Goal: Task Accomplishment & Management: Complete application form

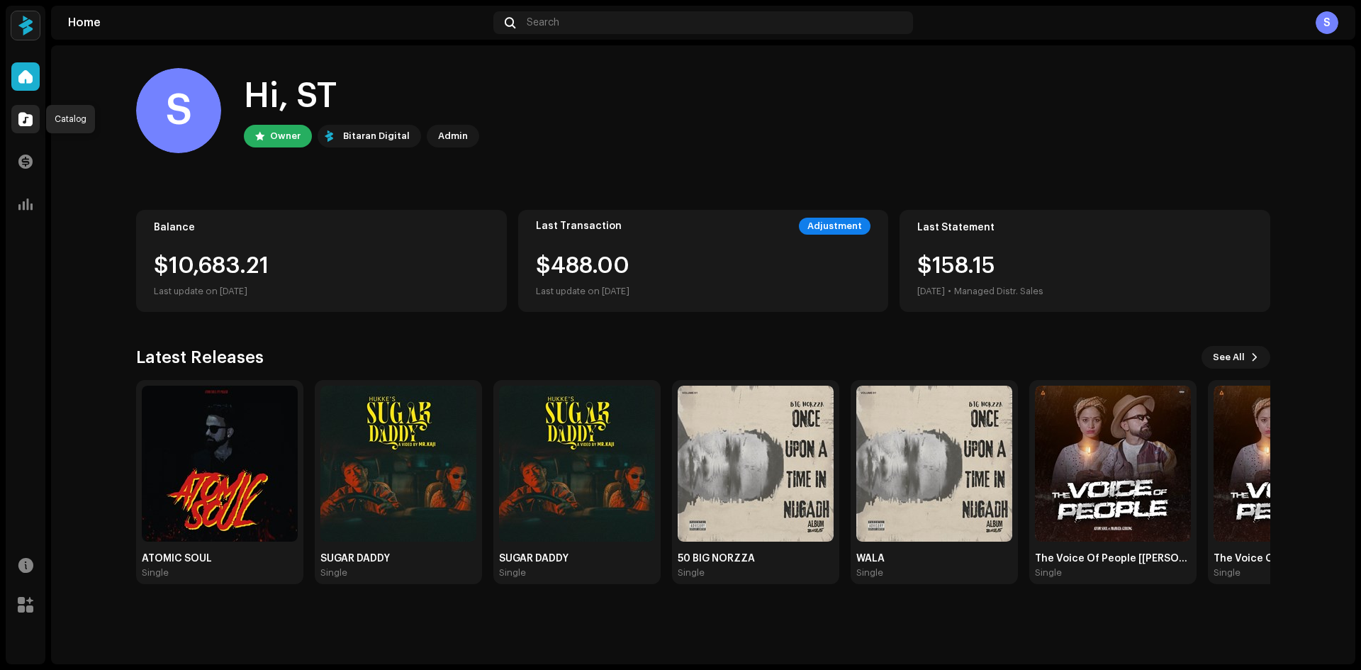
click at [21, 121] on span at bounding box center [25, 118] width 14 height 11
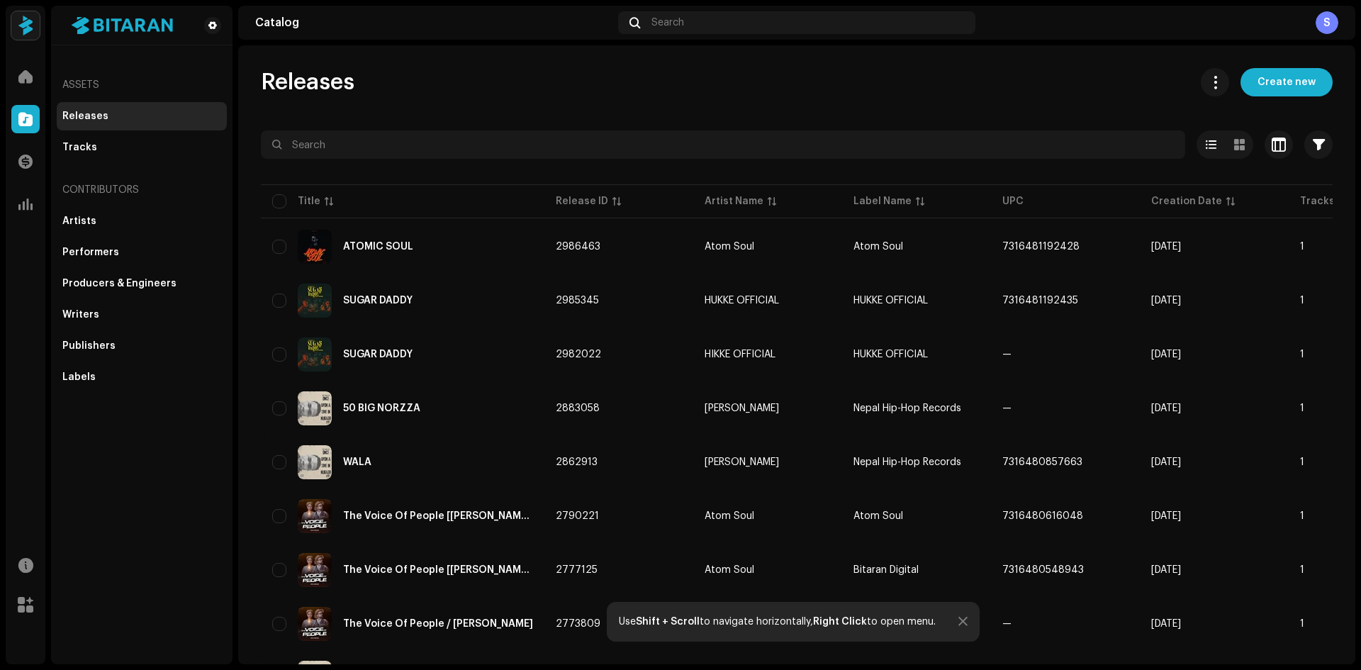
click at [176, 490] on div "Assets Releases Tracks Contributors Artists Performers Producers & Engineers Wr…" at bounding box center [141, 335] width 181 height 658
click at [1296, 79] on span "Create new" at bounding box center [1286, 82] width 58 height 28
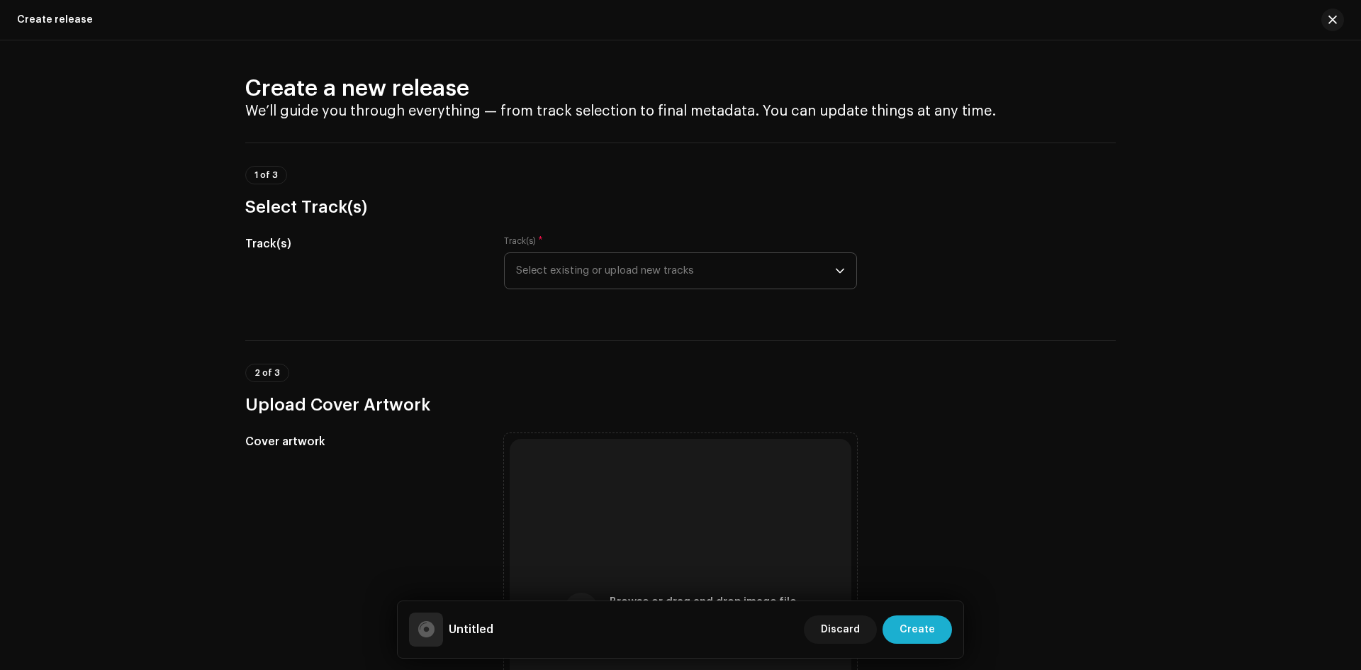
click at [838, 268] on icon "dropdown trigger" at bounding box center [840, 271] width 10 height 10
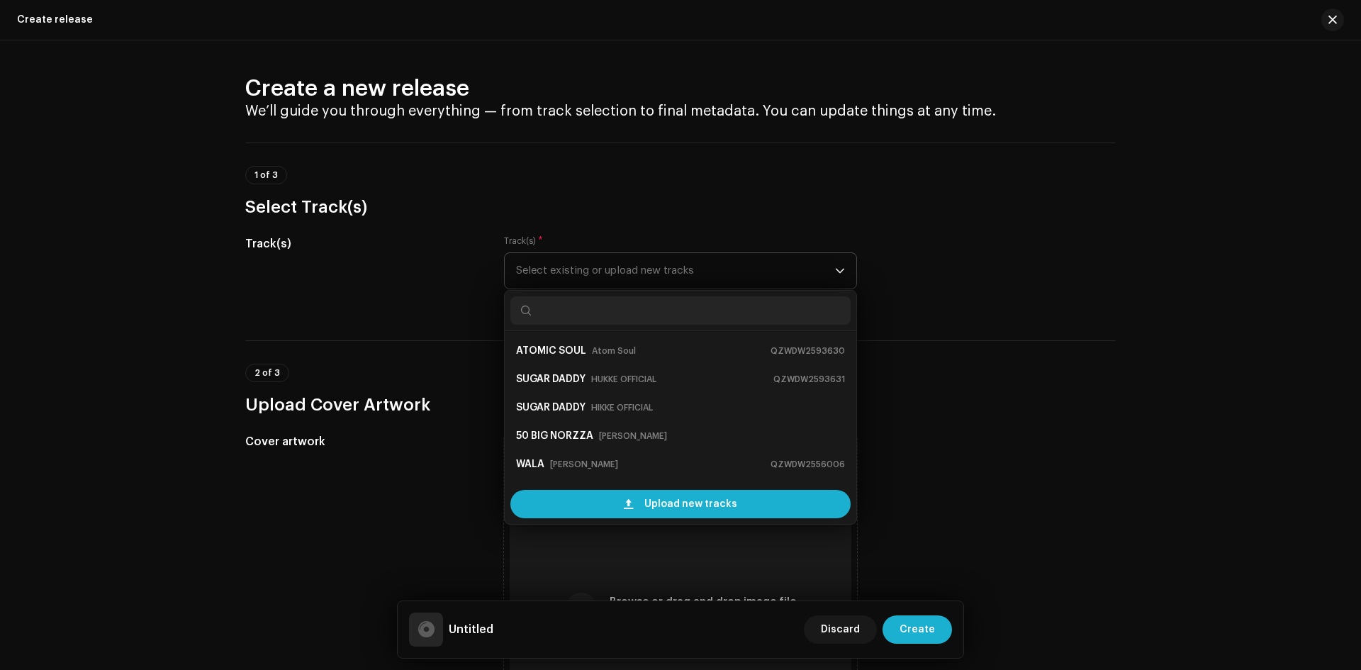
scroll to position [23, 0]
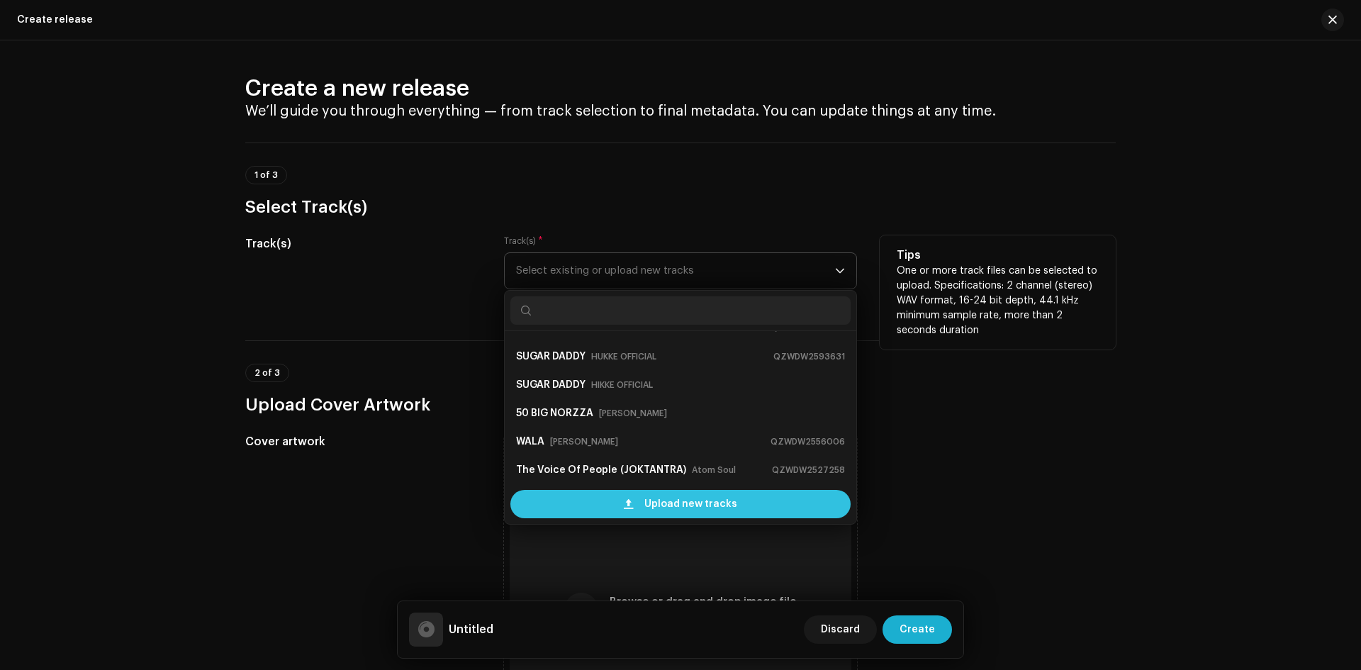
click at [657, 503] on span "Upload new tracks" at bounding box center [690, 504] width 93 height 28
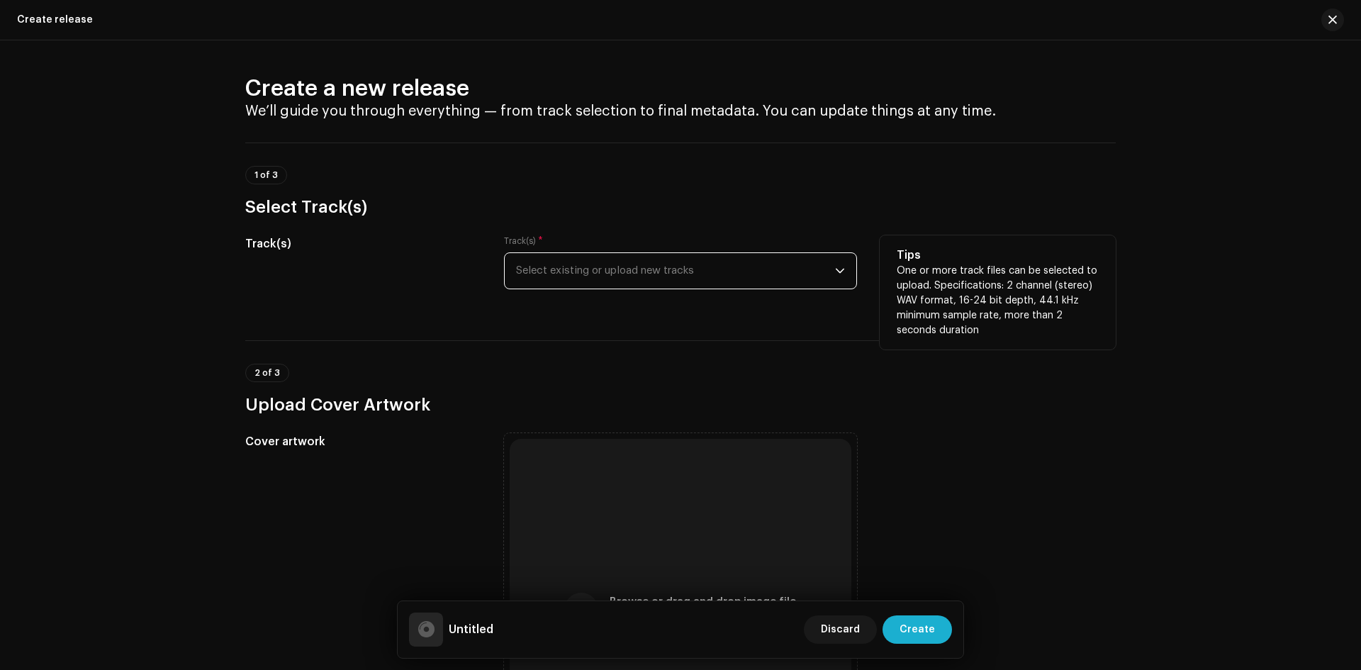
click at [1262, 206] on div "Create a new release We’ll guide you through everything — from track selection …" at bounding box center [680, 354] width 1361 height 629
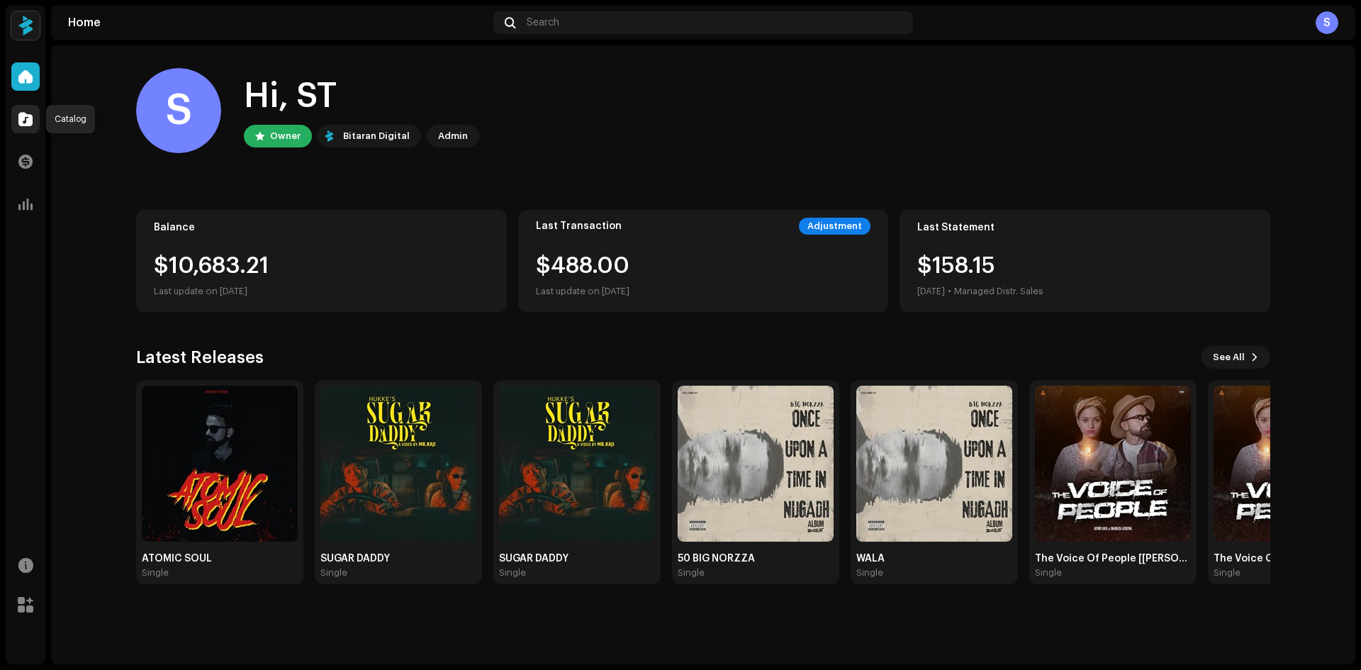
click at [16, 118] on div at bounding box center [25, 119] width 28 height 28
click at [28, 126] on div at bounding box center [25, 119] width 28 height 28
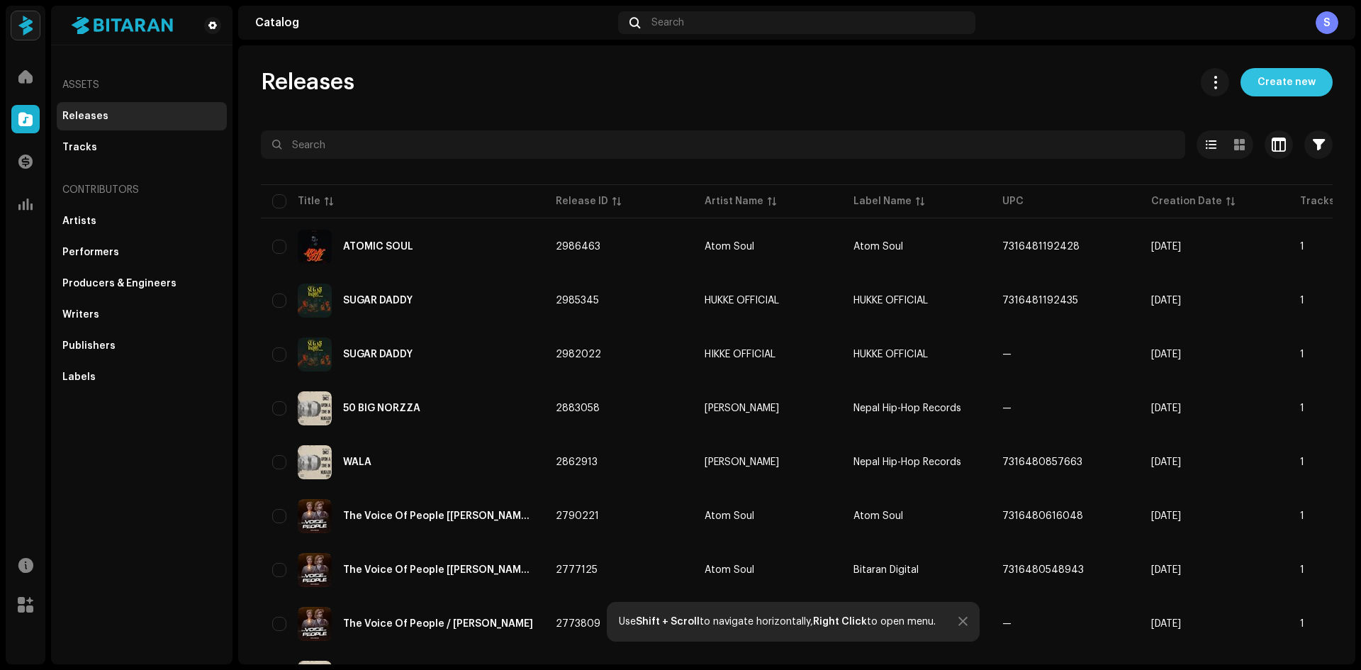
drag, startPoint x: 1310, startPoint y: 98, endPoint x: 1284, endPoint y: 85, distance: 28.5
click at [1284, 85] on span "Create new" at bounding box center [1286, 82] width 58 height 28
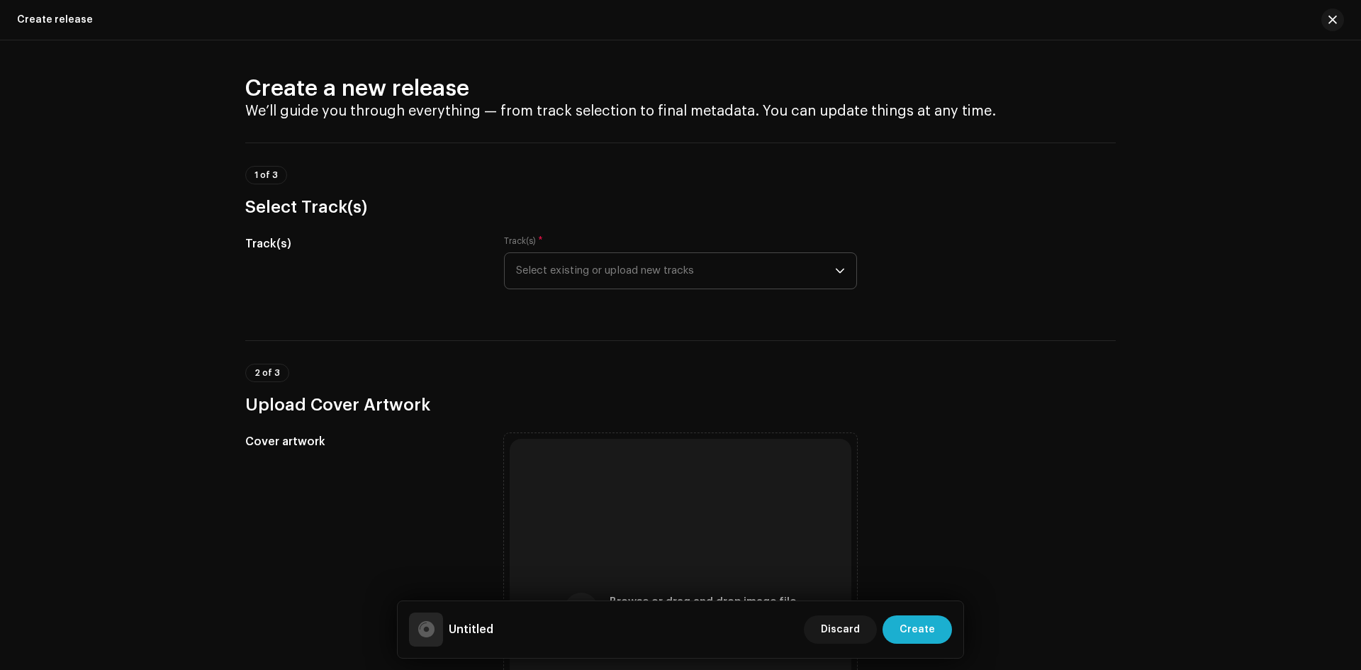
click at [764, 275] on span "Select existing or upload new tracks" at bounding box center [675, 270] width 319 height 35
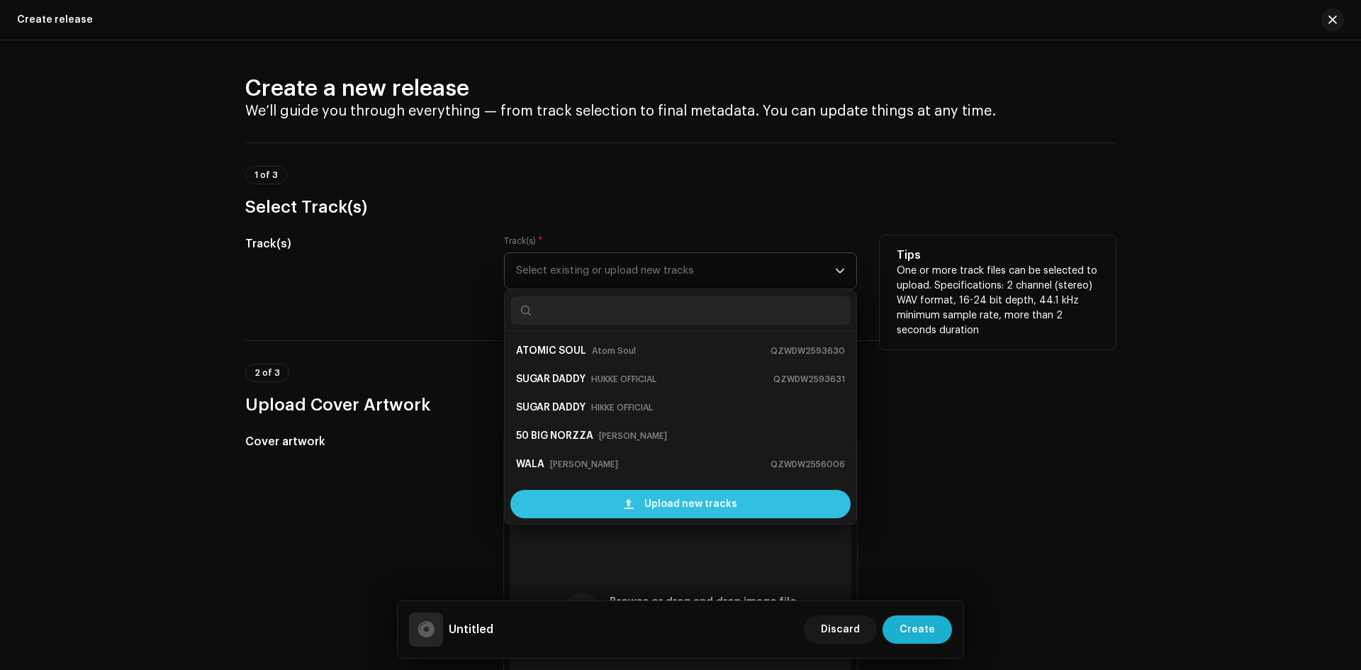
scroll to position [23, 0]
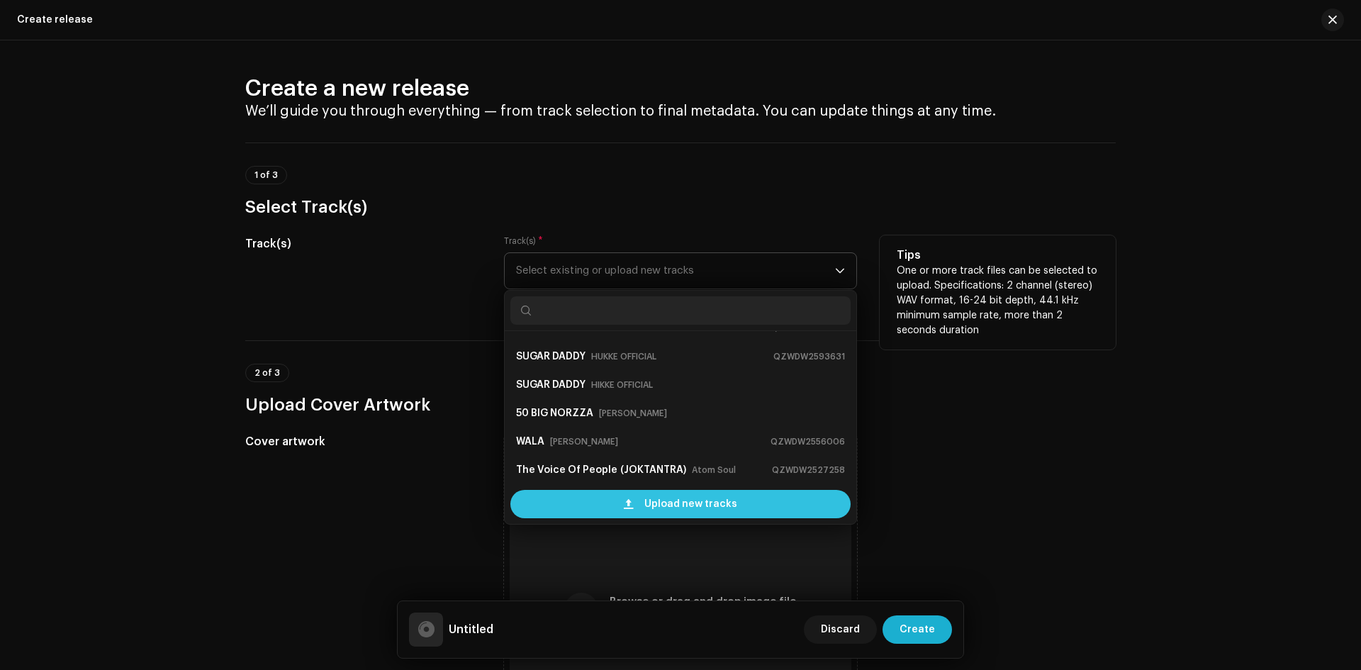
click at [633, 502] on div "Upload new tracks" at bounding box center [680, 504] width 340 height 28
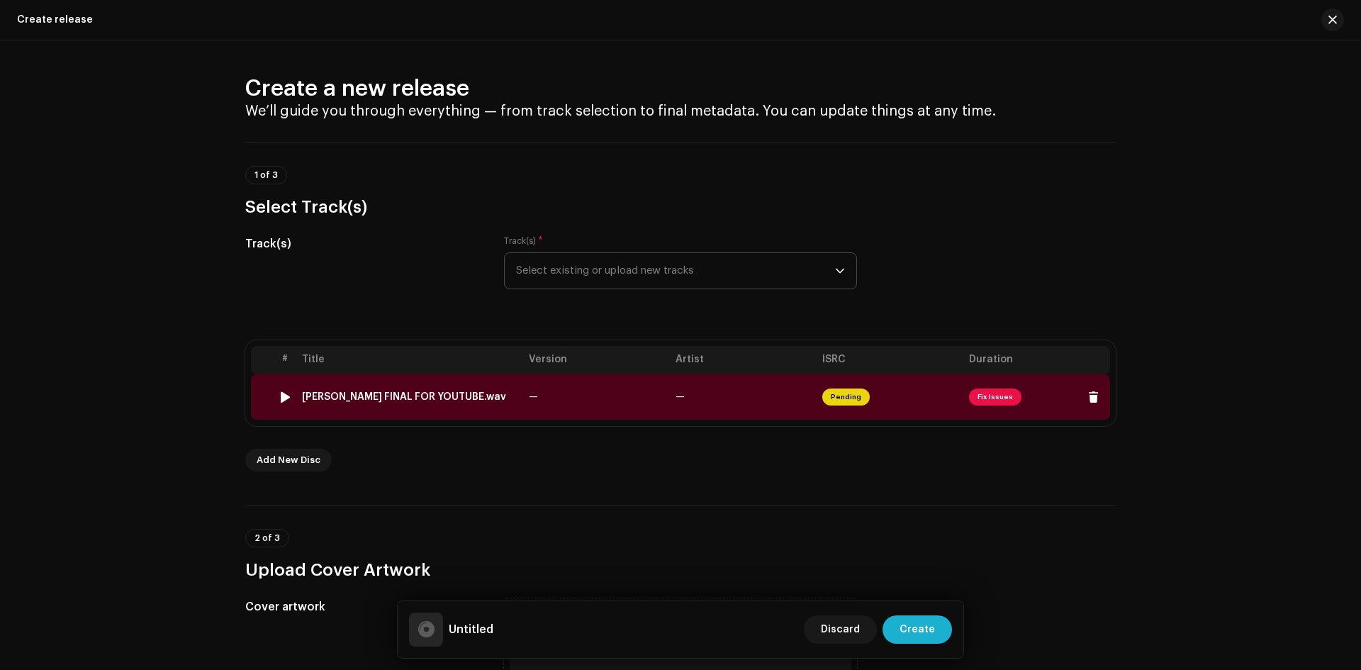
click at [989, 398] on span "Fix Issues" at bounding box center [995, 396] width 52 height 17
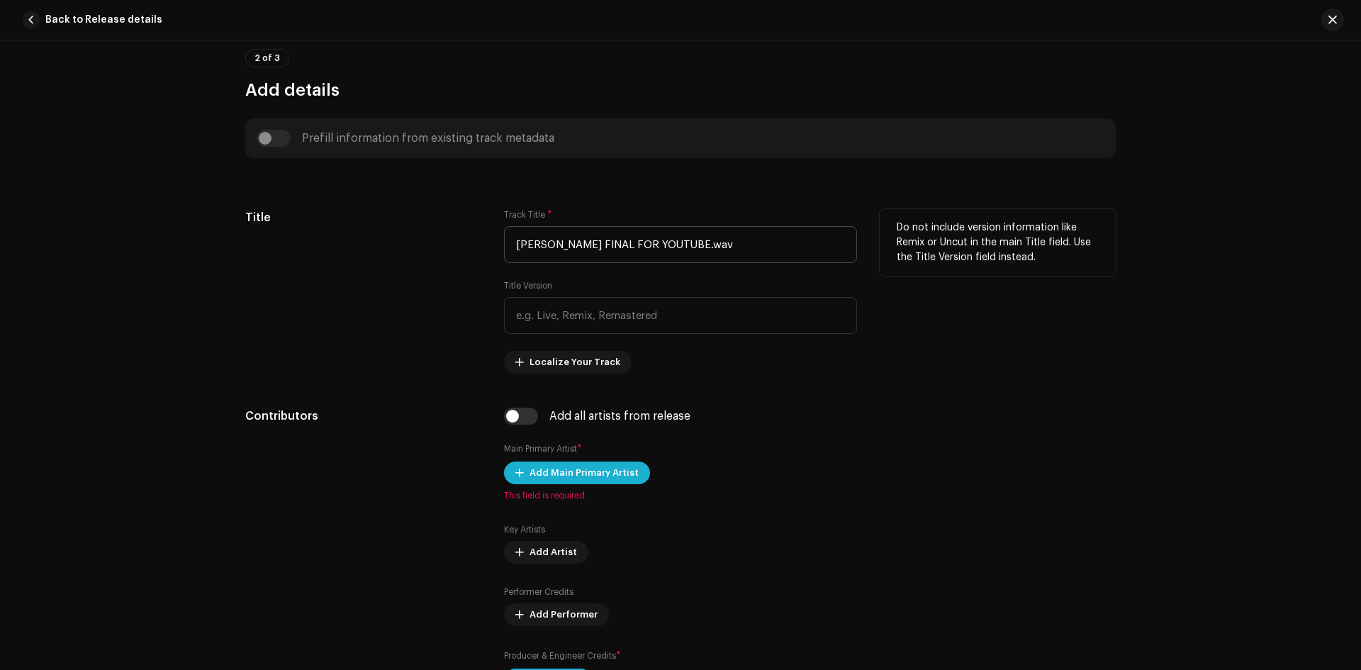
scroll to position [417, 0]
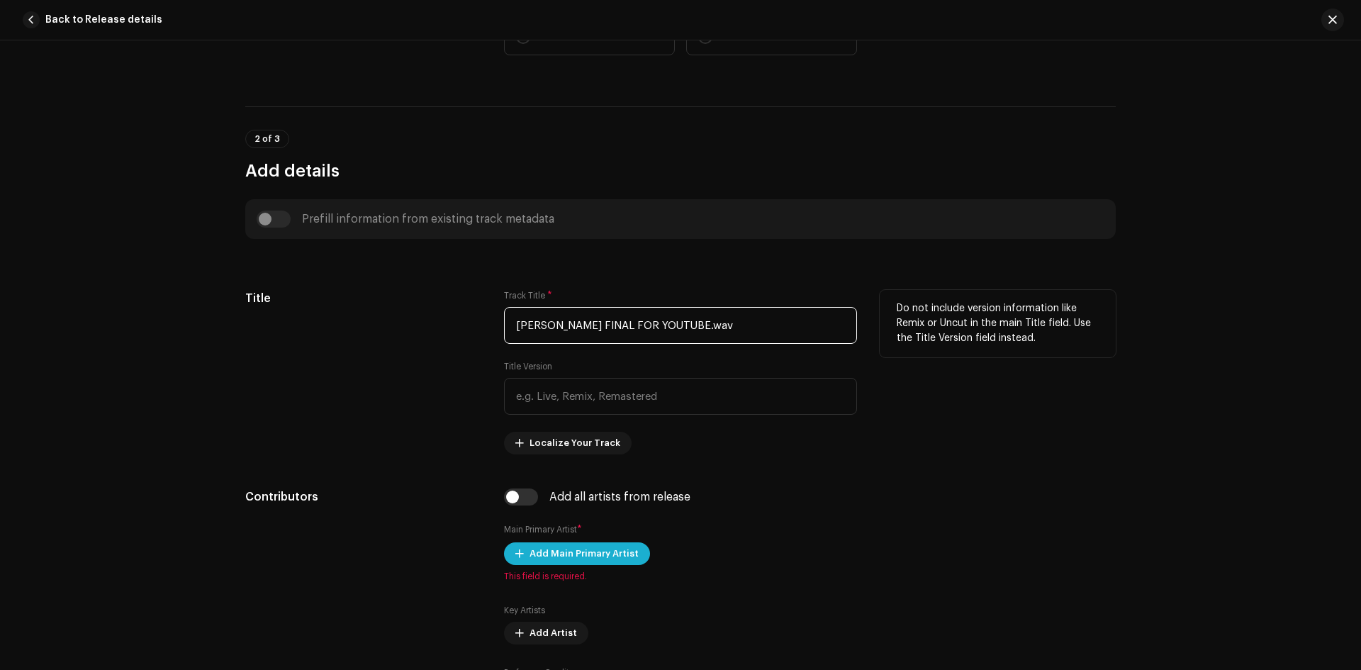
drag, startPoint x: 742, startPoint y: 332, endPoint x: 597, endPoint y: 333, distance: 145.3
click at [597, 333] on input "NAPAUNE MAYA FINAL FOR YOUTUBE.wav" at bounding box center [680, 325] width 353 height 37
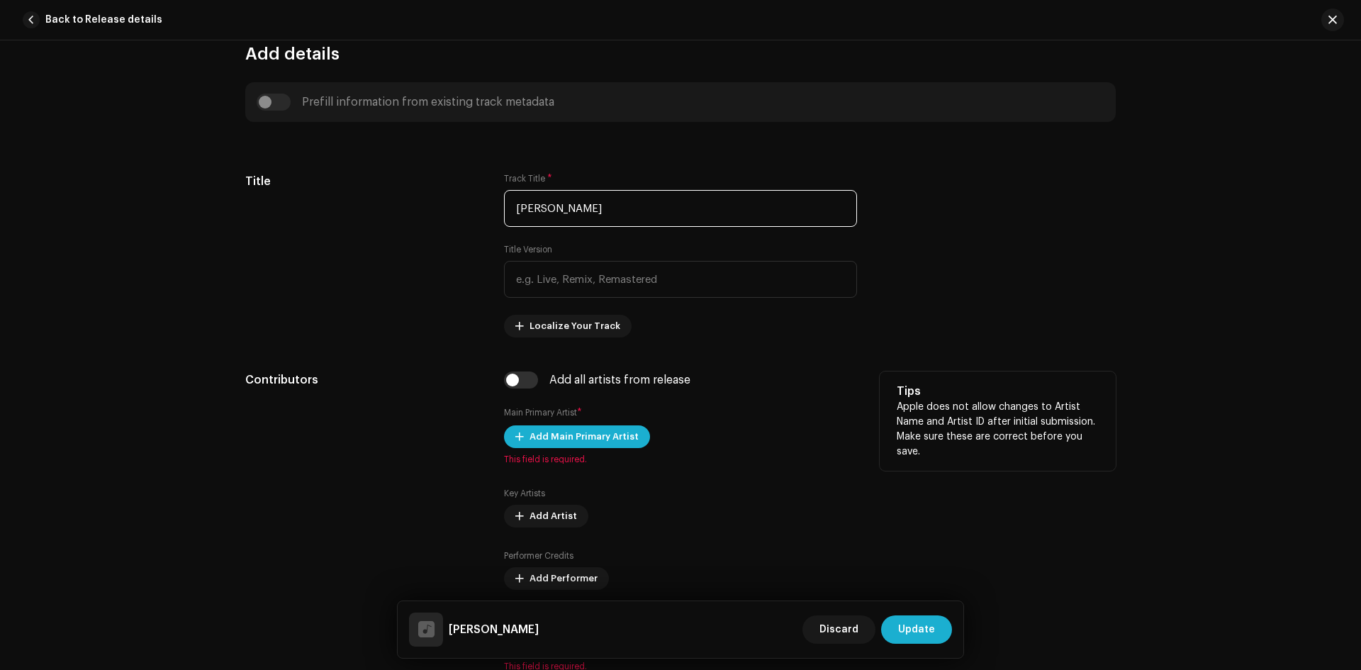
scroll to position [559, 0]
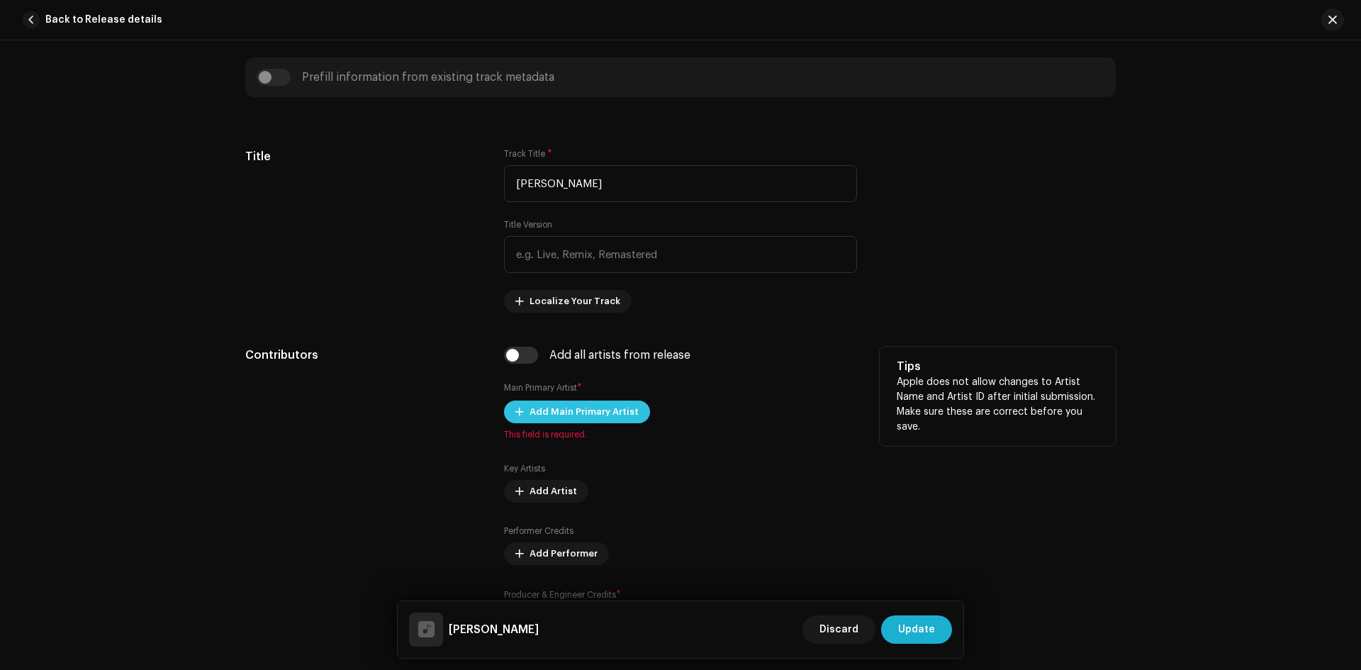
type input "NAPAUNE MAYA"
click at [602, 421] on span "Add Main Primary Artist" at bounding box center [583, 412] width 109 height 28
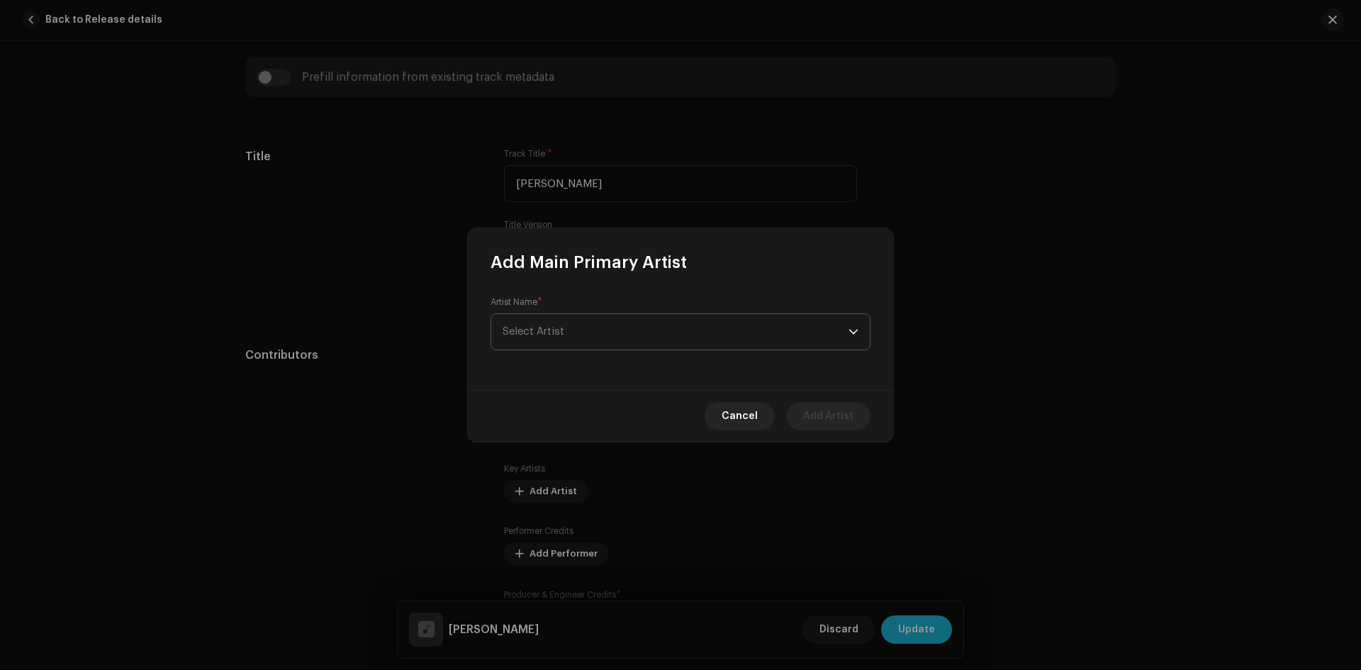
click at [539, 319] on span "Select Artist" at bounding box center [675, 331] width 346 height 35
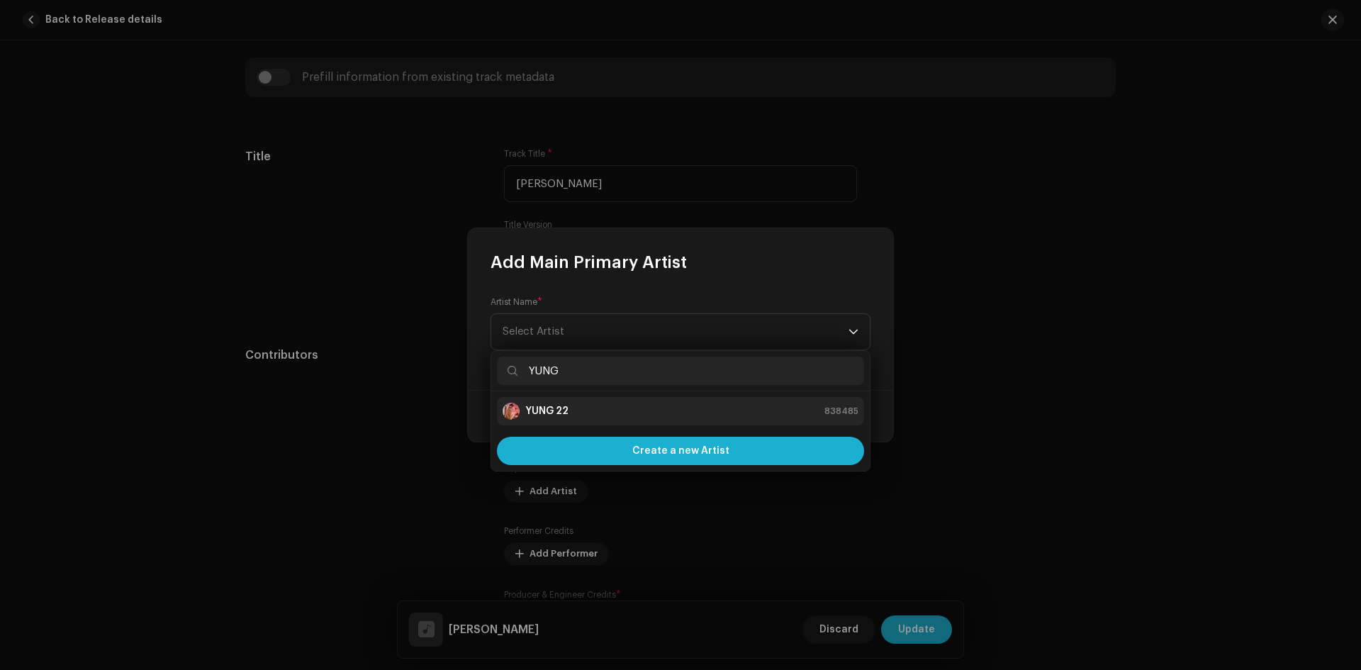
type input "YUNG"
click at [585, 405] on div "YUNG 22 838485" at bounding box center [680, 411] width 356 height 17
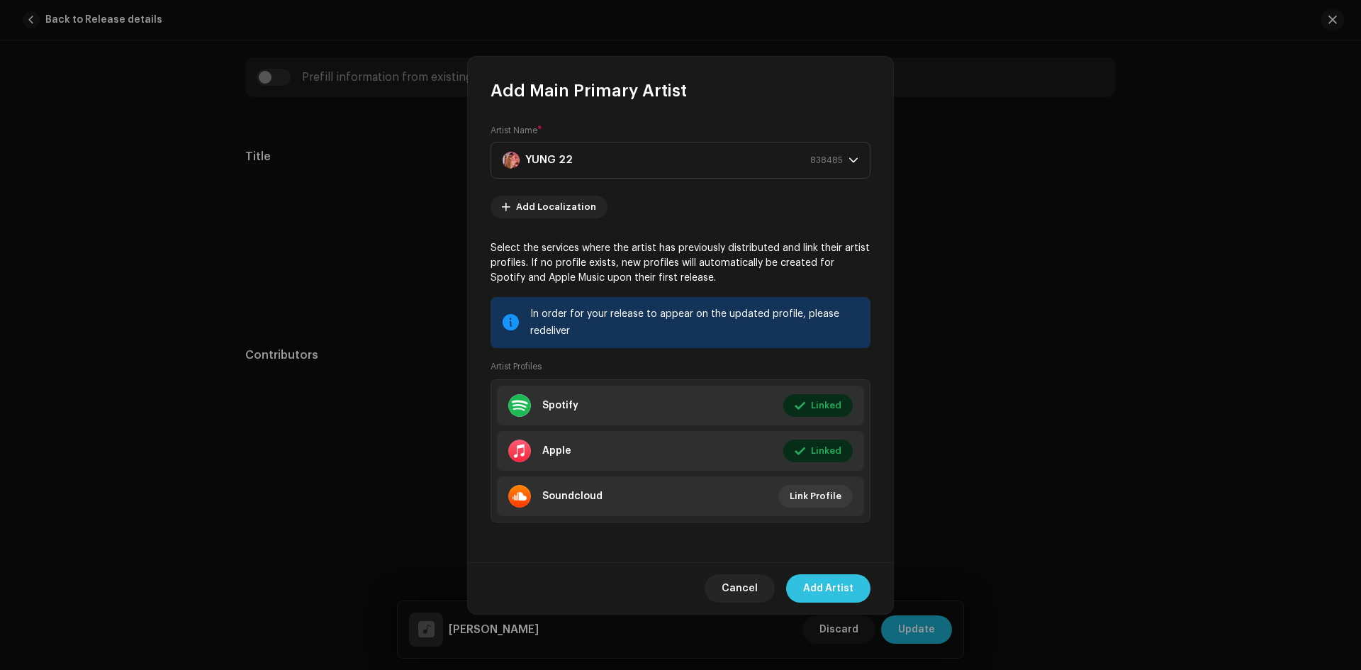
click at [837, 588] on span "Add Artist" at bounding box center [828, 588] width 50 height 28
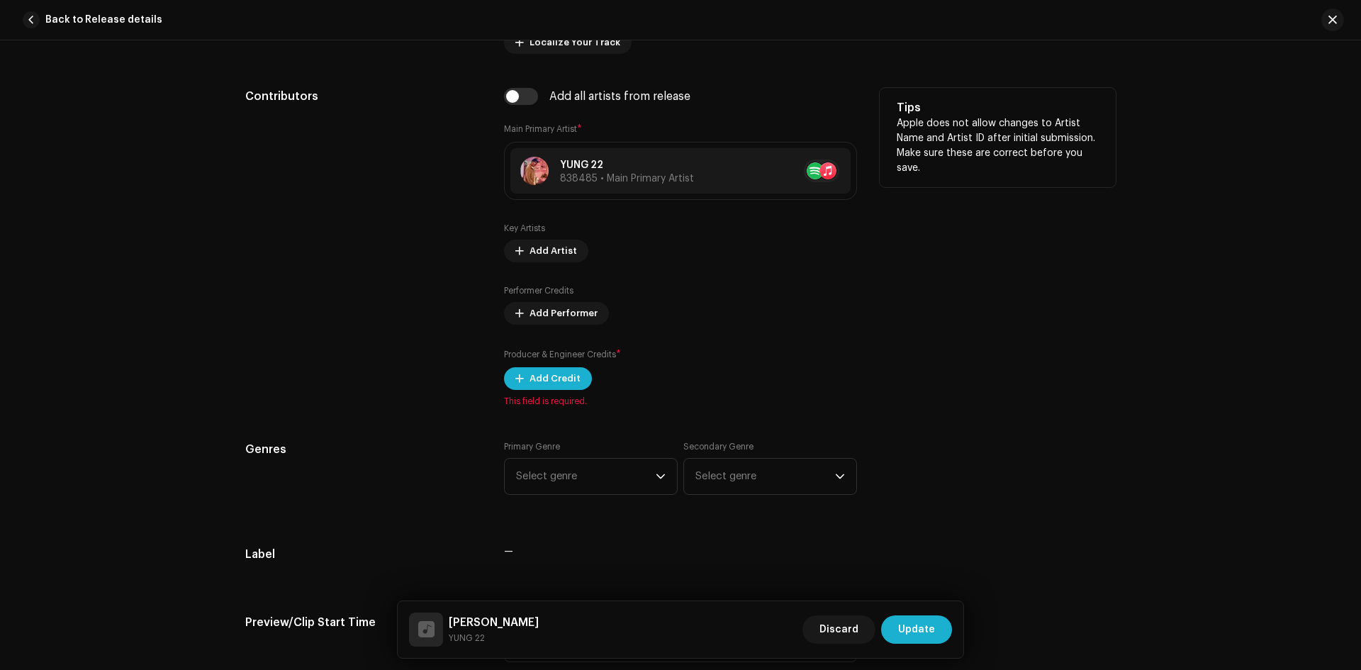
scroll to position [843, 0]
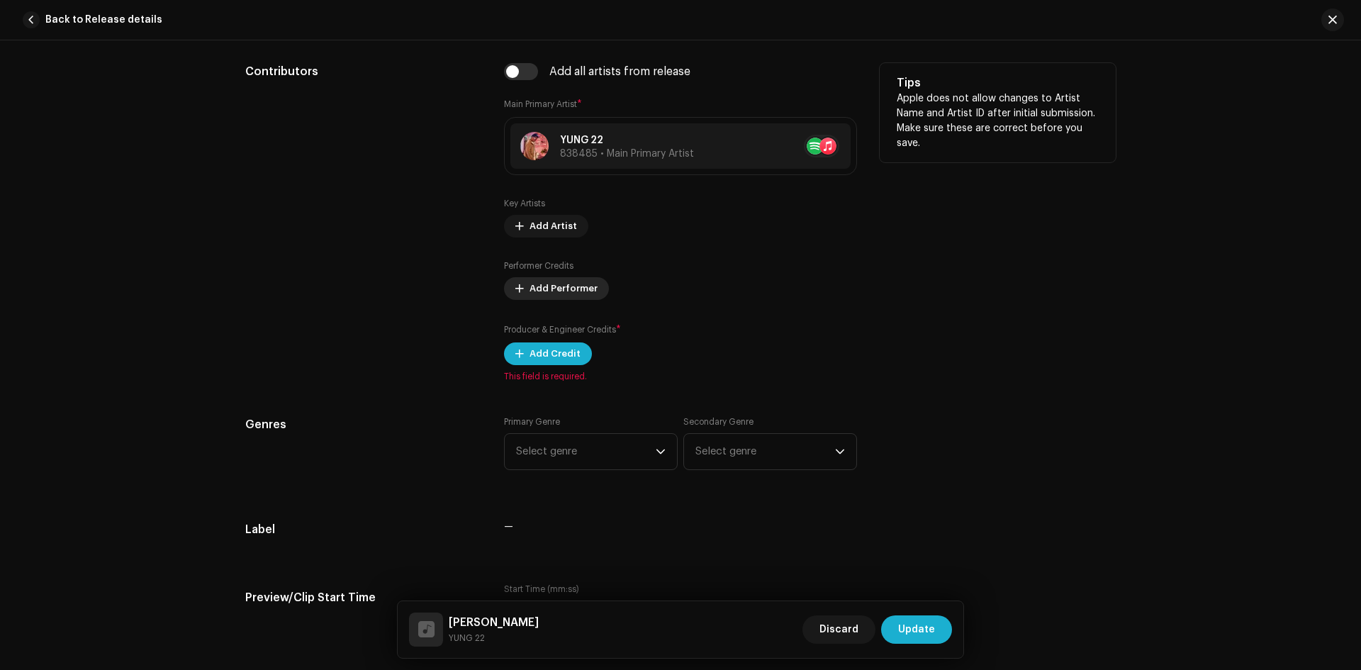
click at [574, 290] on span "Add Performer" at bounding box center [563, 288] width 68 height 28
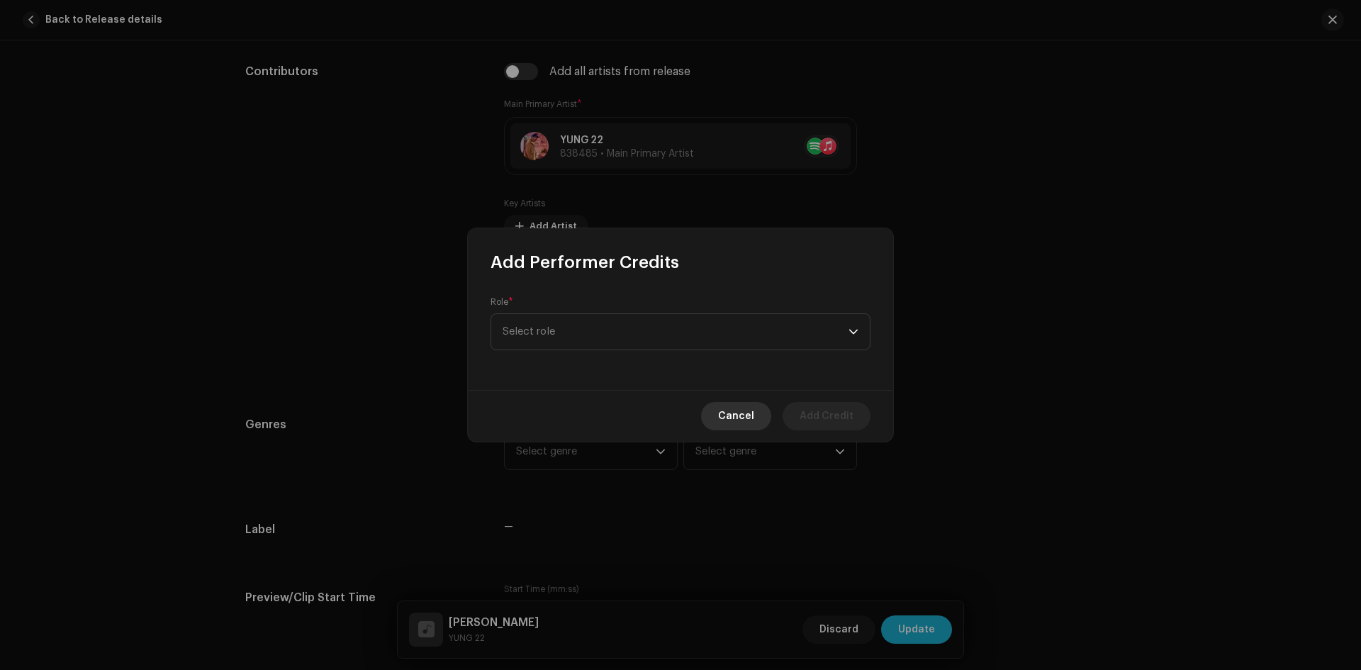
drag, startPoint x: 746, startPoint y: 415, endPoint x: 751, endPoint y: 420, distance: 7.5
click at [746, 416] on span "Cancel" at bounding box center [736, 416] width 36 height 28
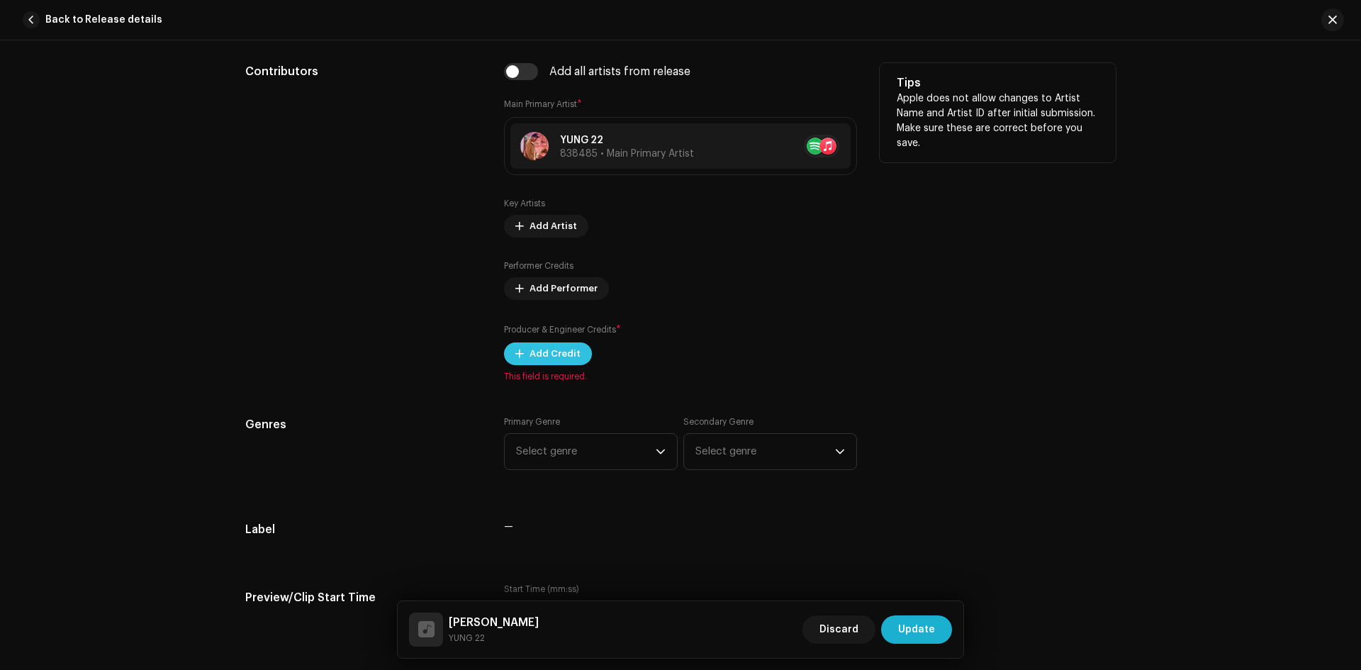
click at [521, 343] on button "Add Credit" at bounding box center [548, 353] width 88 height 23
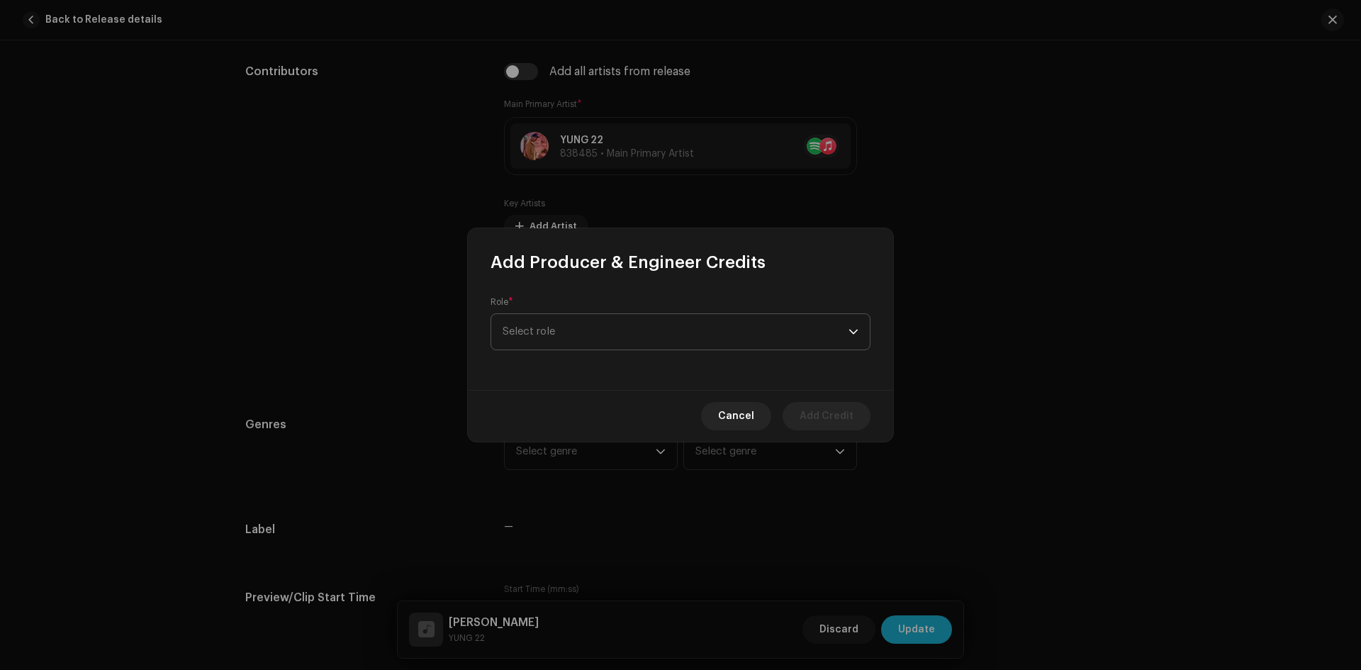
click at [606, 330] on span "Select role" at bounding box center [675, 331] width 346 height 35
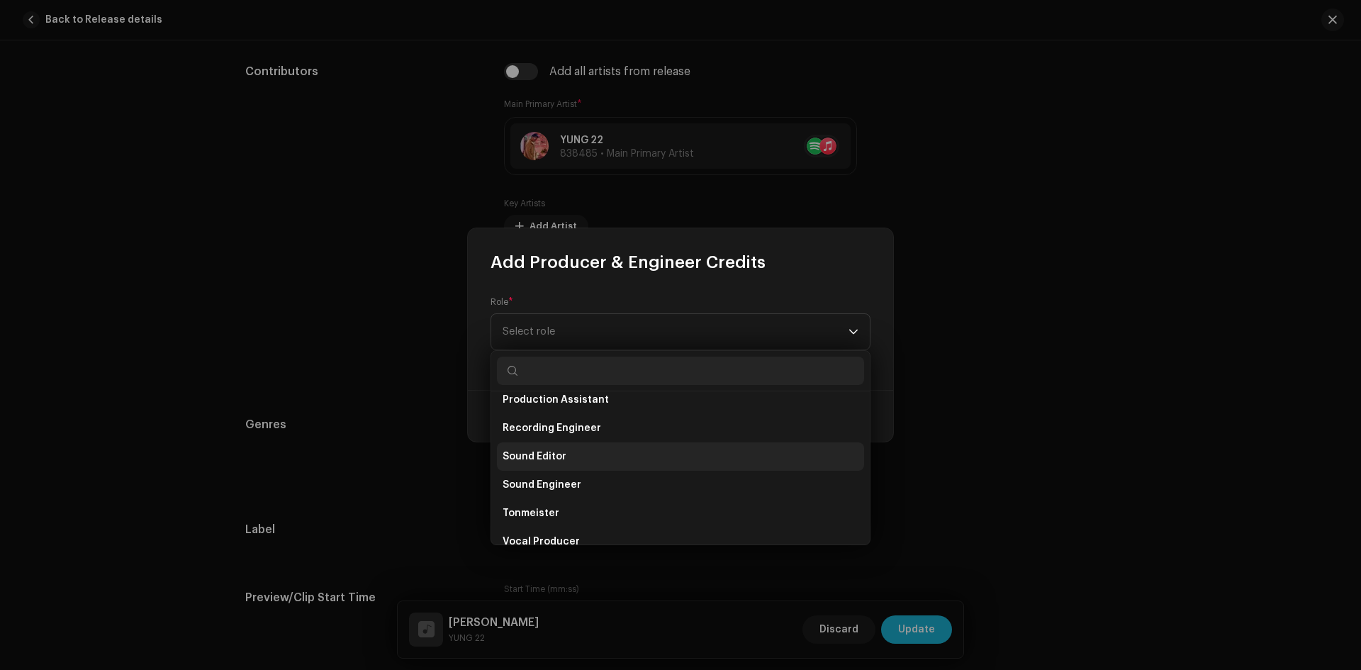
scroll to position [624, 0]
click at [571, 464] on span "Sound Engineer" at bounding box center [541, 468] width 79 height 14
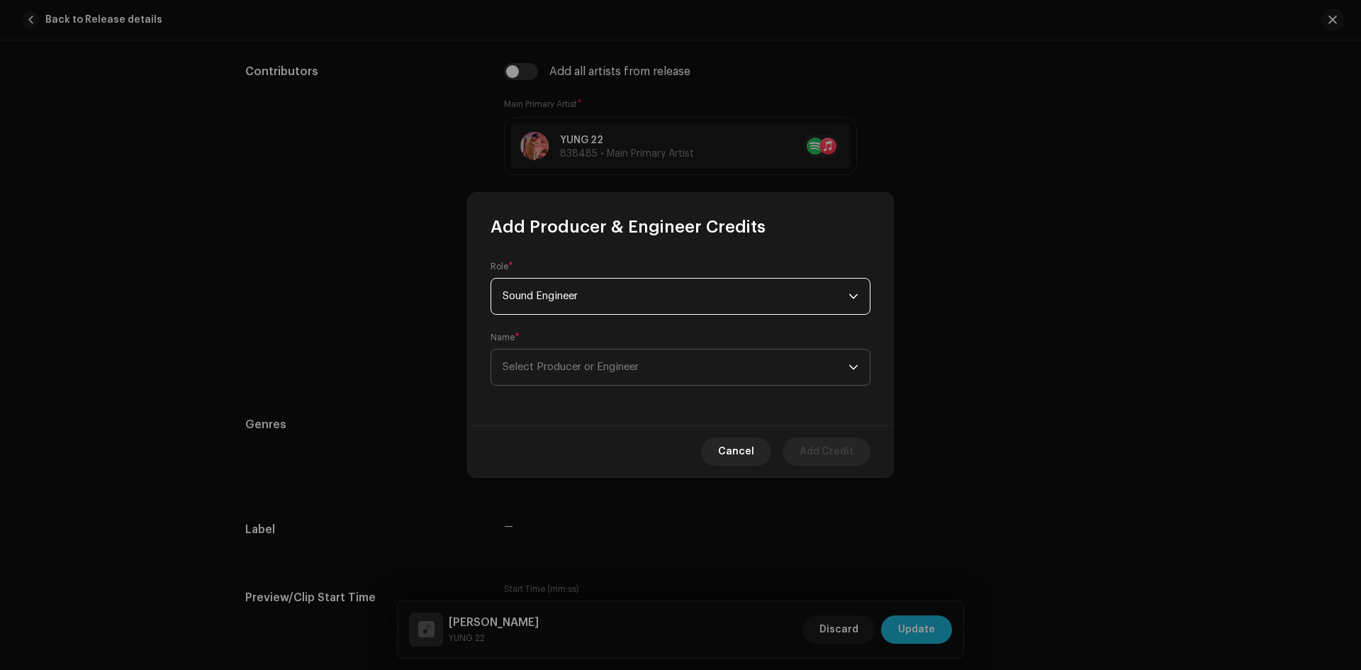
click at [592, 370] on span "Select Producer or Engineer" at bounding box center [570, 366] width 136 height 11
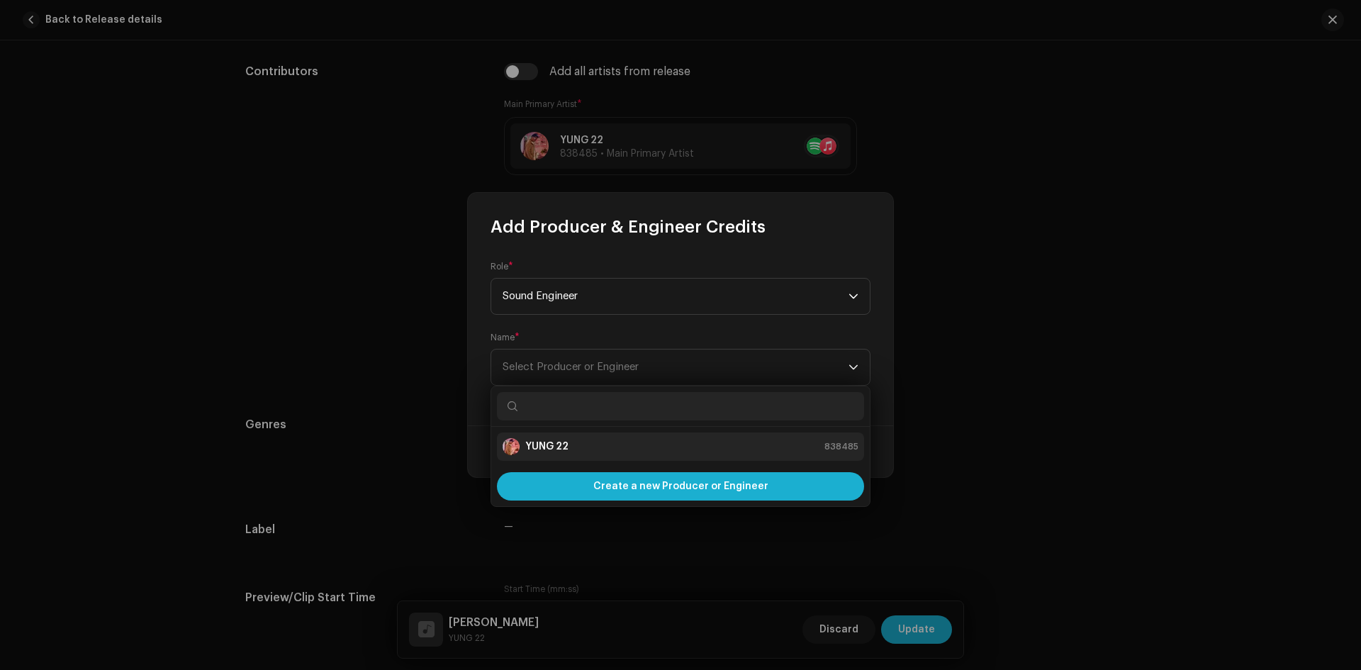
click at [565, 449] on strong "YUNG 22" at bounding box center [546, 446] width 43 height 14
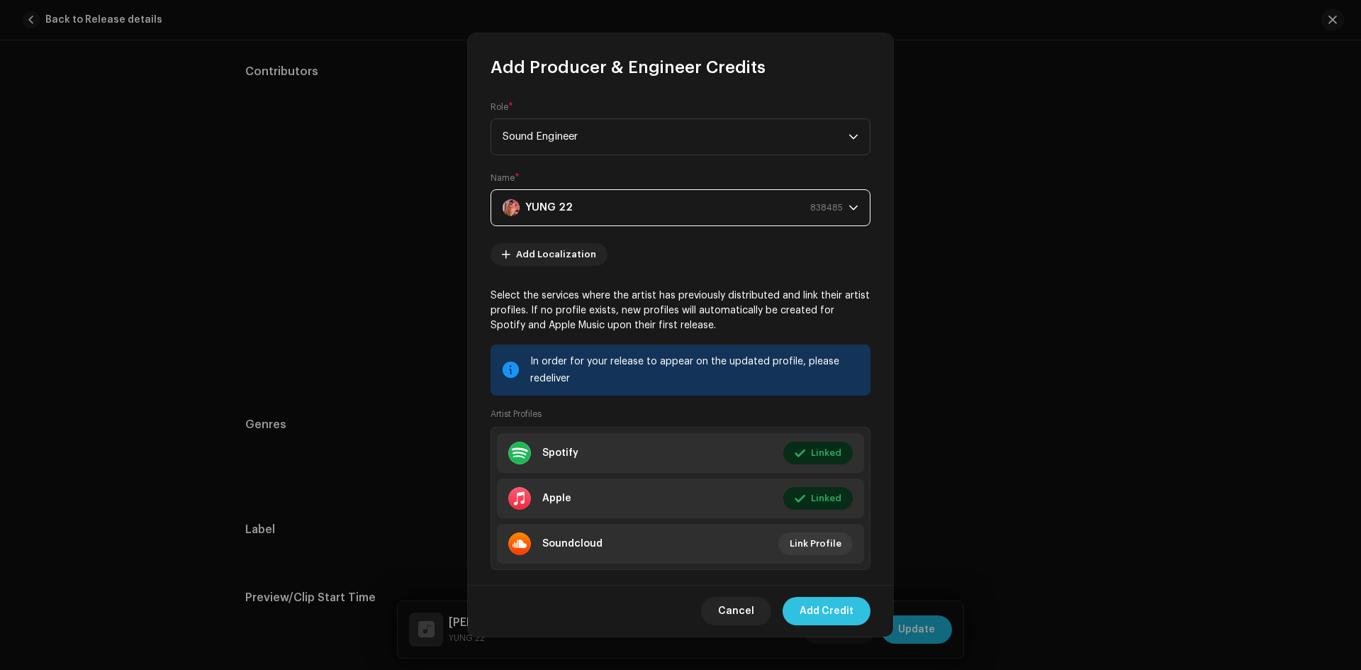
click at [822, 615] on span "Add Credit" at bounding box center [826, 611] width 54 height 28
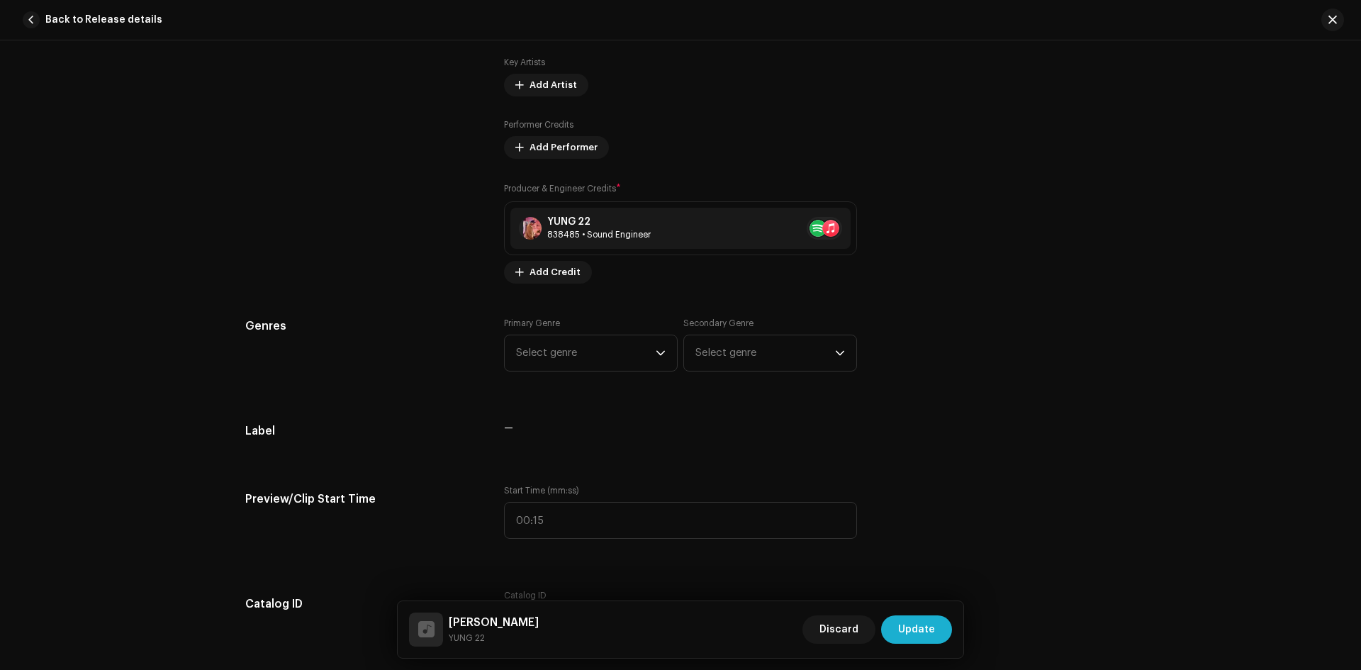
scroll to position [984, 0]
click at [630, 361] on span "Select genre" at bounding box center [586, 352] width 140 height 35
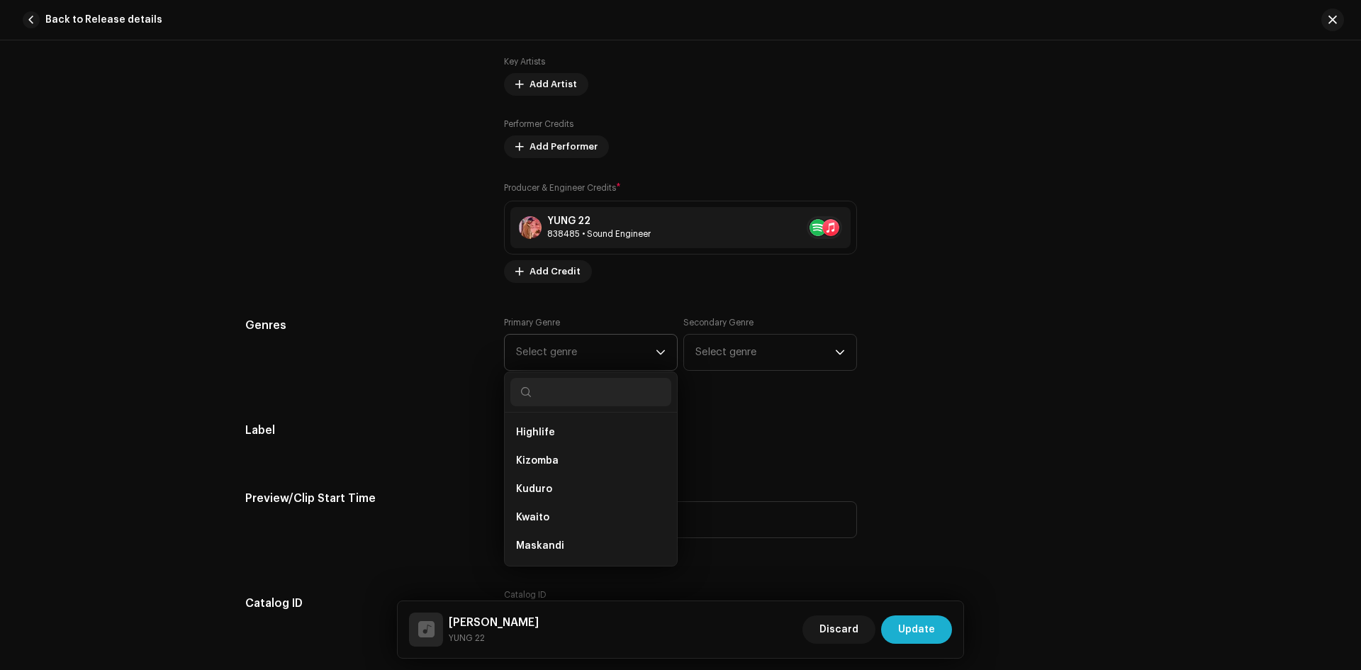
scroll to position [403, 0]
click at [568, 393] on input "text" at bounding box center [590, 392] width 161 height 28
type input "INDIE"
click at [578, 485] on li "Indie Pop" at bounding box center [590, 483] width 161 height 28
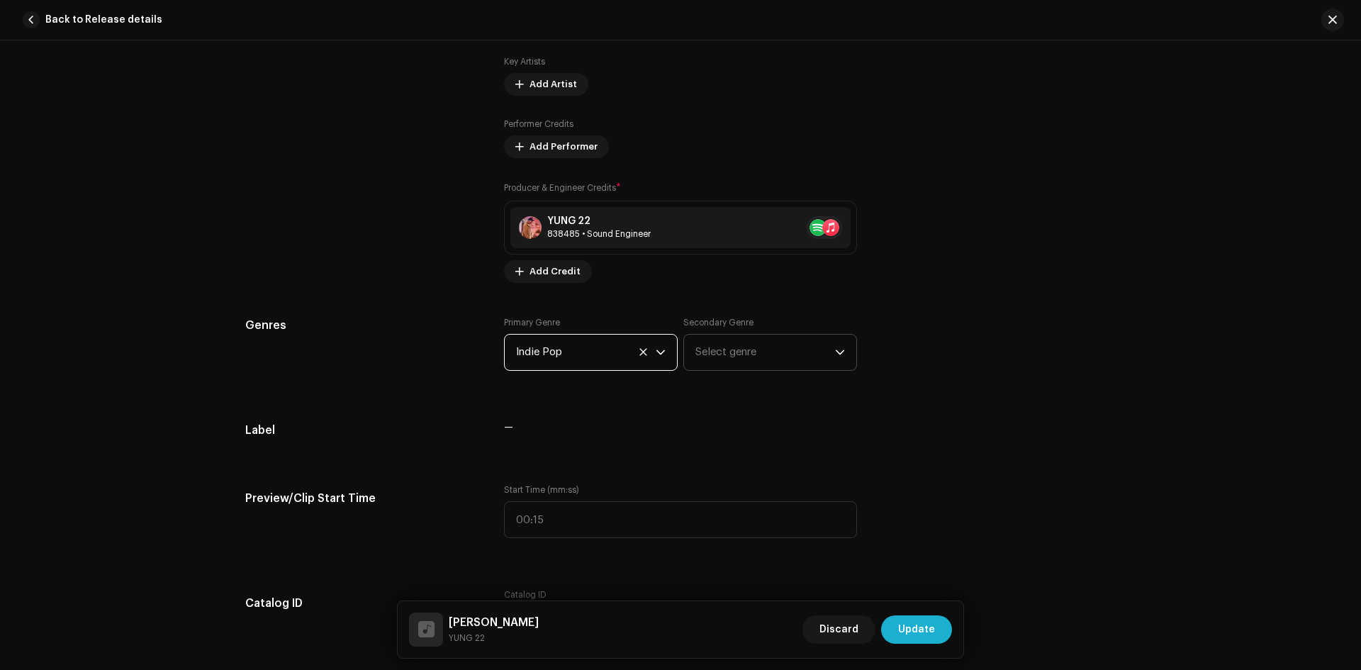
click at [767, 347] on span "Select genre" at bounding box center [765, 352] width 140 height 35
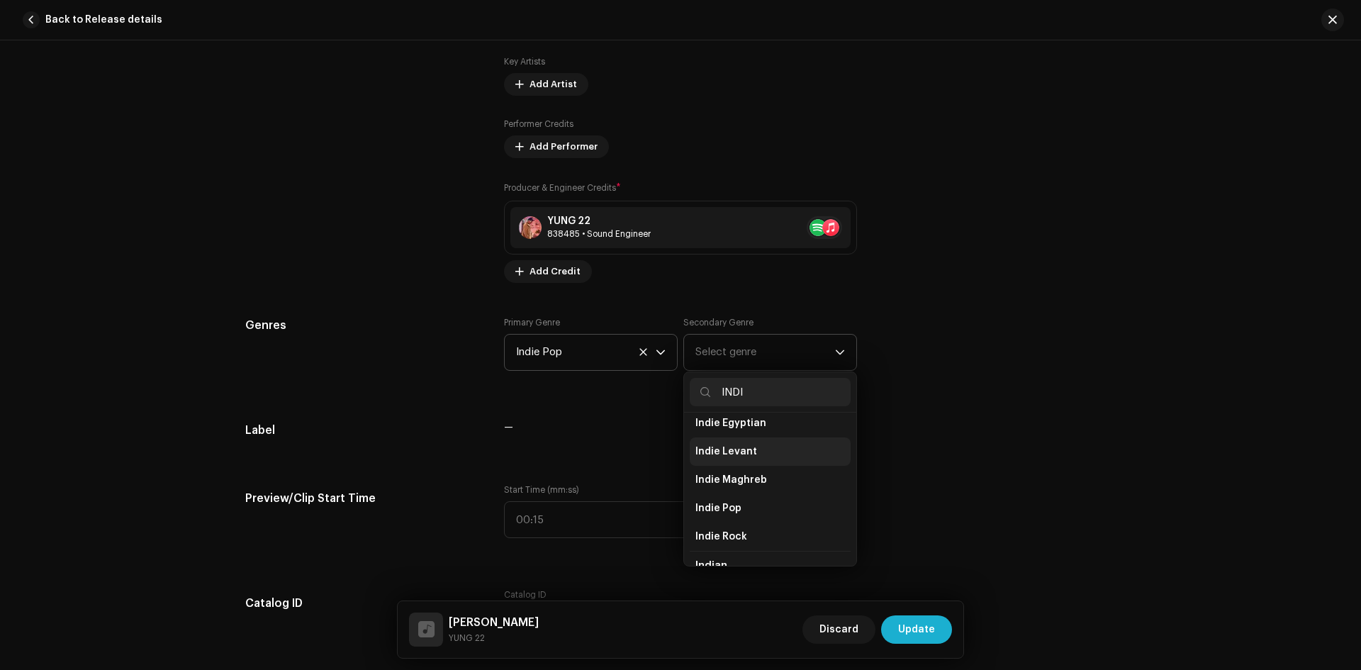
scroll to position [71, 0]
type input "INDI"
click at [734, 472] on span "Indie Pop" at bounding box center [718, 475] width 46 height 14
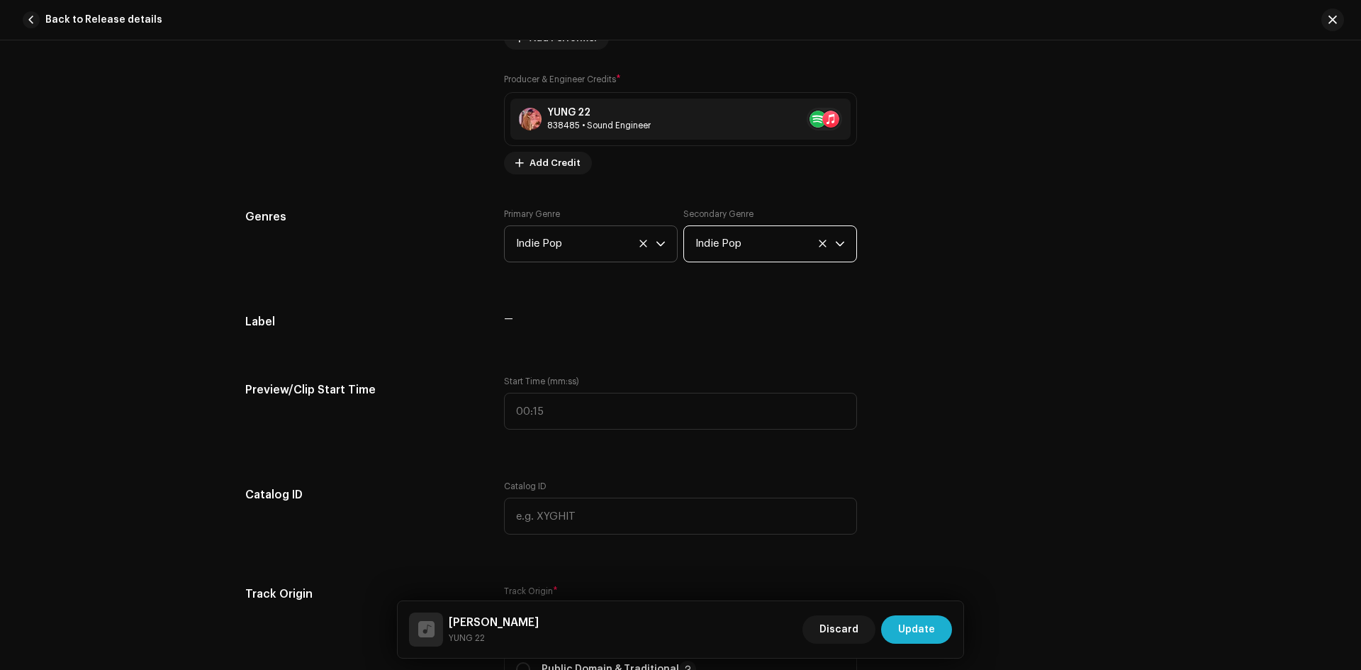
scroll to position [1126, 0]
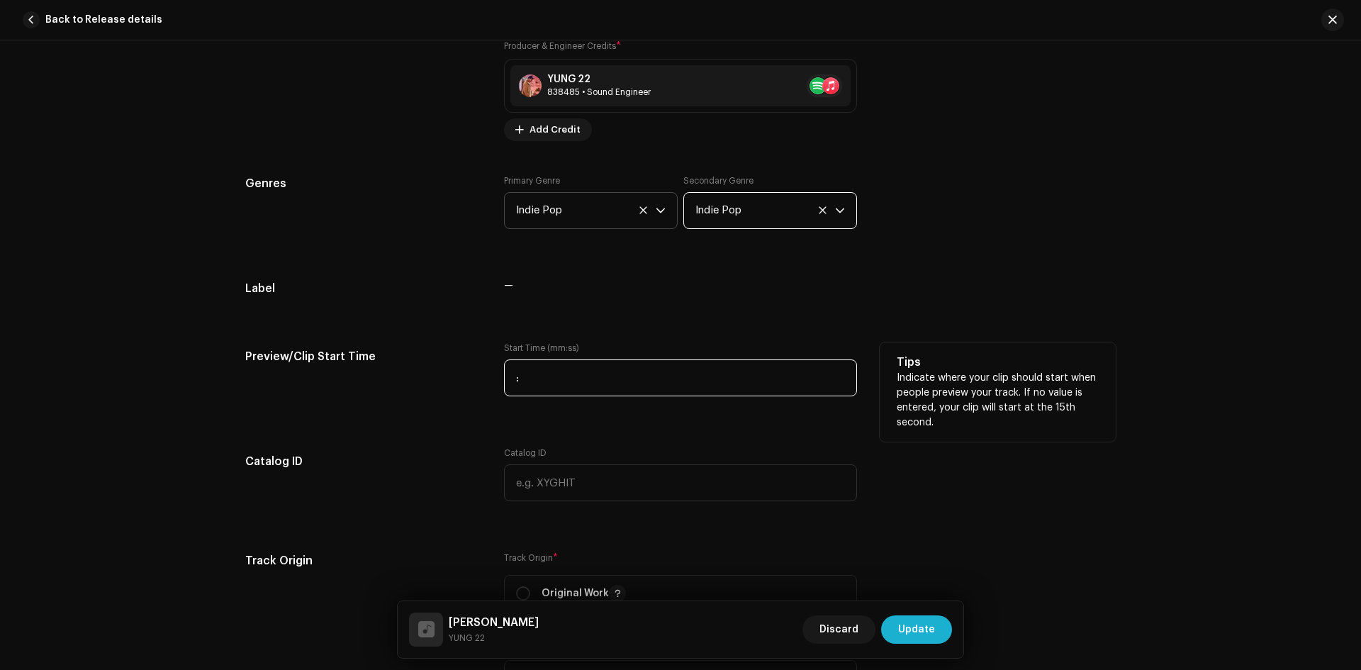
click at [551, 378] on input ":" at bounding box center [680, 377] width 353 height 37
type input "00:47"
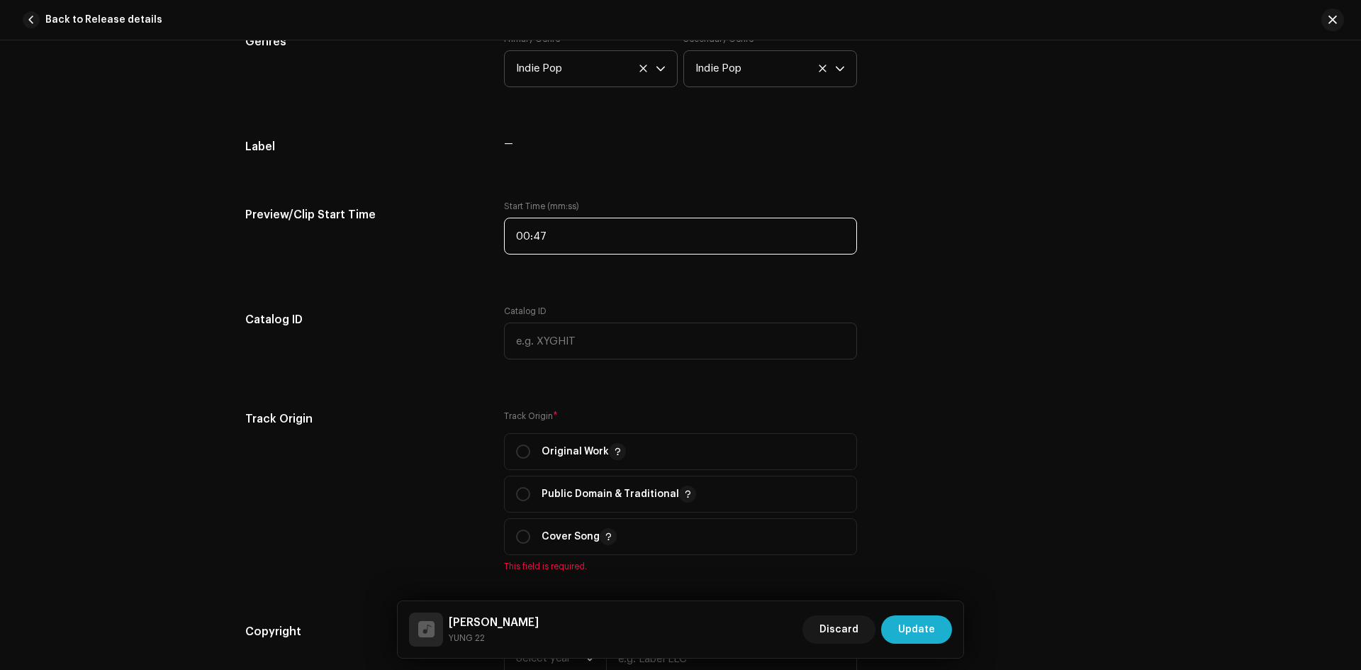
scroll to position [1339, 0]
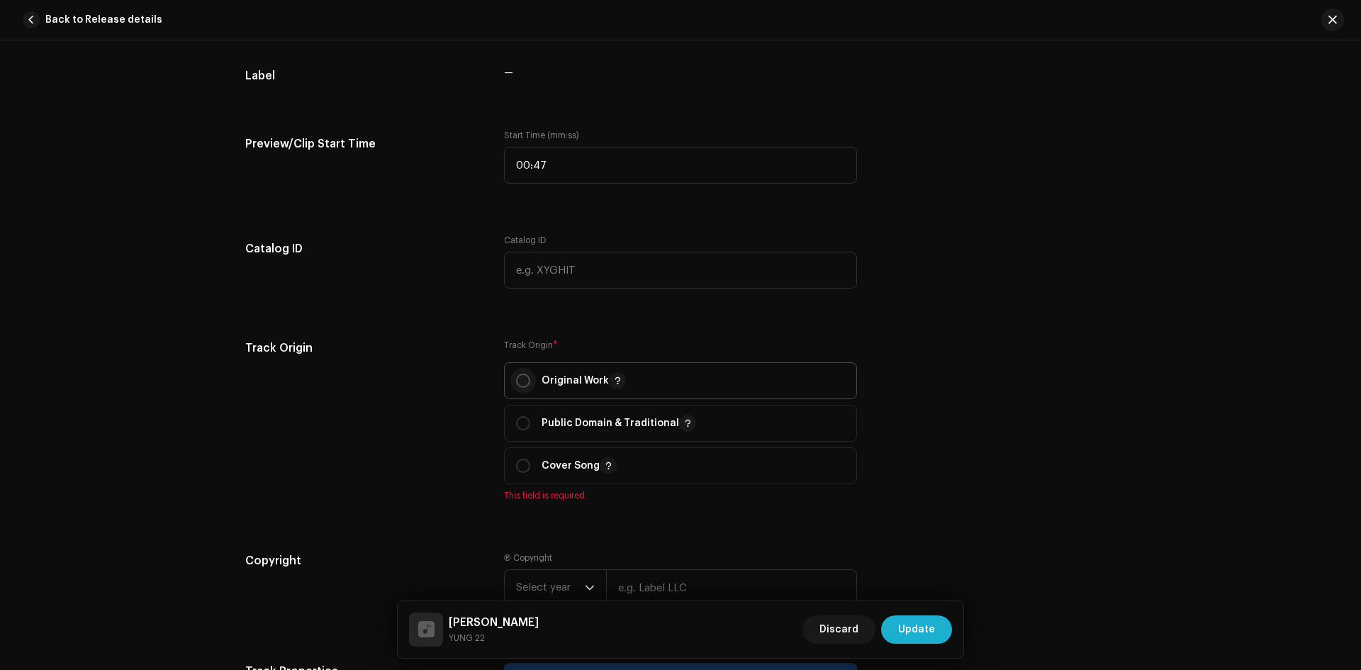
click at [517, 380] on input "radio" at bounding box center [523, 380] width 14 height 14
radio input "true"
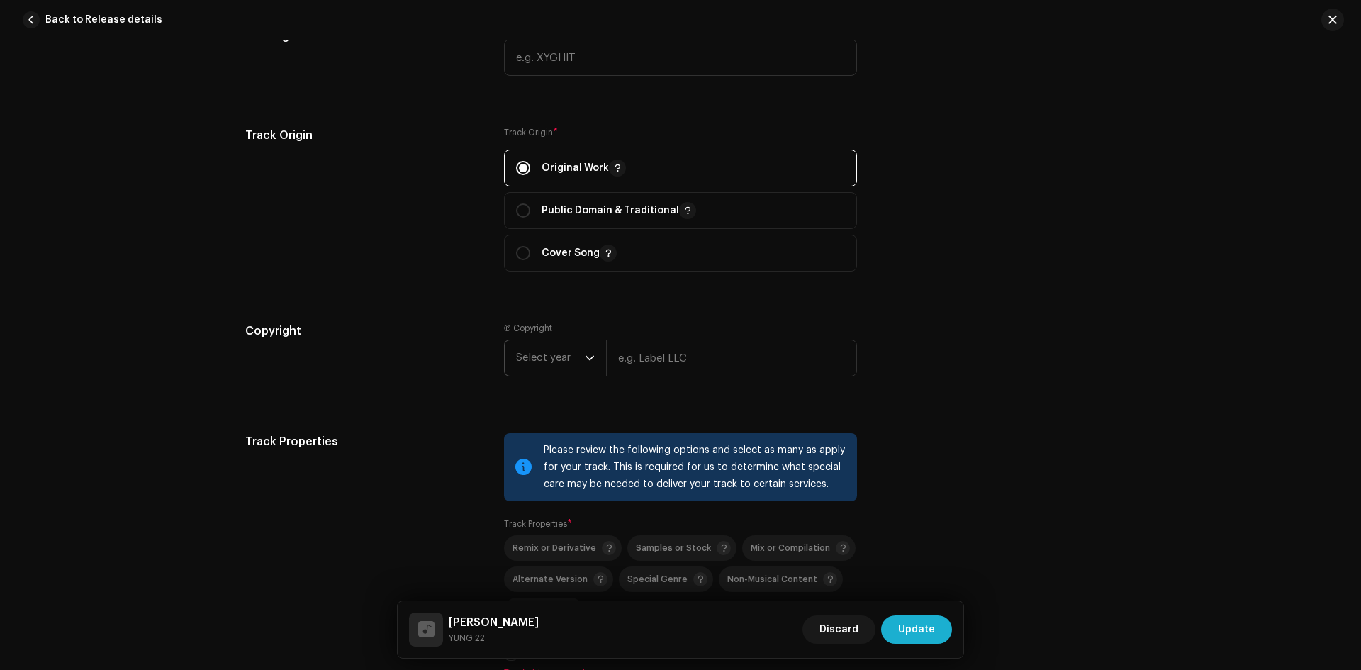
click at [569, 357] on span "Select year" at bounding box center [550, 357] width 69 height 35
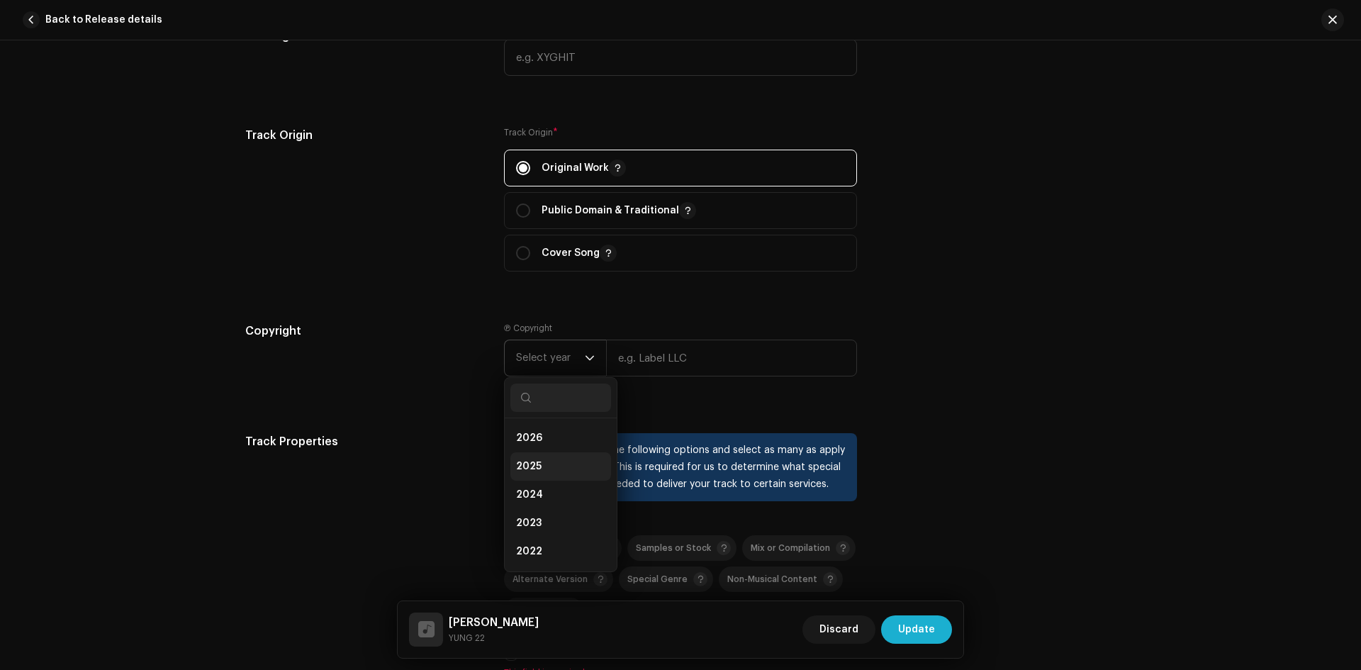
click at [542, 461] on li "2025" at bounding box center [560, 466] width 101 height 28
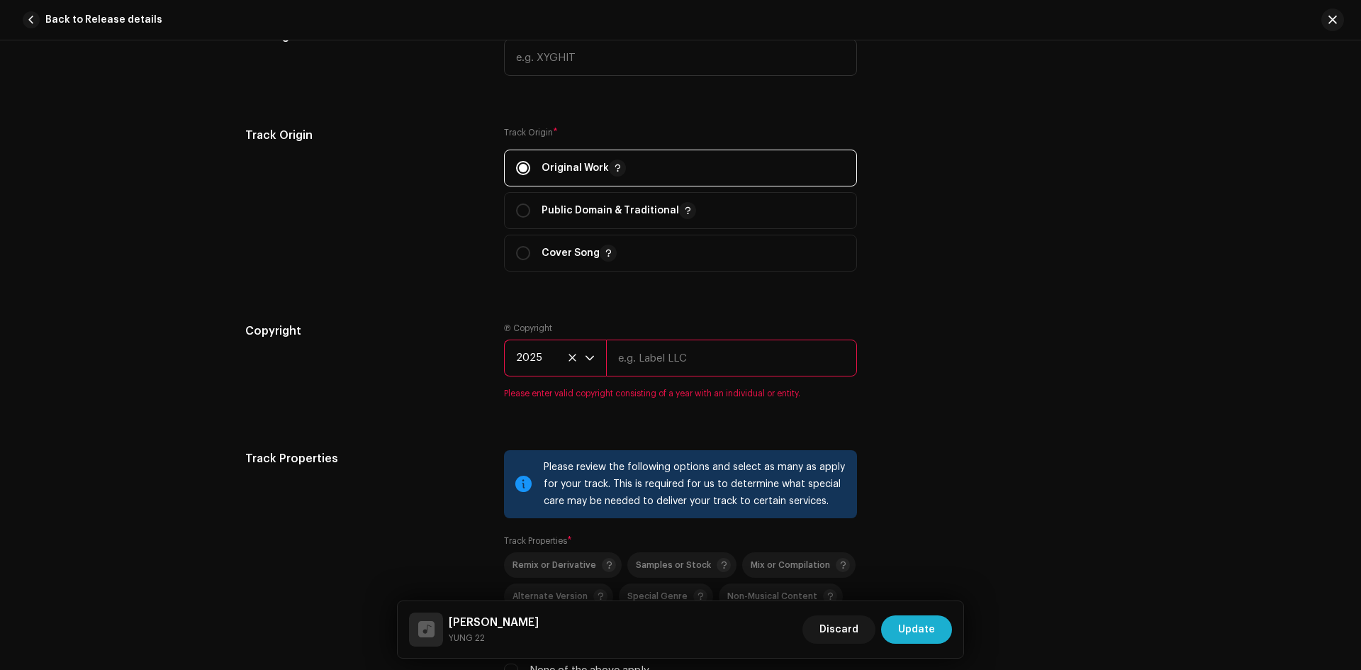
click at [673, 360] on input "text" at bounding box center [731, 357] width 251 height 37
type input "NEPAL HIPHOP RECORDS"
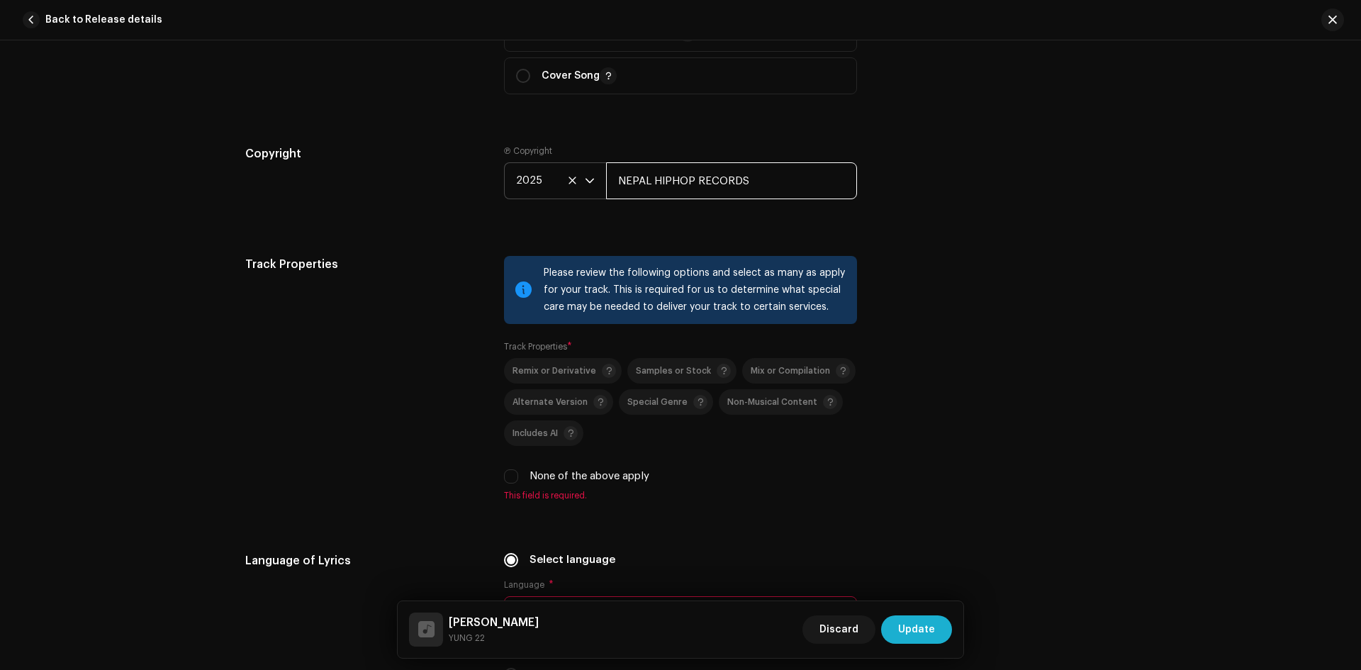
scroll to position [1764, 0]
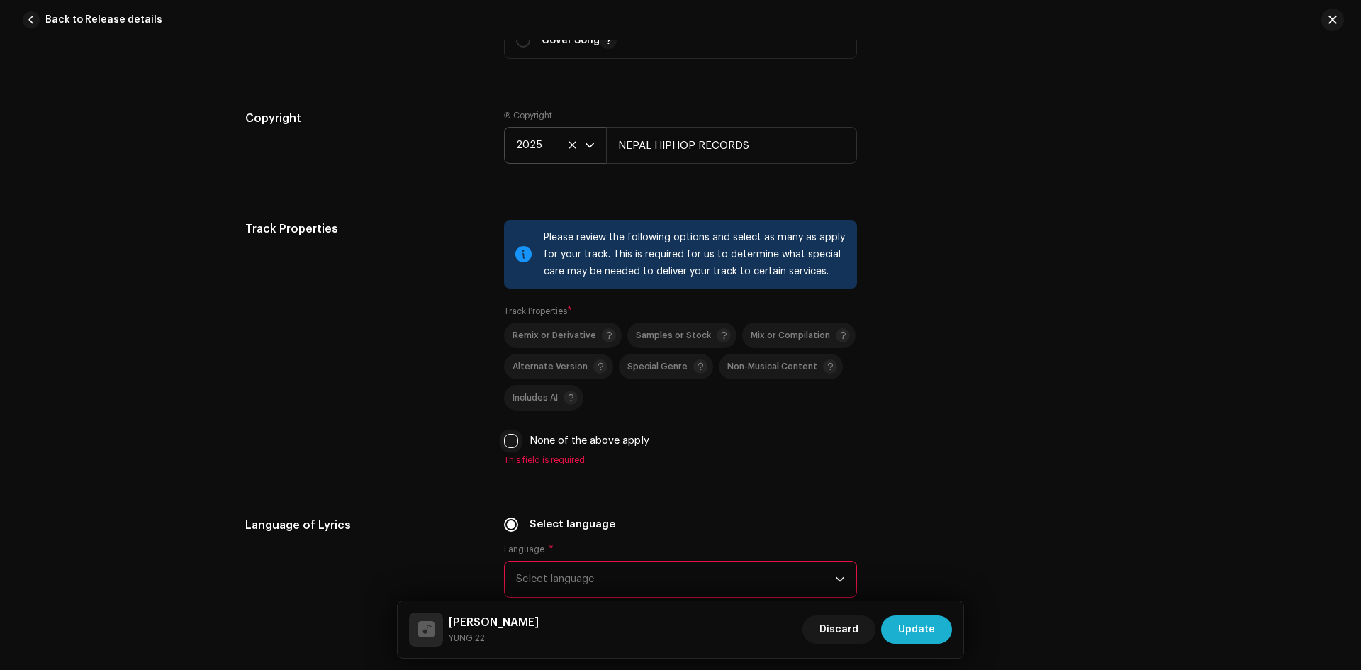
drag, startPoint x: 505, startPoint y: 439, endPoint x: 524, endPoint y: 444, distance: 20.5
click at [506, 439] on input "None of the above apply" at bounding box center [511, 441] width 14 height 14
checkbox input "true"
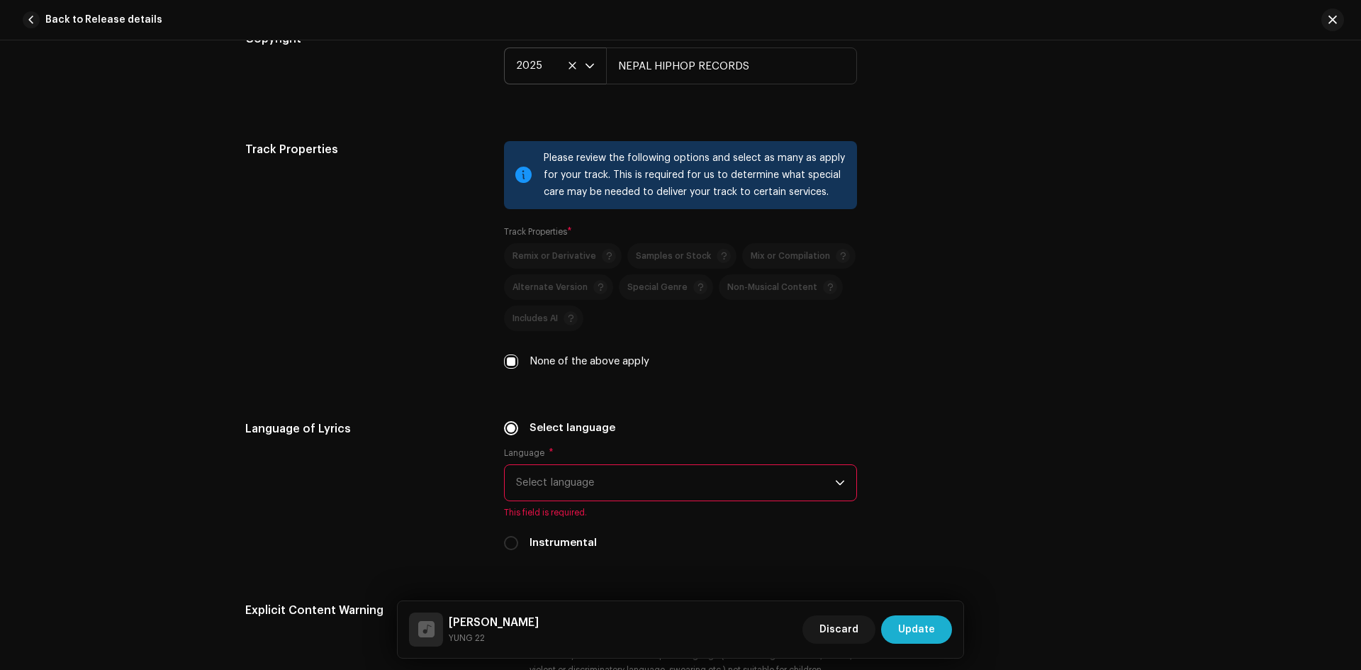
scroll to position [1977, 0]
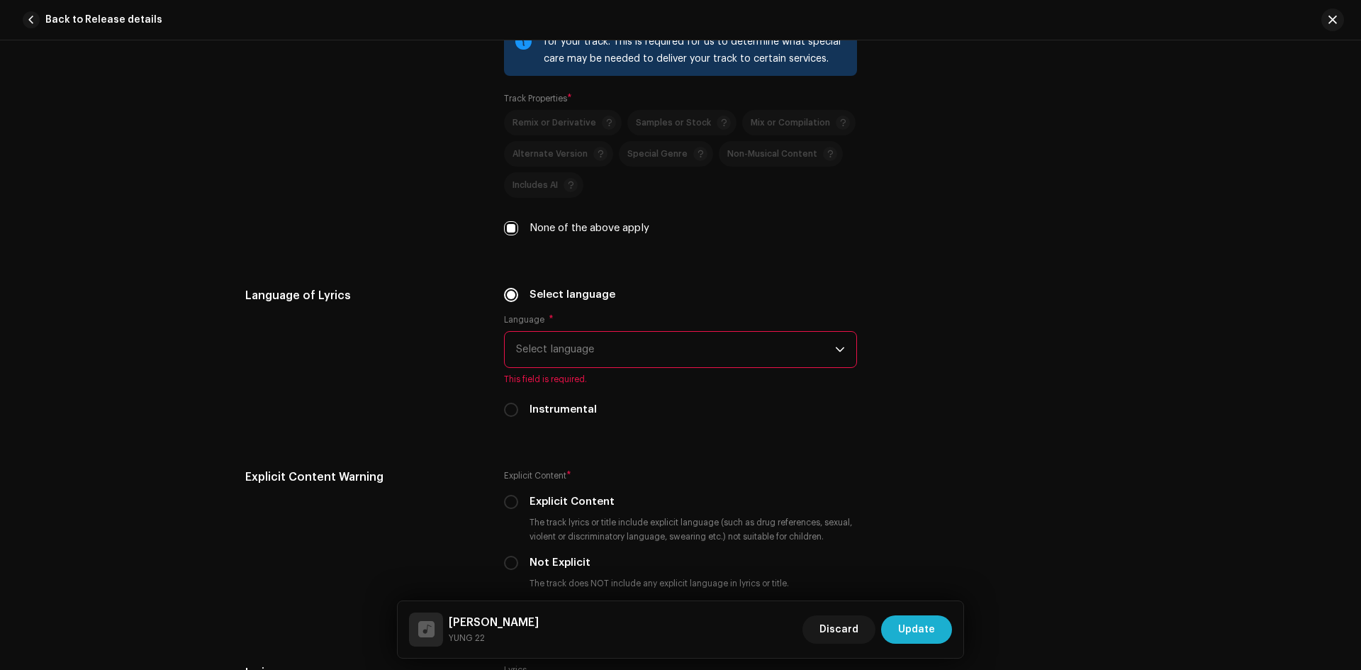
click at [642, 349] on span "Select language" at bounding box center [675, 349] width 319 height 35
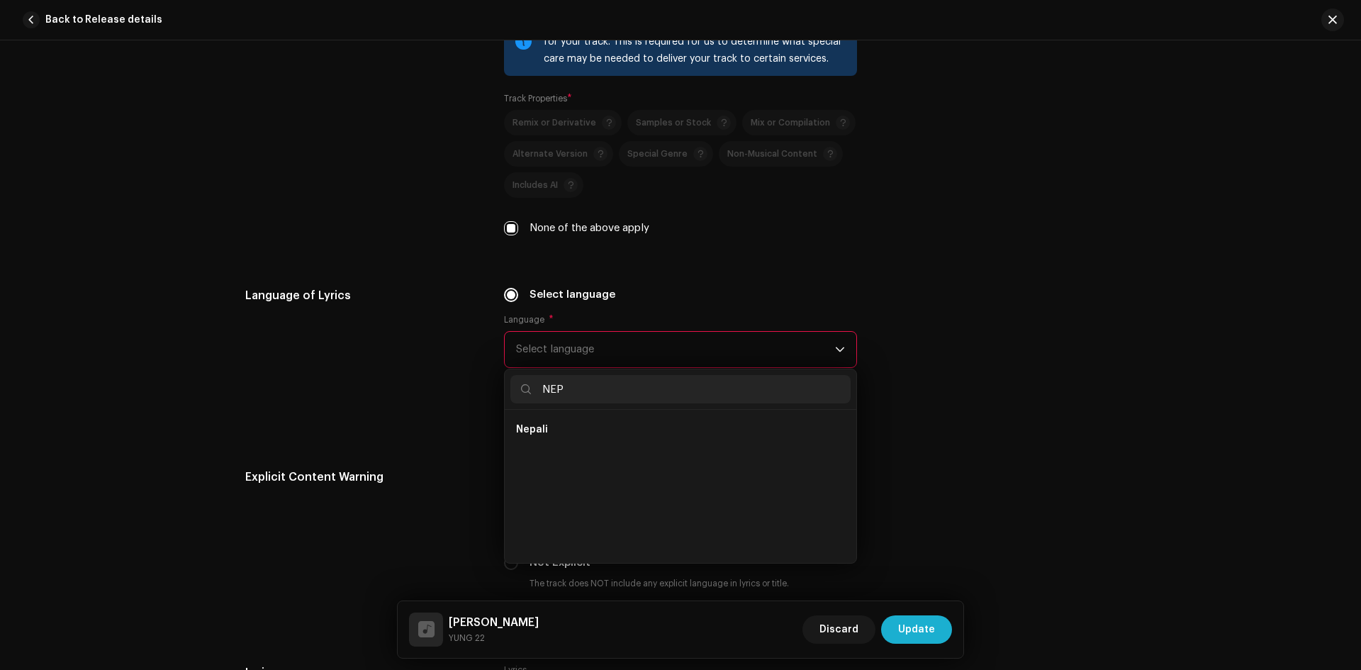
scroll to position [0, 0]
type input "NEP"
click at [587, 422] on li "Nepali" at bounding box center [680, 429] width 340 height 28
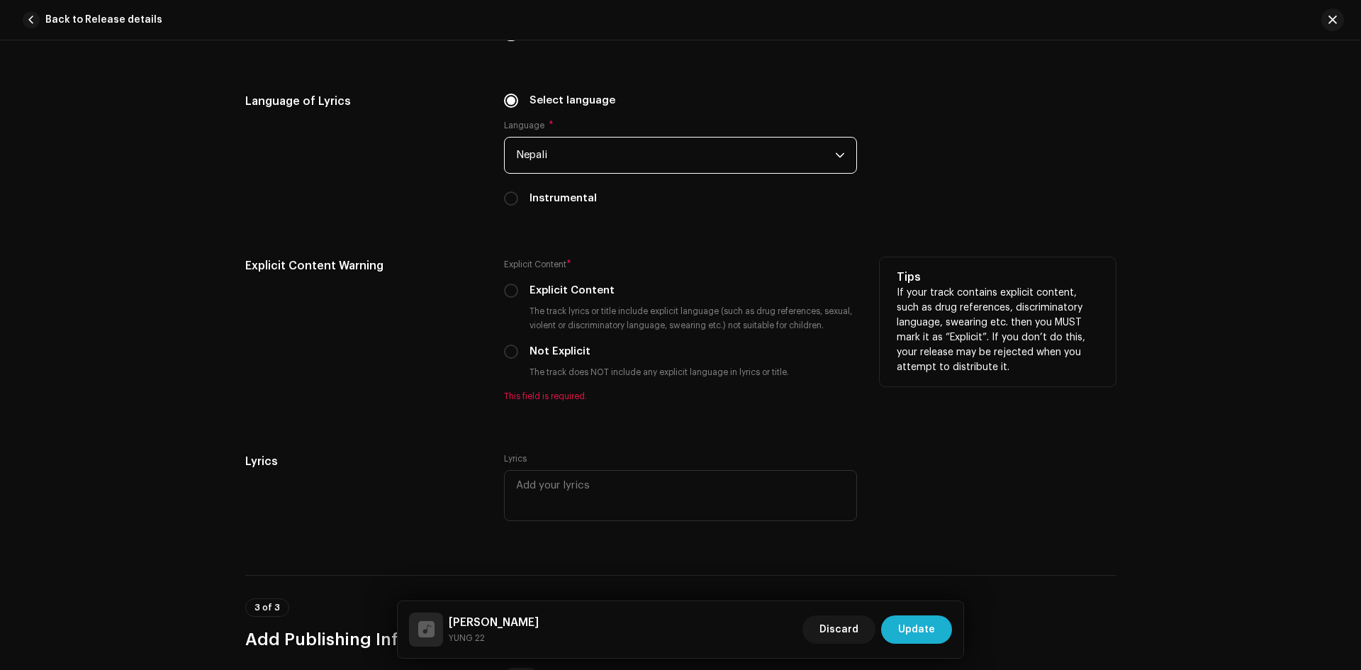
scroll to position [2189, 0]
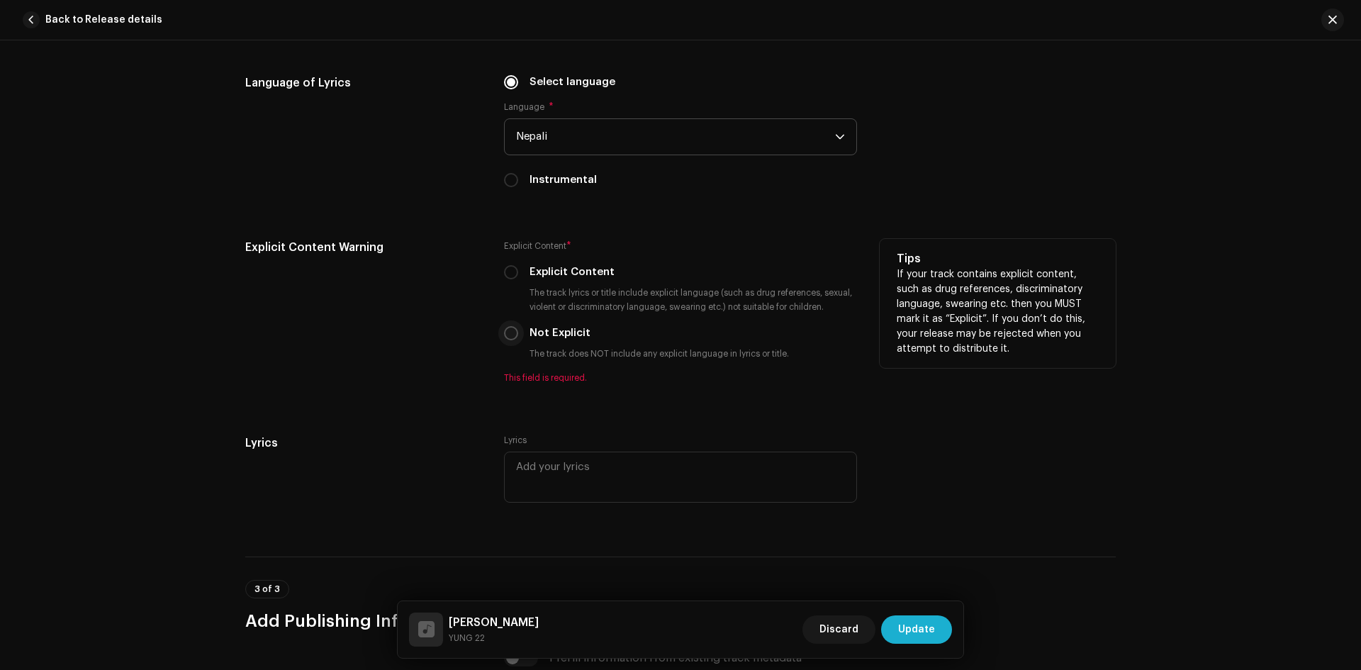
click at [514, 336] on input "Not Explicit" at bounding box center [511, 333] width 14 height 14
radio input "true"
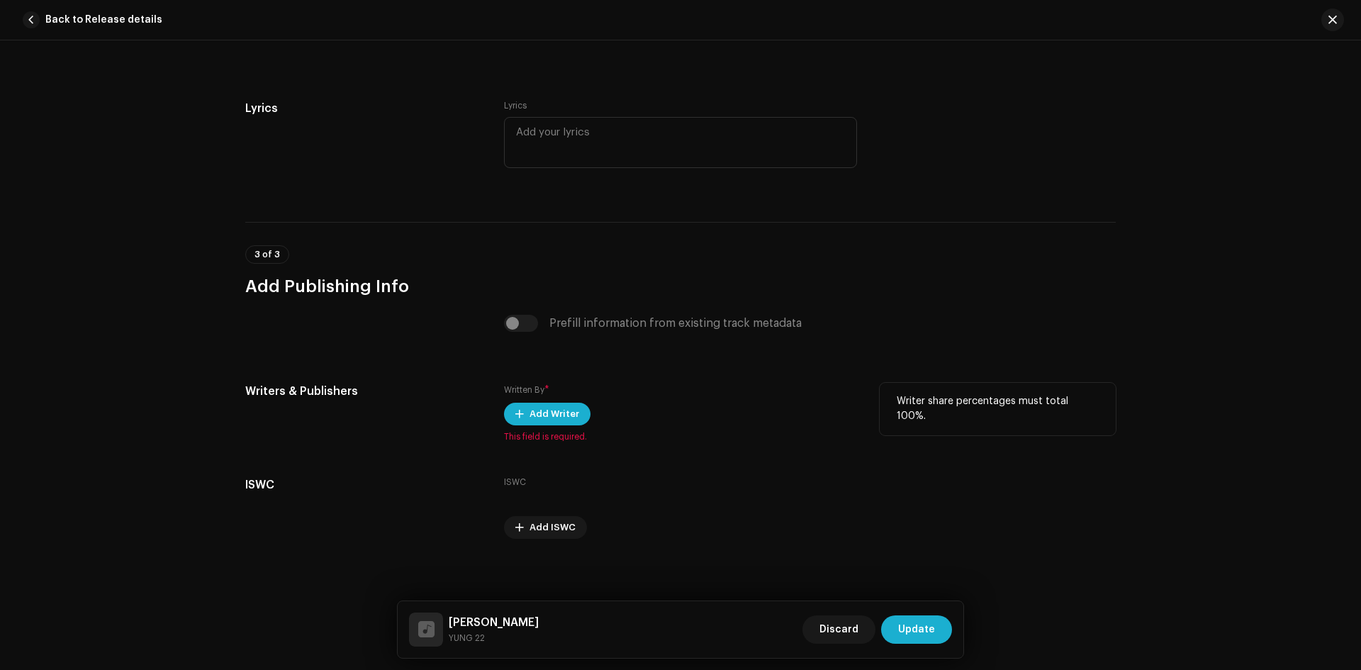
scroll to position [2512, 0]
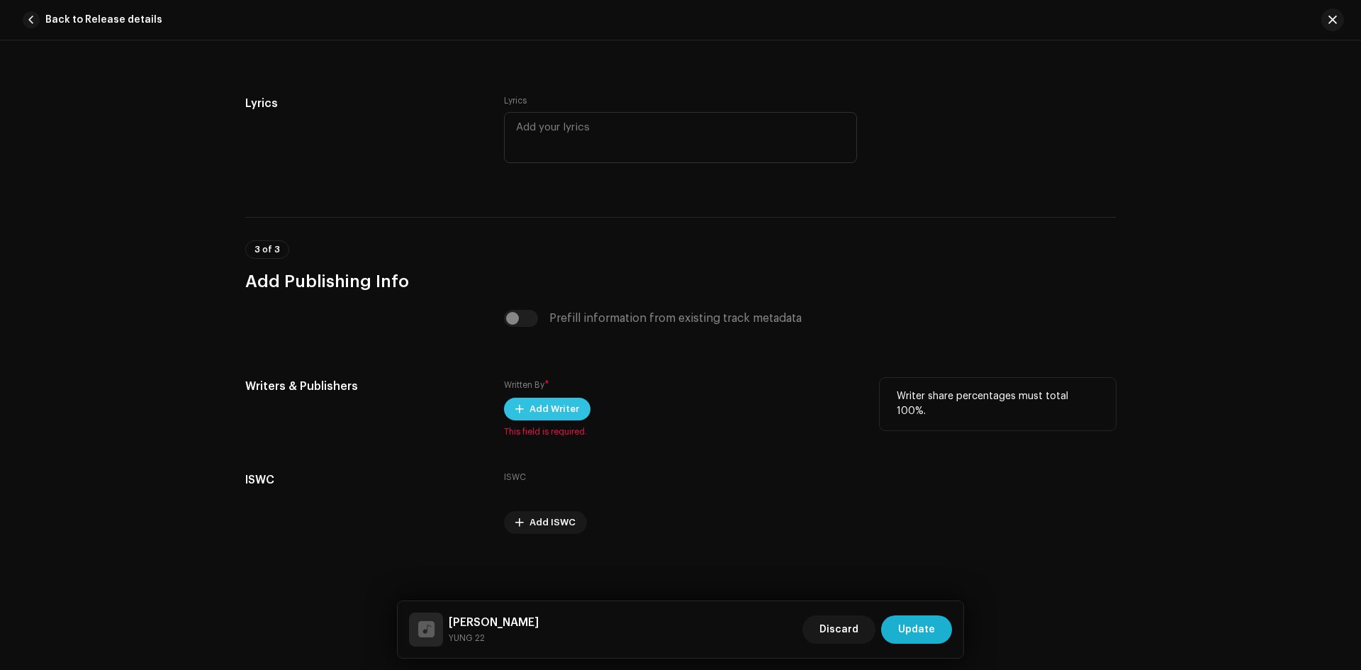
click at [557, 411] on span "Add Writer" at bounding box center [554, 409] width 50 height 28
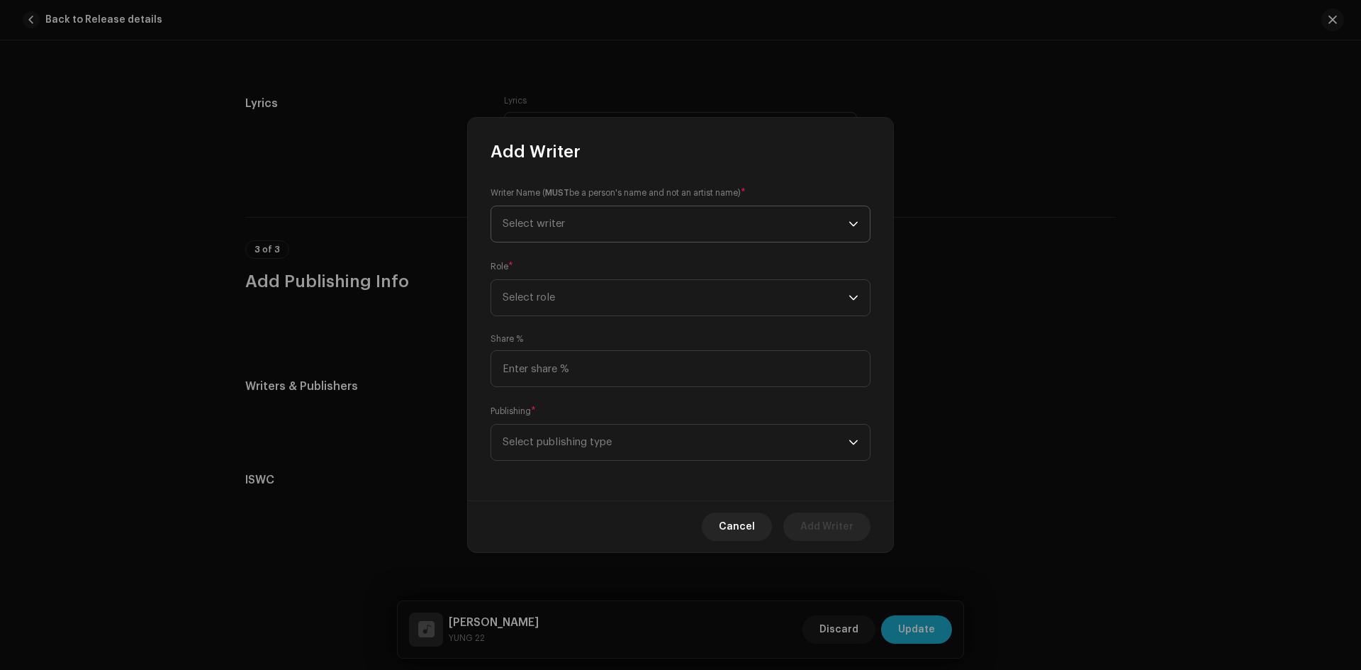
click at [564, 223] on span "Select writer" at bounding box center [533, 223] width 62 height 11
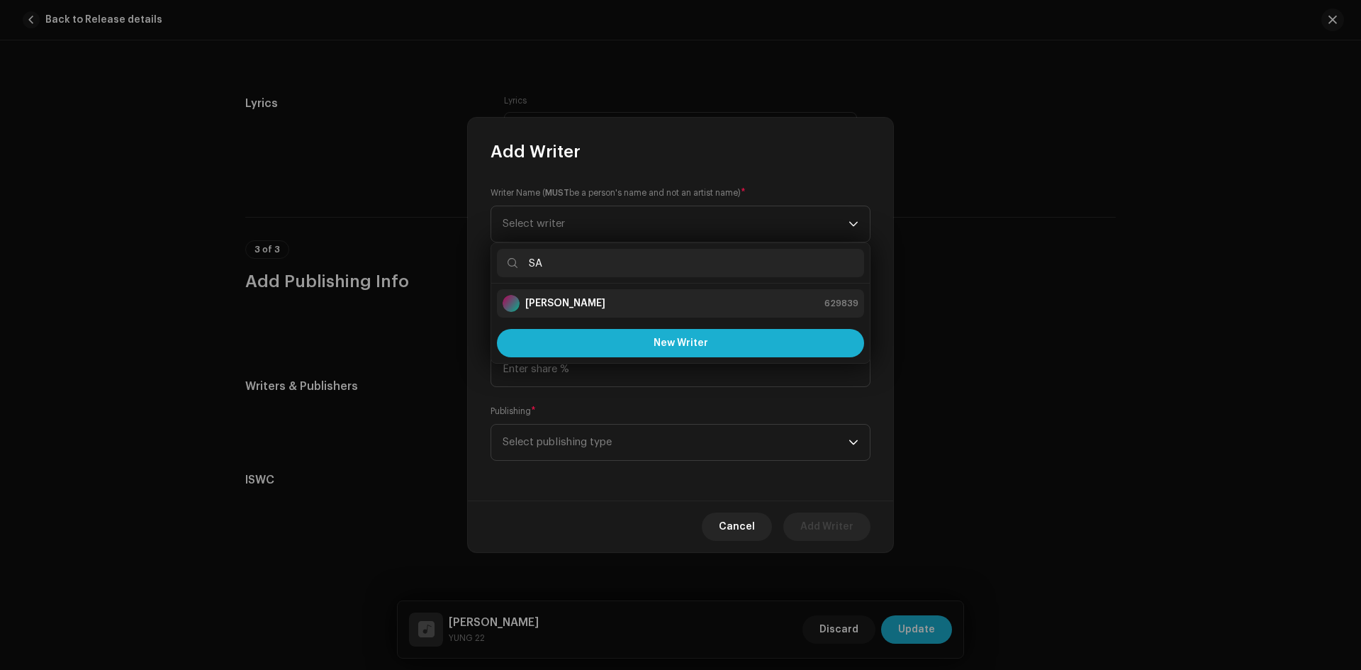
type input "SA"
click at [590, 300] on div "Sangam lama 629839" at bounding box center [680, 303] width 356 height 17
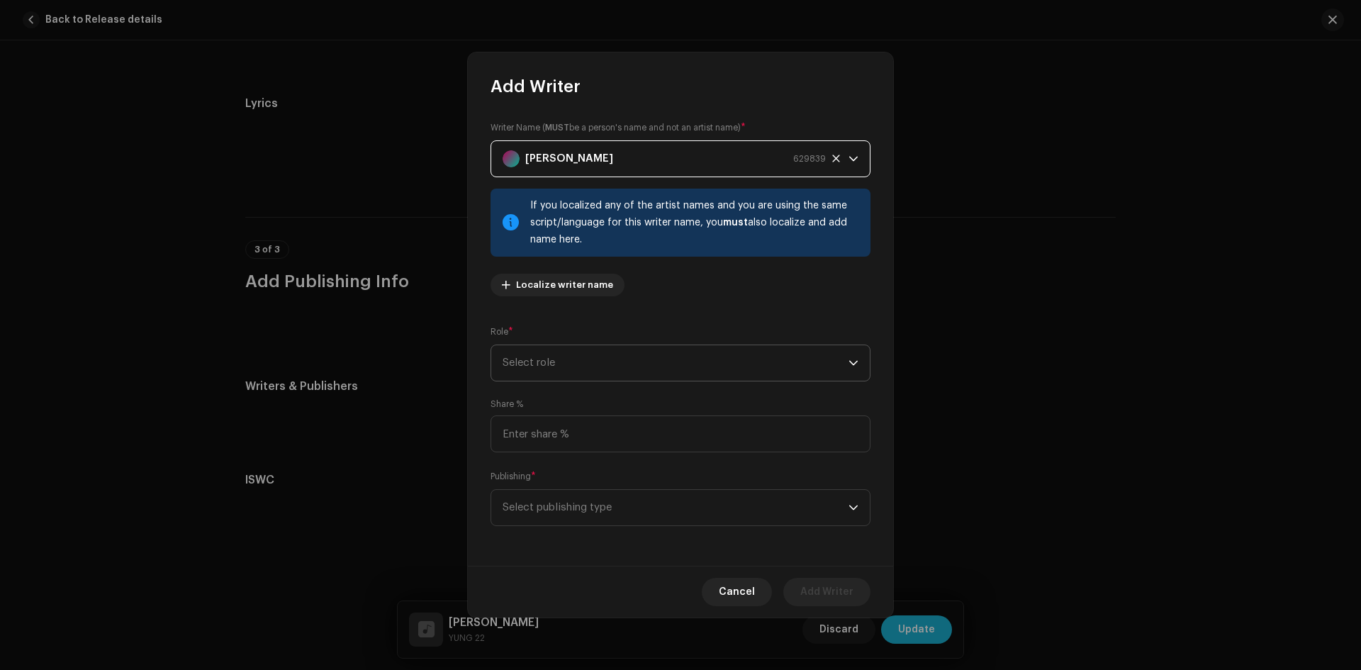
click at [610, 366] on span "Select role" at bounding box center [675, 362] width 346 height 35
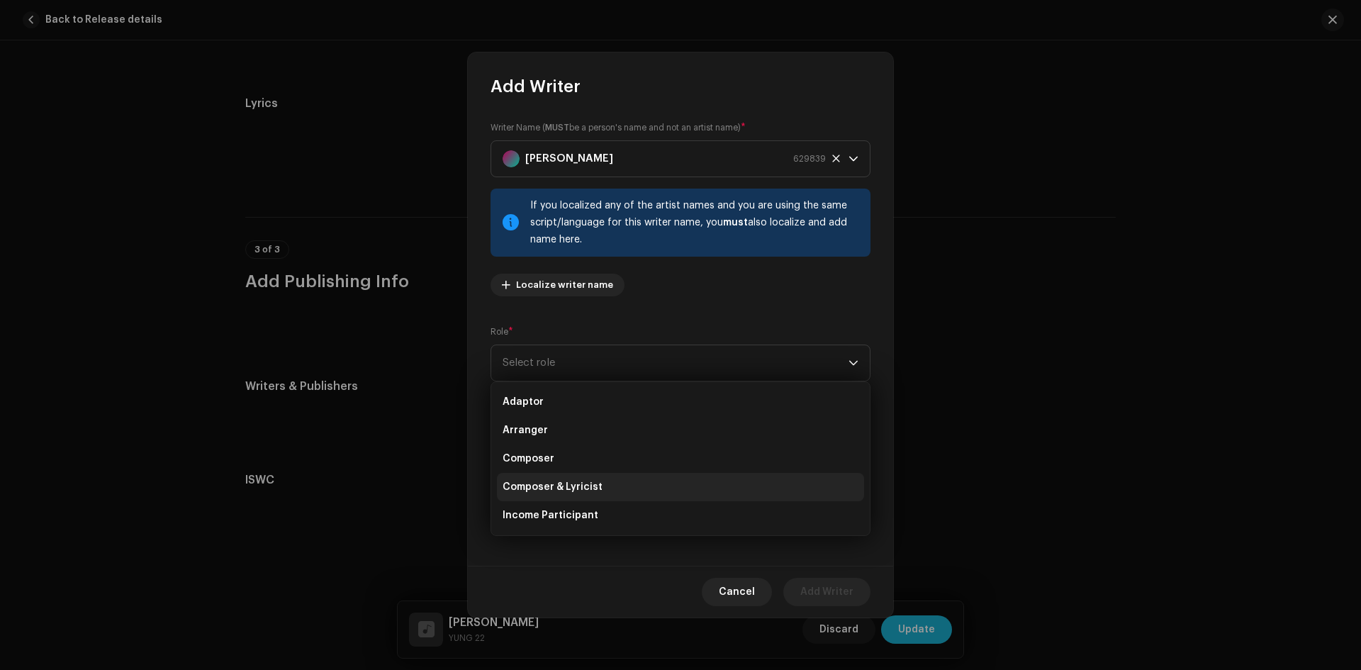
click at [605, 481] on li "Composer & Lyricist" at bounding box center [680, 487] width 367 height 28
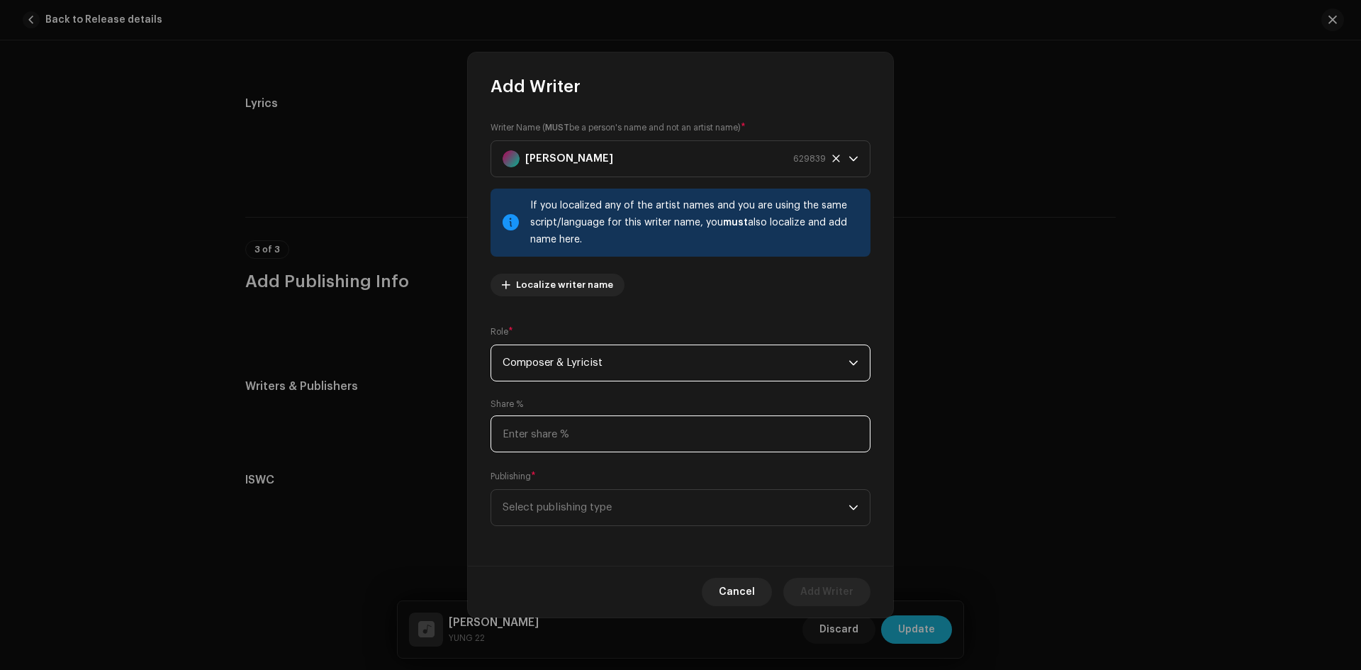
click at [649, 446] on input at bounding box center [680, 433] width 380 height 37
type input "100.00"
click at [600, 507] on span "Select publishing type" at bounding box center [675, 507] width 346 height 35
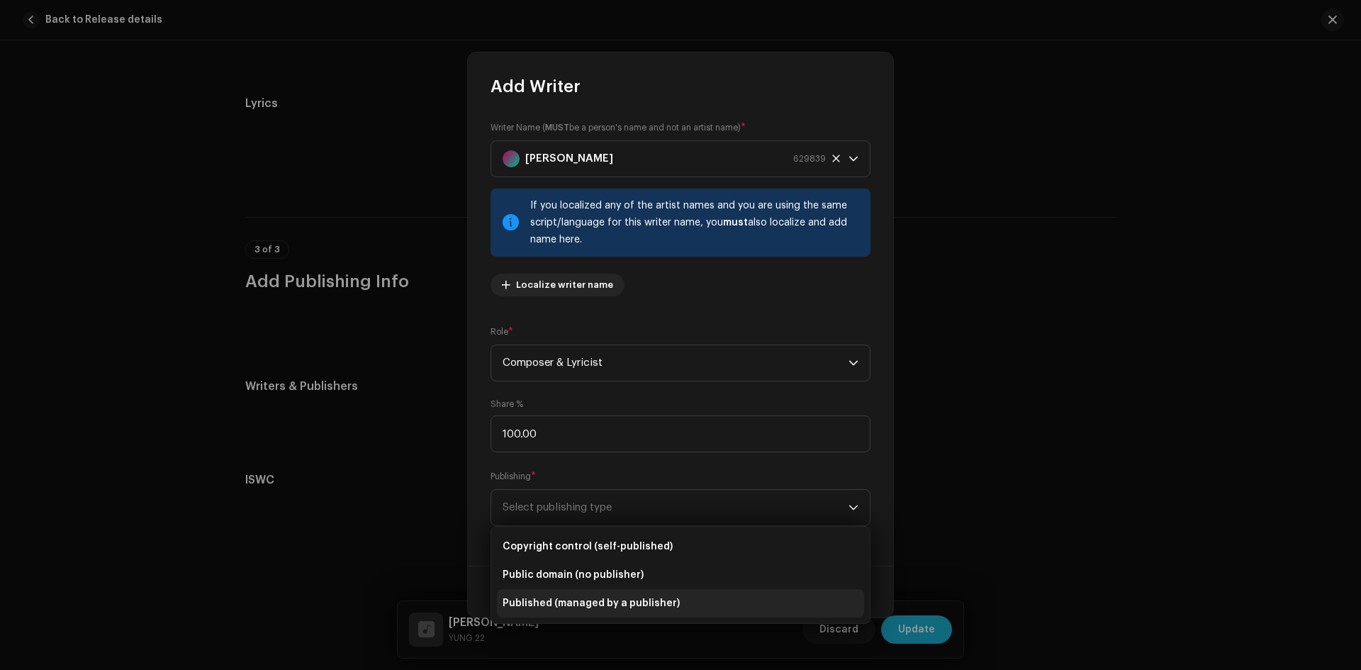
click at [581, 602] on span "Published (managed by a publisher)" at bounding box center [590, 603] width 177 height 14
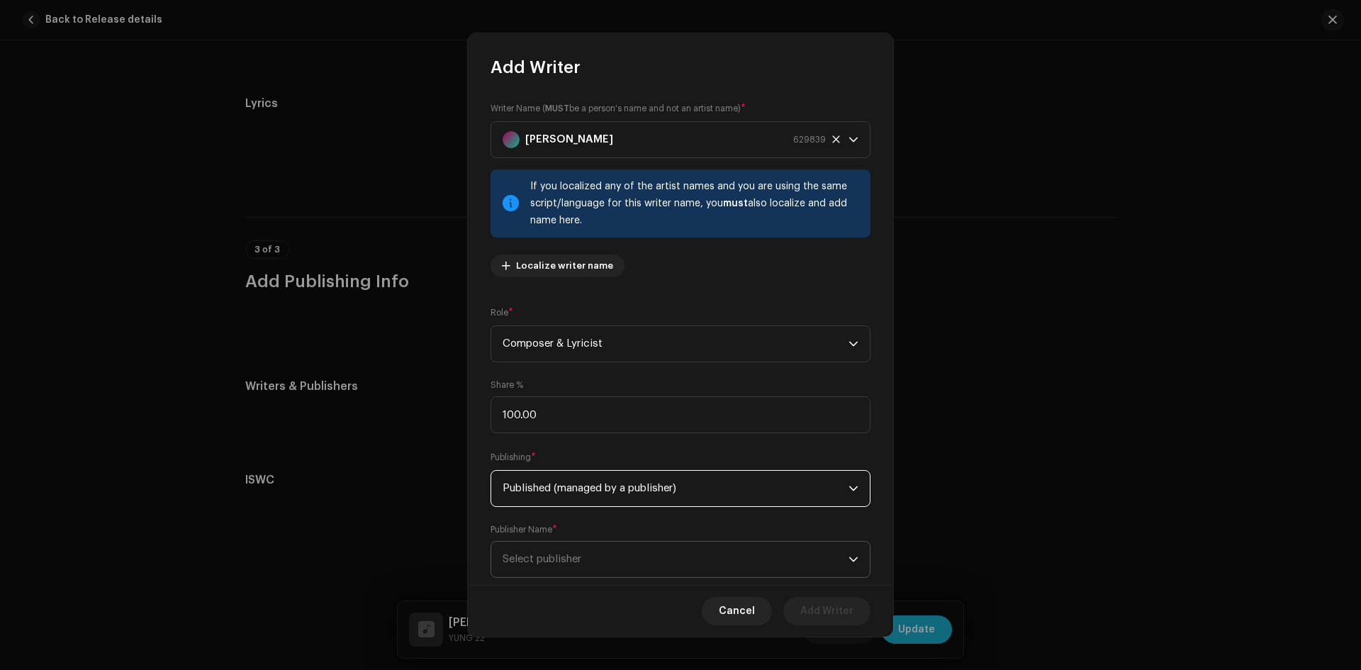
click at [581, 547] on span "Select publisher" at bounding box center [675, 558] width 346 height 35
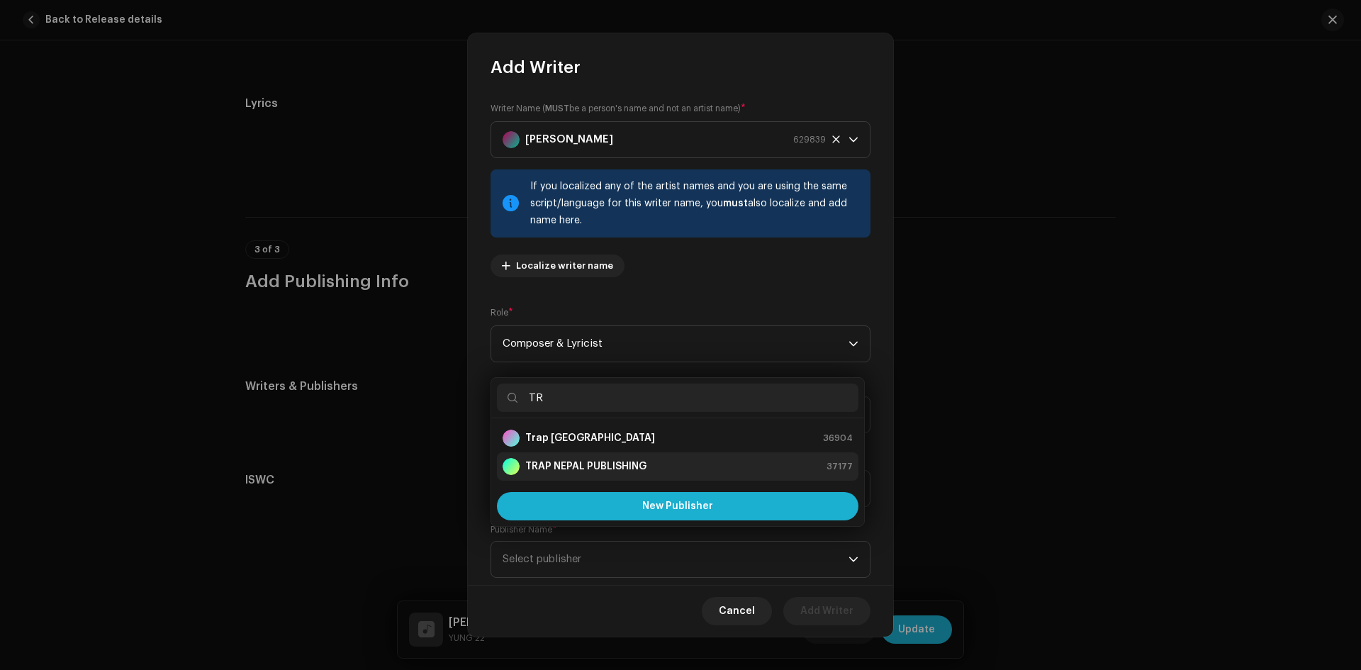
type input "TR"
click at [595, 467] on strong "TRAP NEPAL PUBLISHING" at bounding box center [585, 466] width 121 height 14
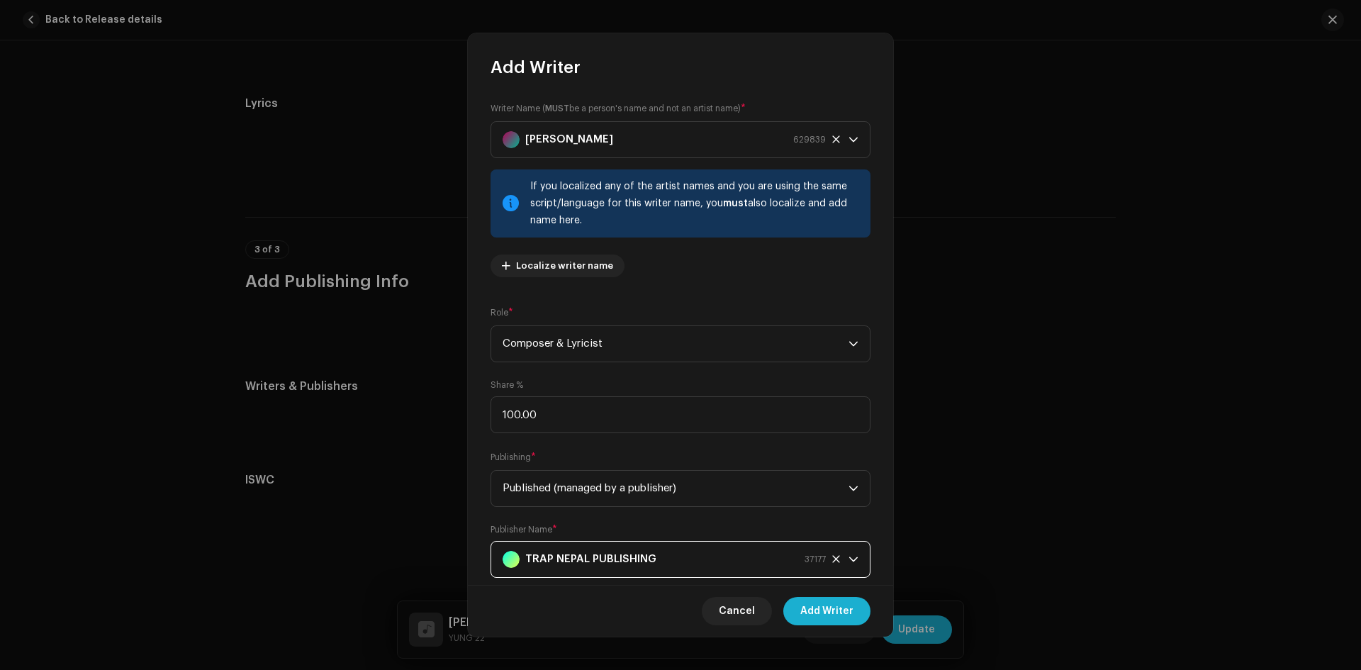
scroll to position [33, 0]
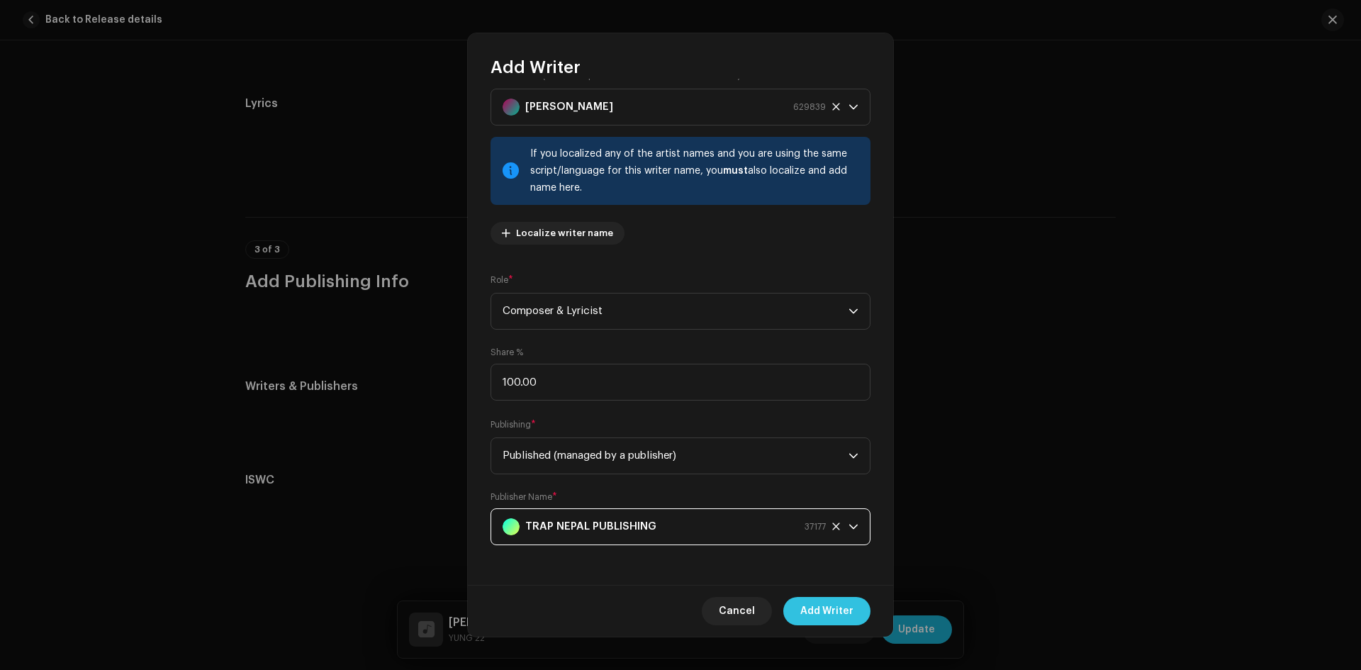
click at [836, 605] on span "Add Writer" at bounding box center [826, 611] width 53 height 28
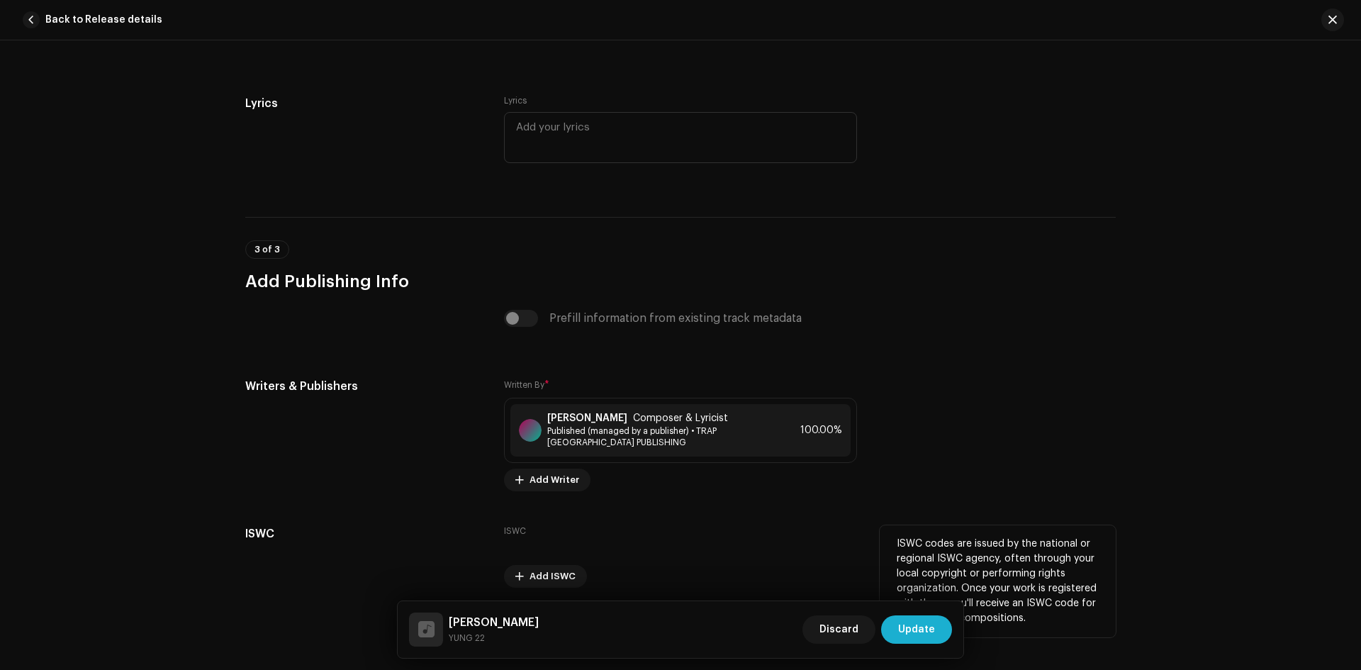
scroll to position [2566, 0]
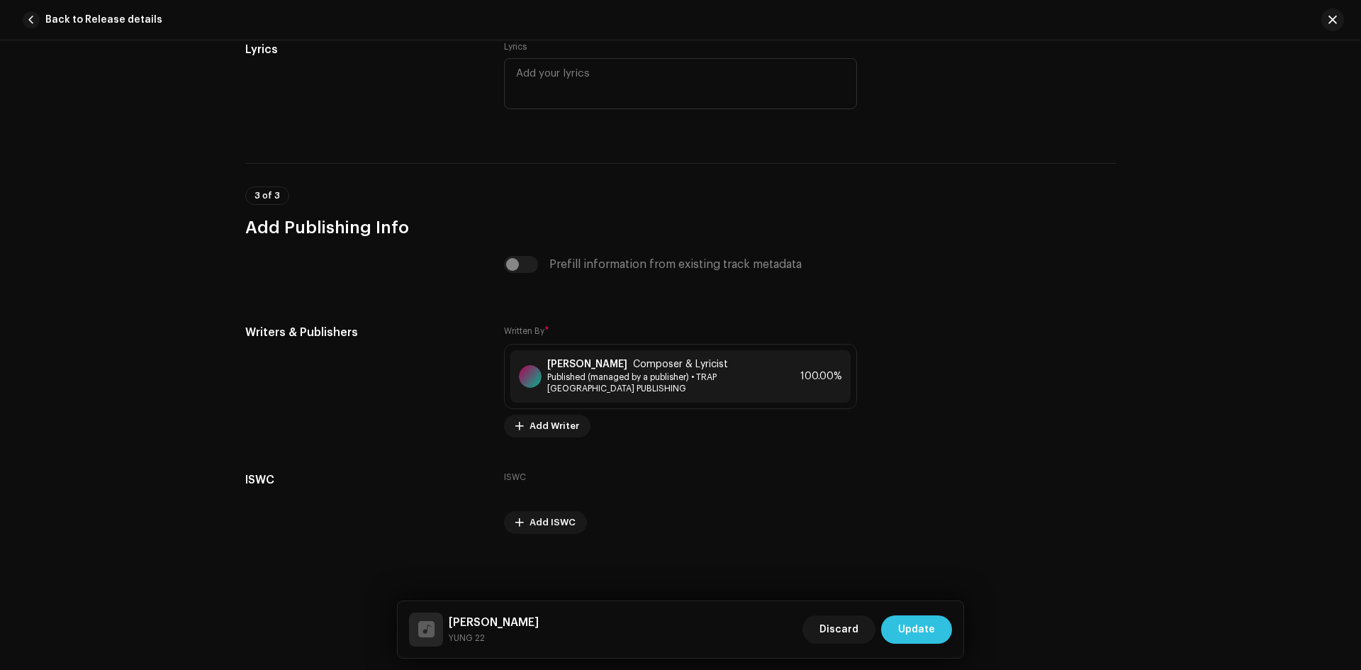
click at [930, 635] on span "Update" at bounding box center [916, 629] width 37 height 28
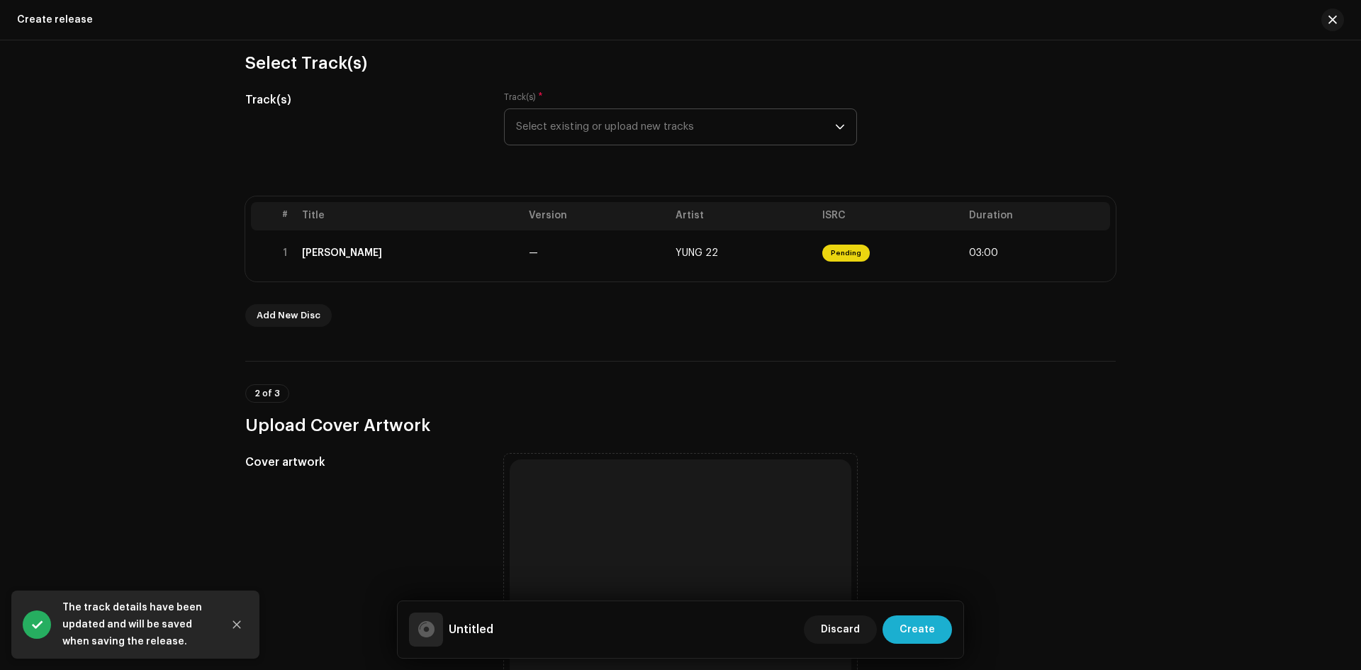
scroll to position [354, 0]
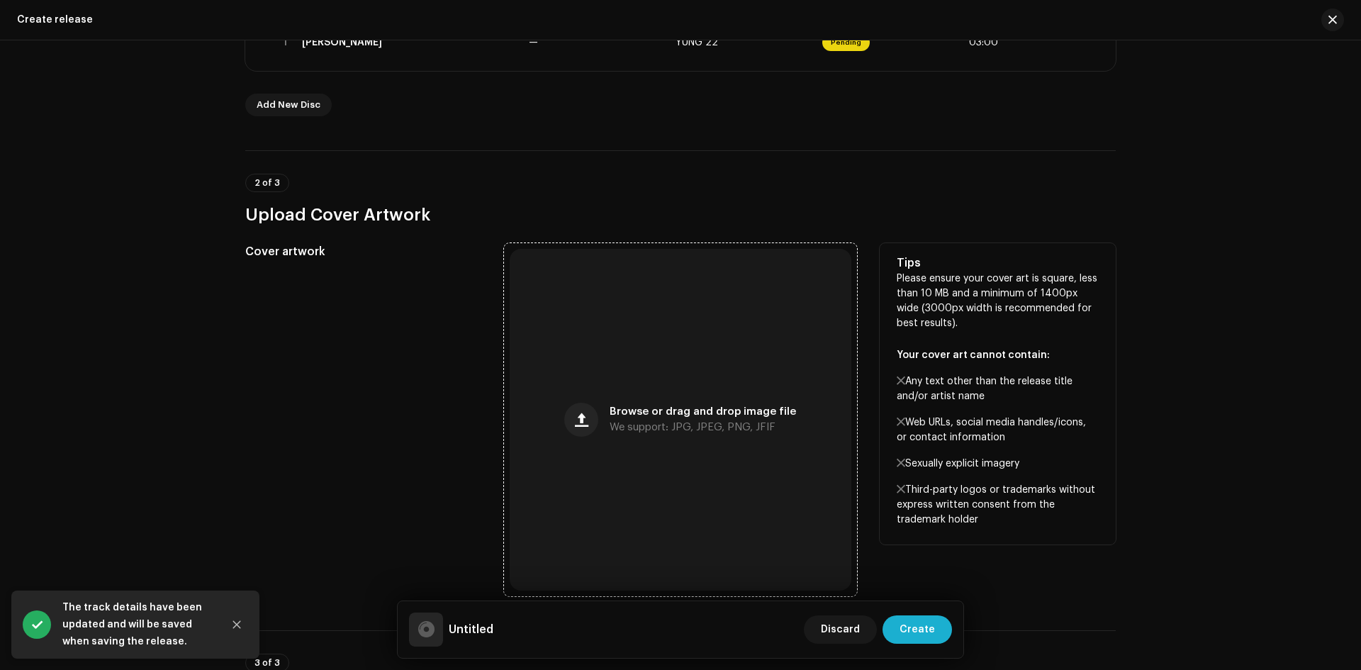
click at [626, 417] on div "Browse or drag and drop image file We support: JPG, JPEG, PNG, JFIF" at bounding box center [703, 420] width 186 height 26
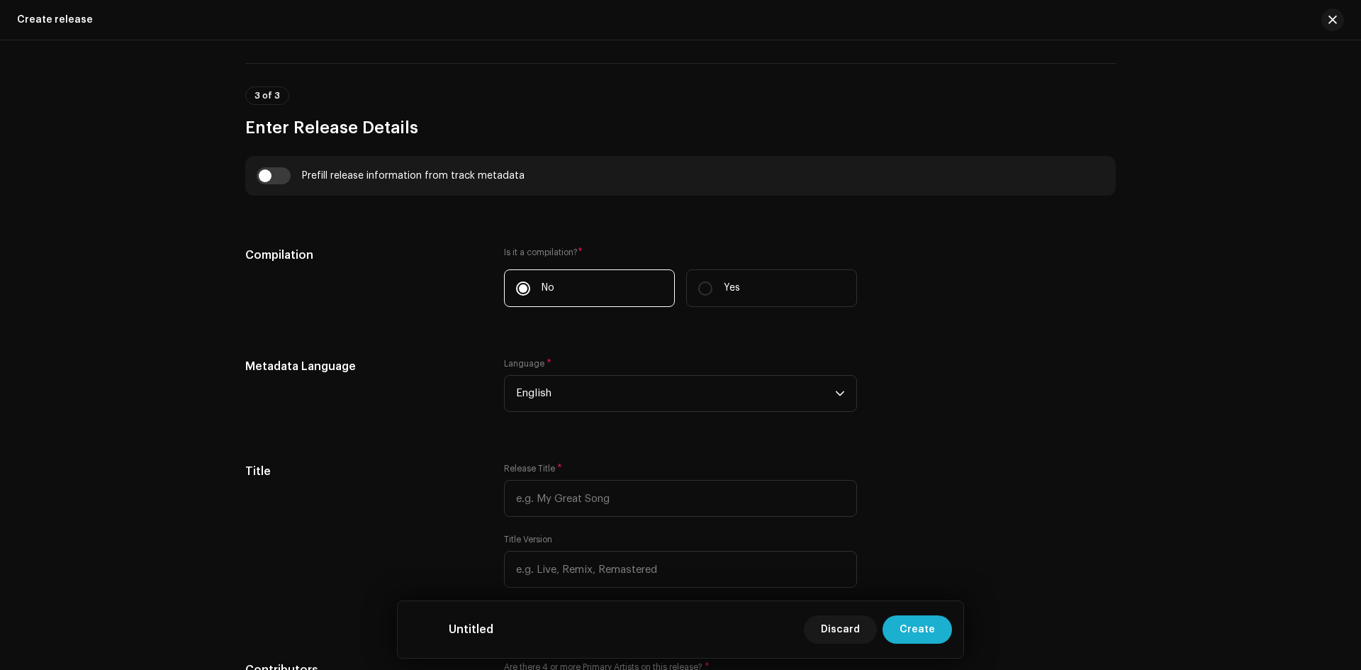
scroll to position [709, 0]
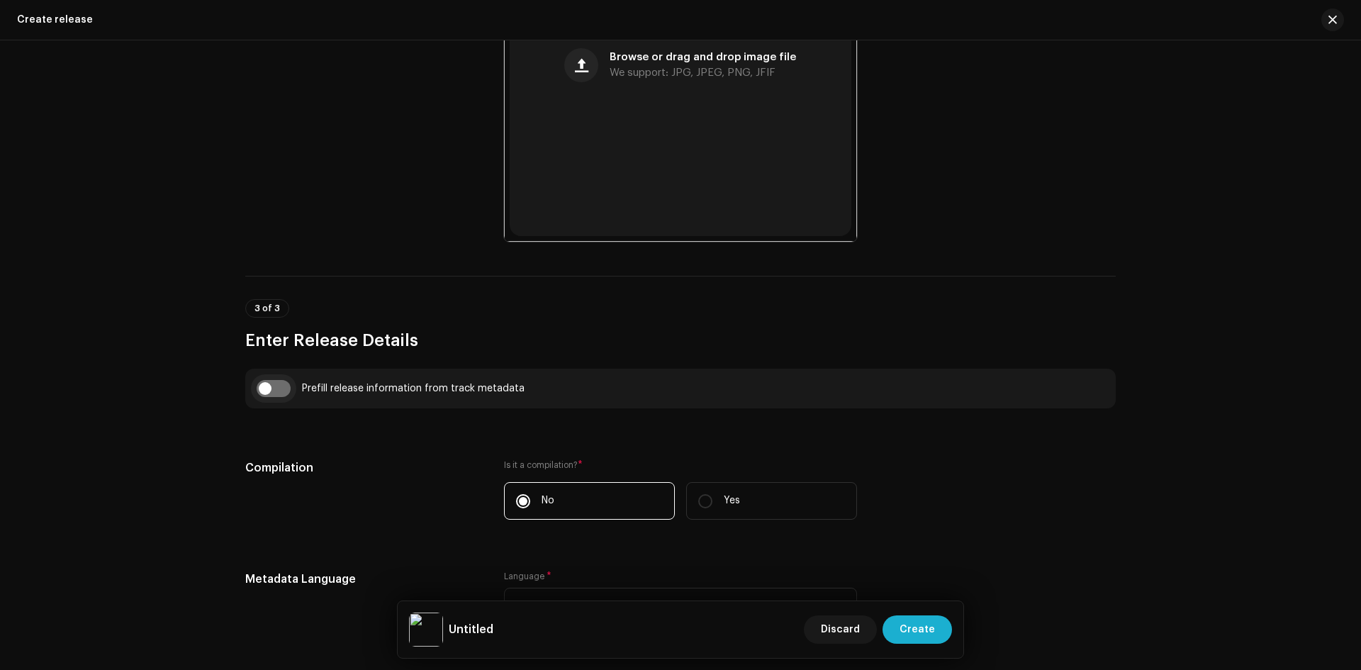
click at [282, 384] on input "checkbox" at bounding box center [274, 388] width 34 height 17
checkbox input "true"
type input "NAPAUNE MAYA"
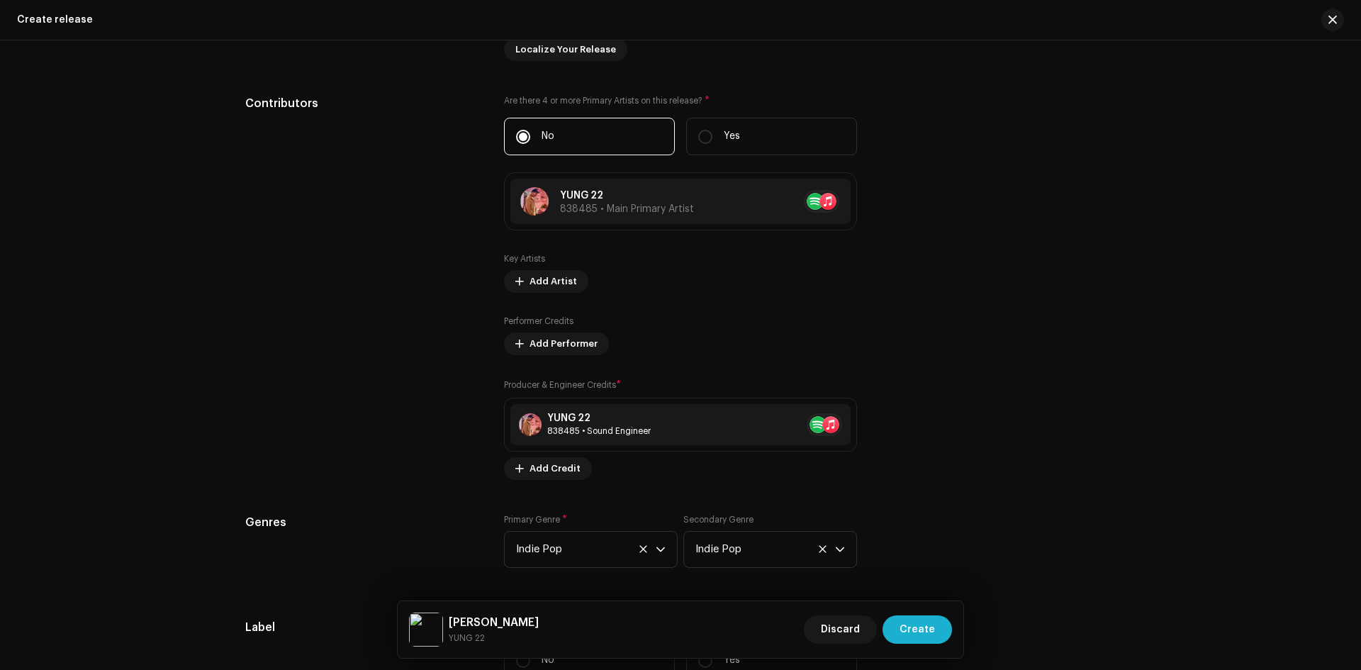
scroll to position [1559, 0]
click at [524, 273] on button "Add Artist" at bounding box center [546, 280] width 84 height 23
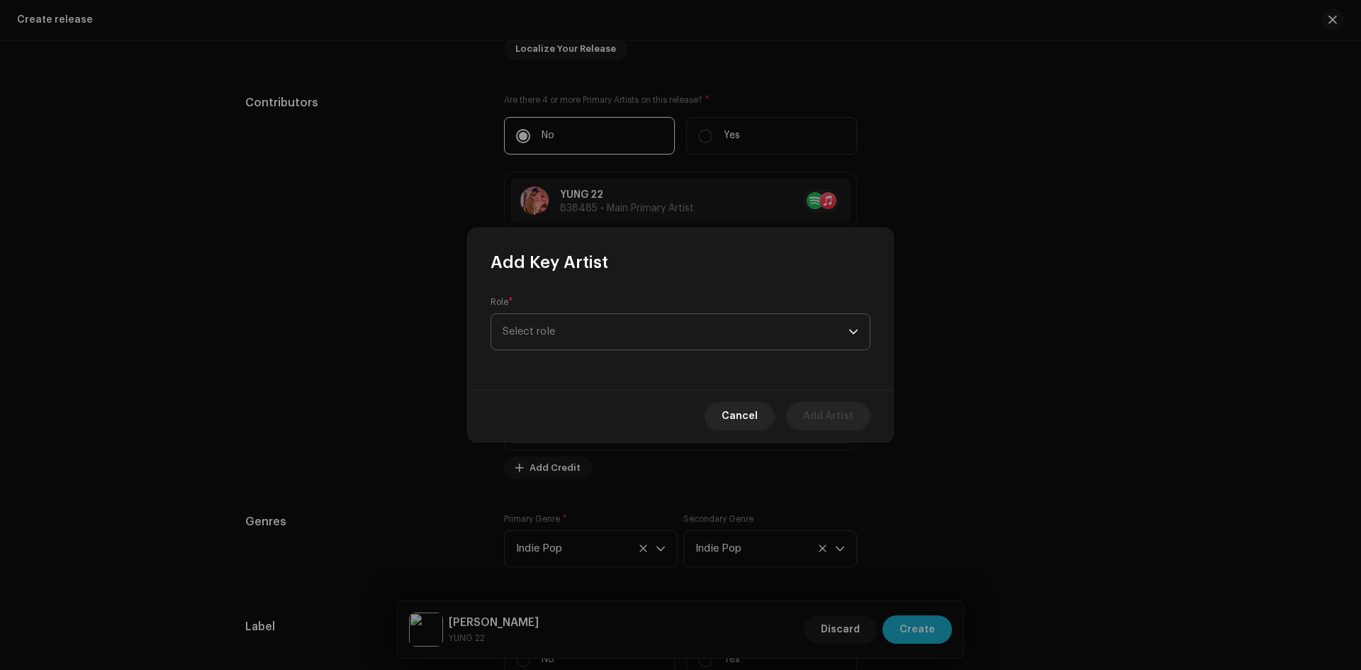
click at [541, 330] on span "Select role" at bounding box center [675, 331] width 346 height 35
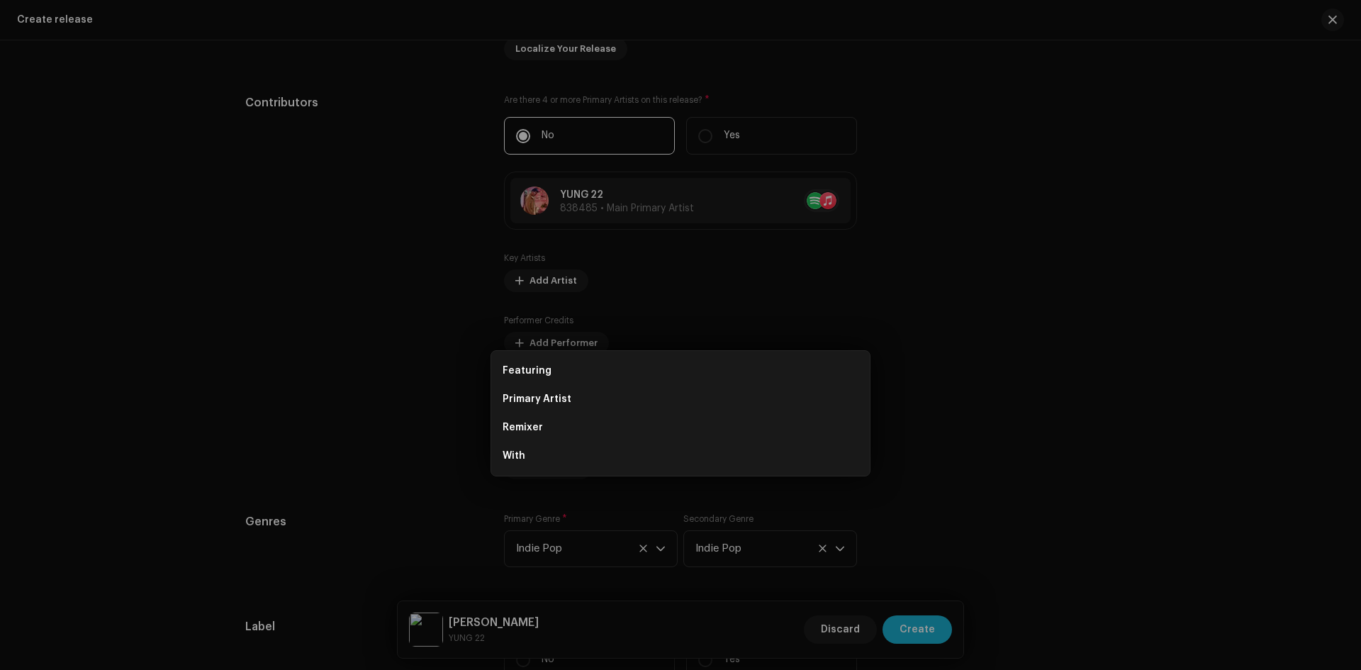
click at [381, 377] on div "Add Key Artist Role * Select role Cancel Add Artist" at bounding box center [680, 335] width 1361 height 670
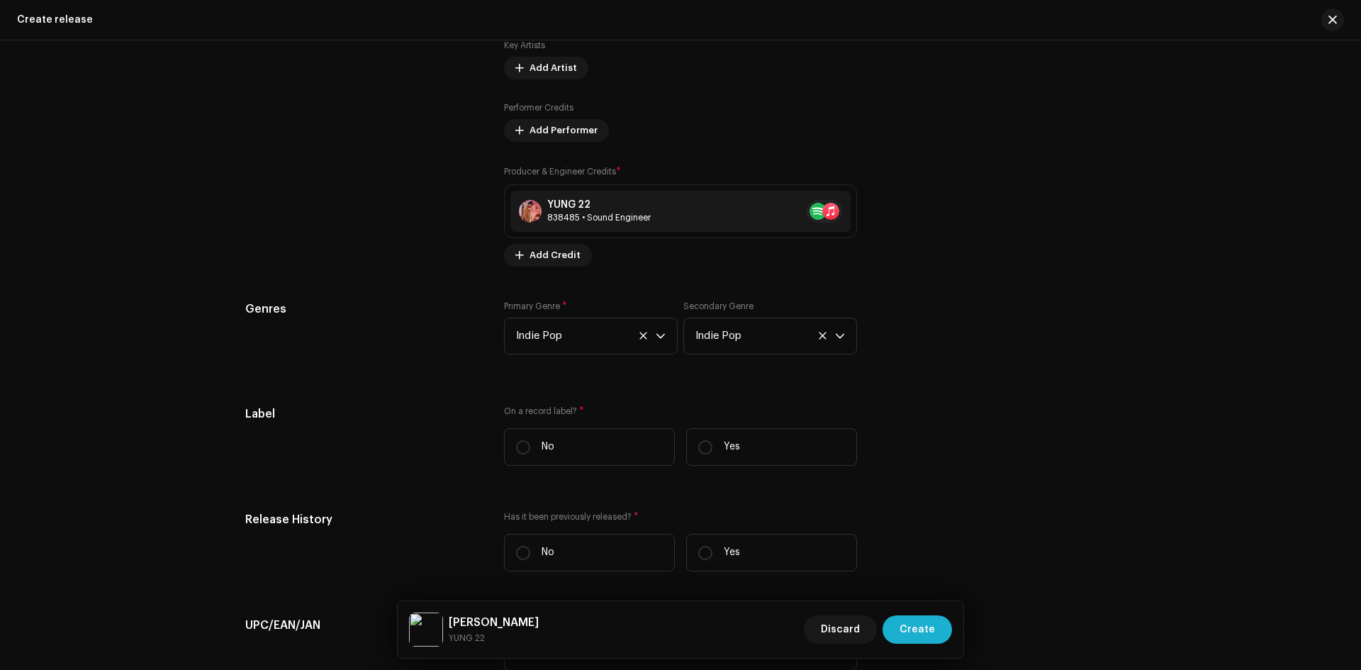
scroll to position [1914, 0]
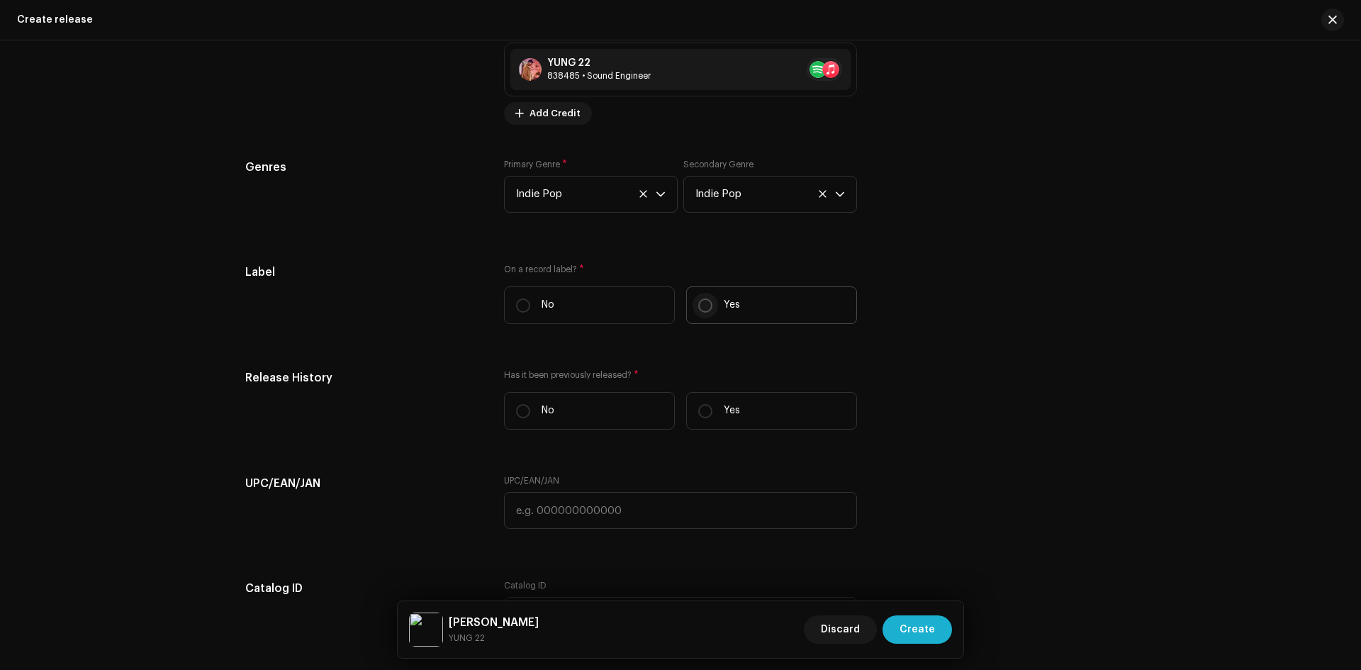
click at [702, 301] on input "Yes" at bounding box center [705, 305] width 14 height 14
radio input "true"
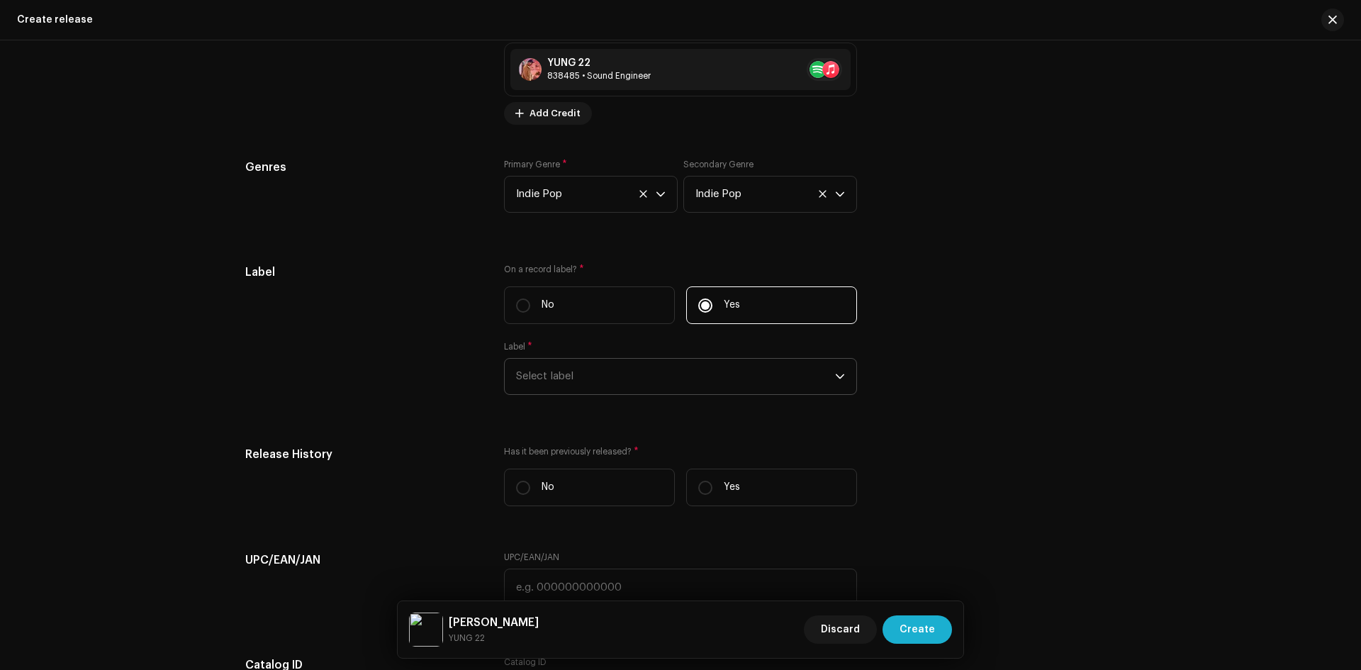
click at [568, 373] on span "Select label" at bounding box center [675, 376] width 319 height 35
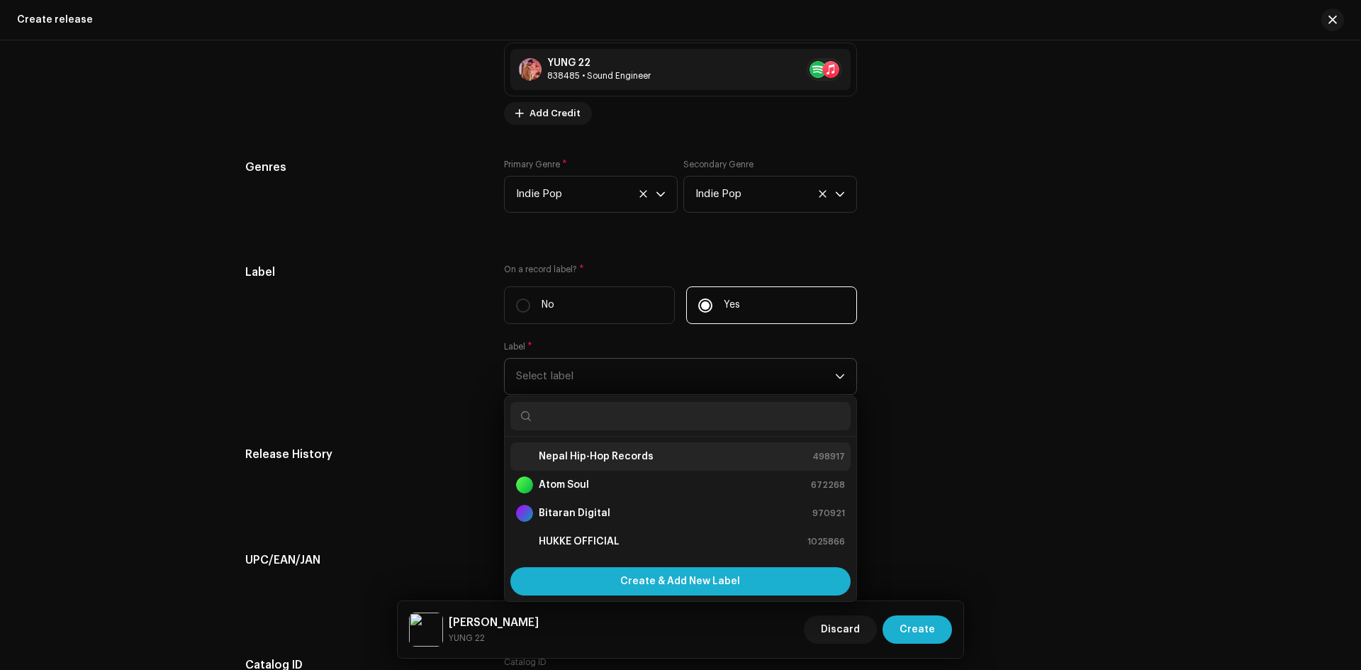
click at [571, 456] on strong "Nepal Hip-Hop Records" at bounding box center [596, 456] width 115 height 14
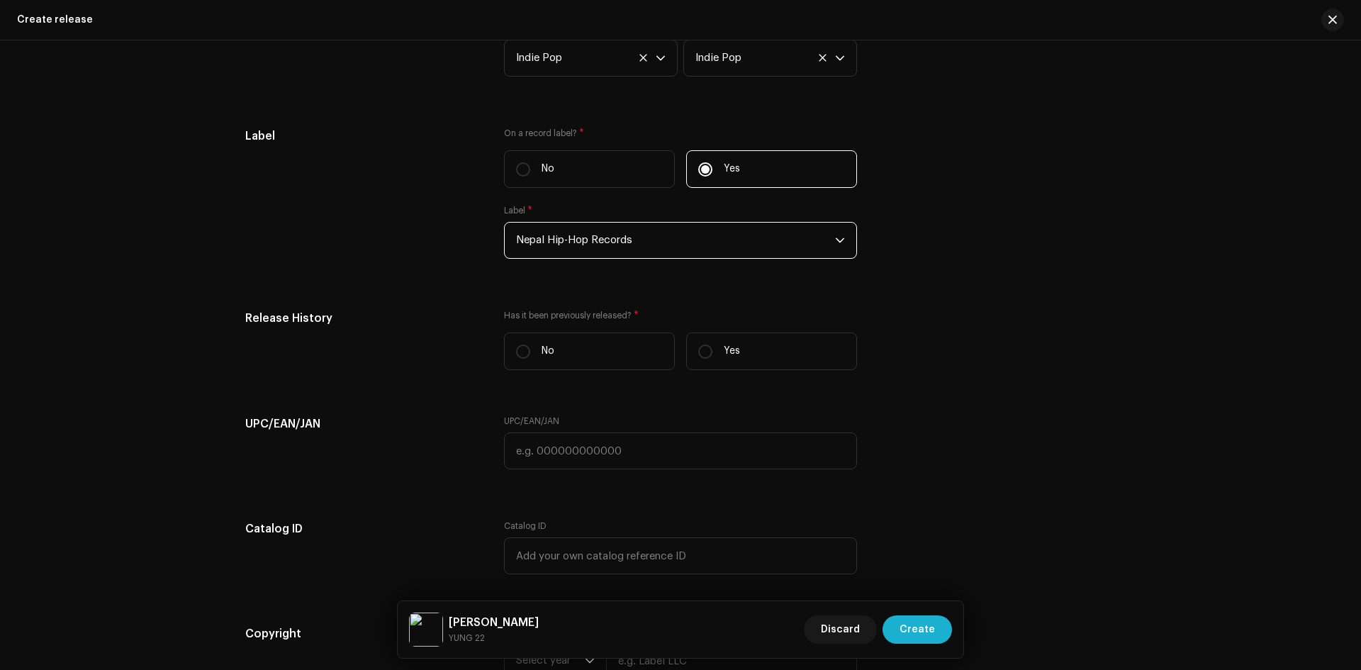
scroll to position [2055, 0]
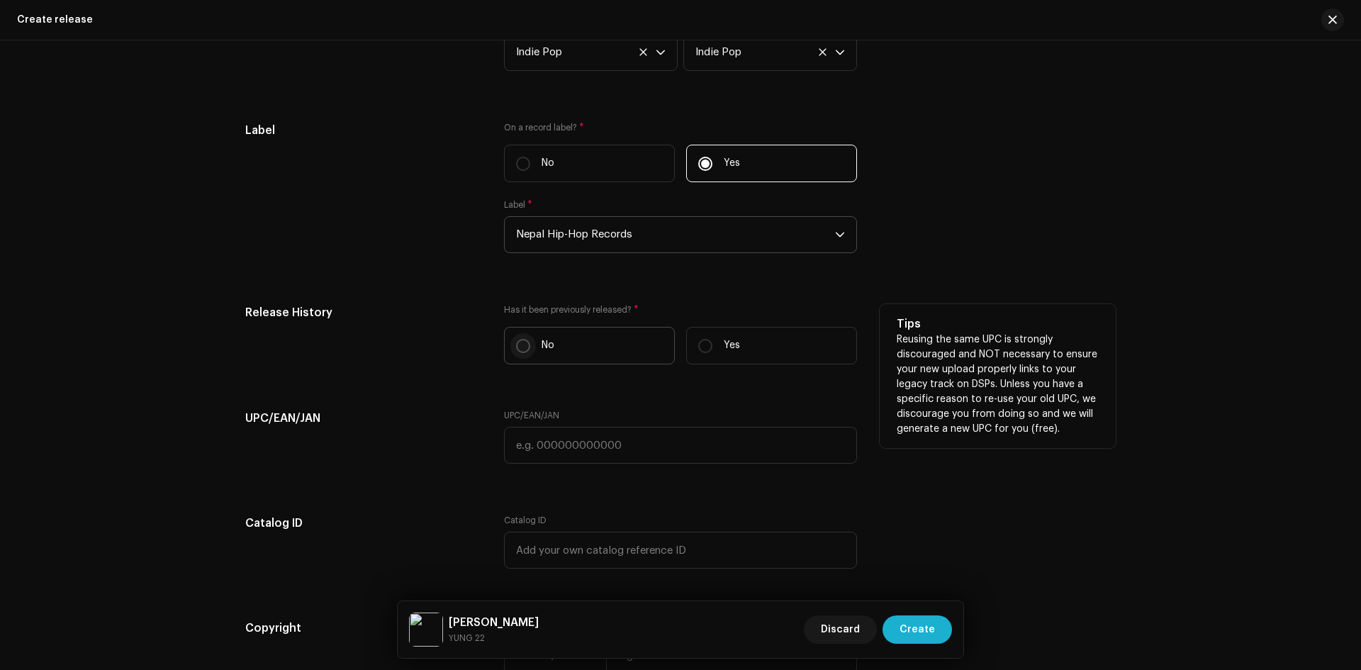
click at [522, 347] on input "No" at bounding box center [523, 346] width 14 height 14
radio input "true"
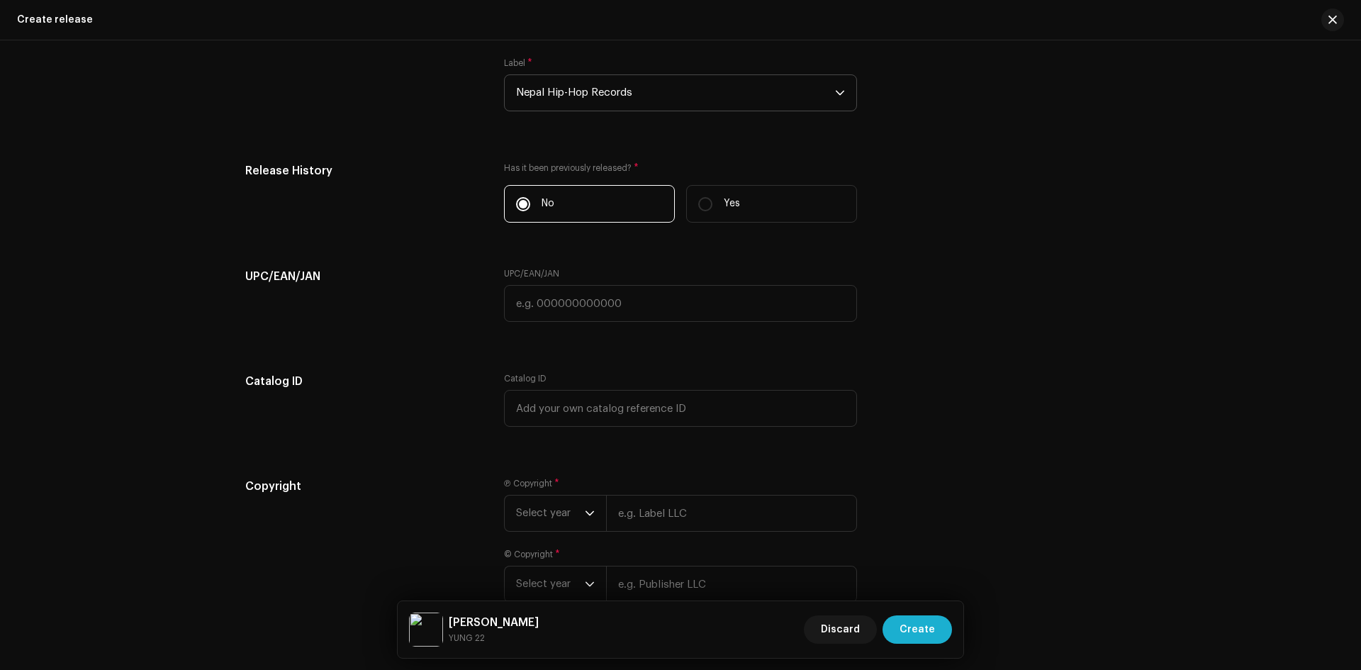
scroll to position [2268, 0]
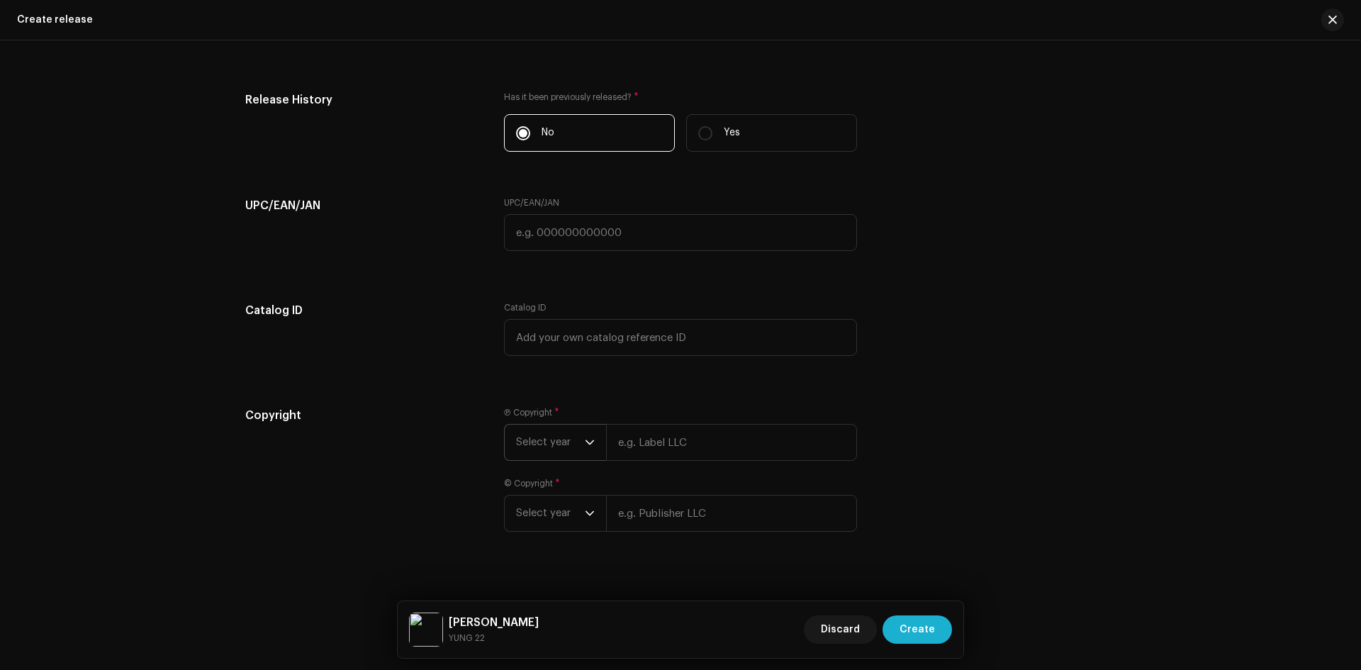
click at [558, 430] on span "Select year" at bounding box center [550, 442] width 69 height 35
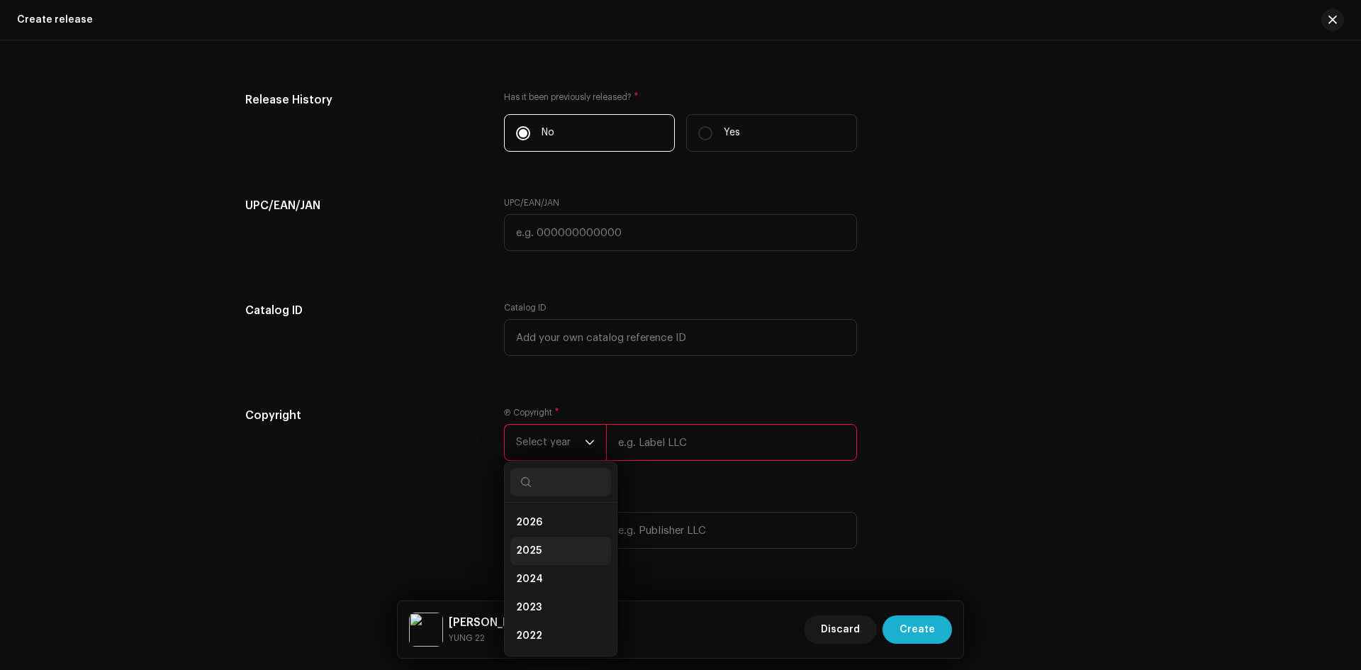
click at [545, 545] on li "2025" at bounding box center [560, 551] width 101 height 28
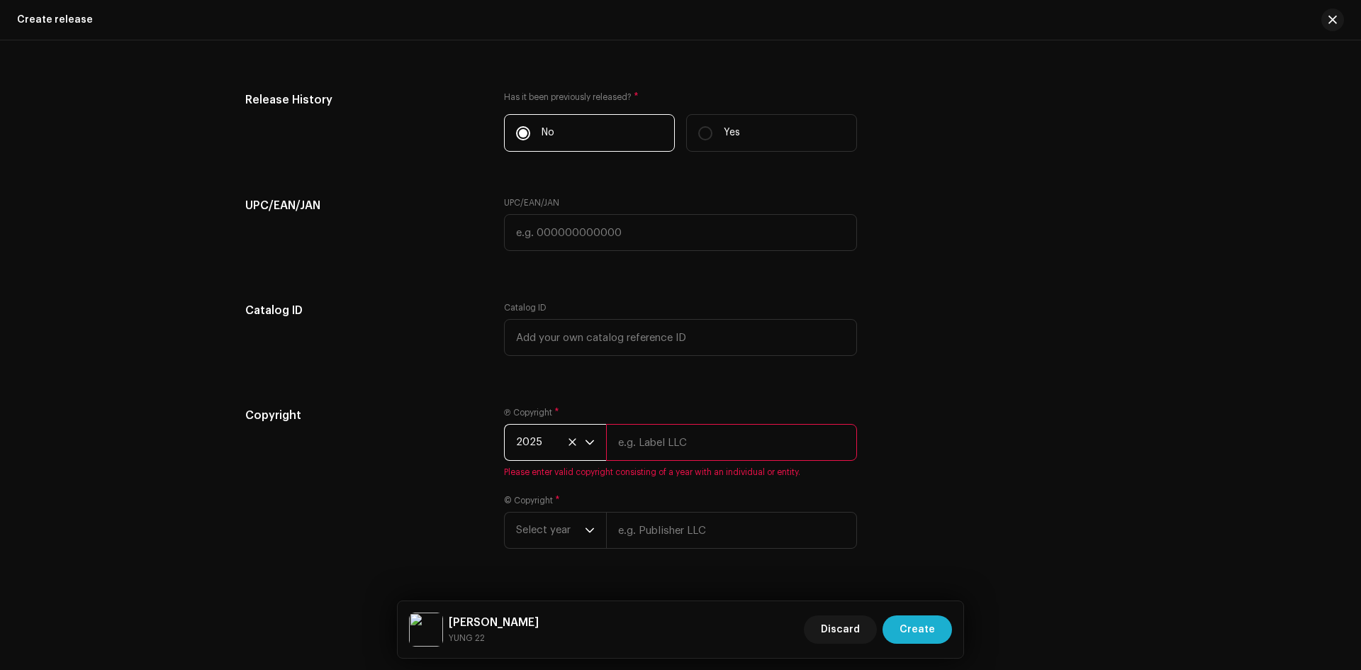
click at [660, 438] on input "text" at bounding box center [731, 442] width 251 height 37
type input "NEPAL HIPHOP RECORDS"
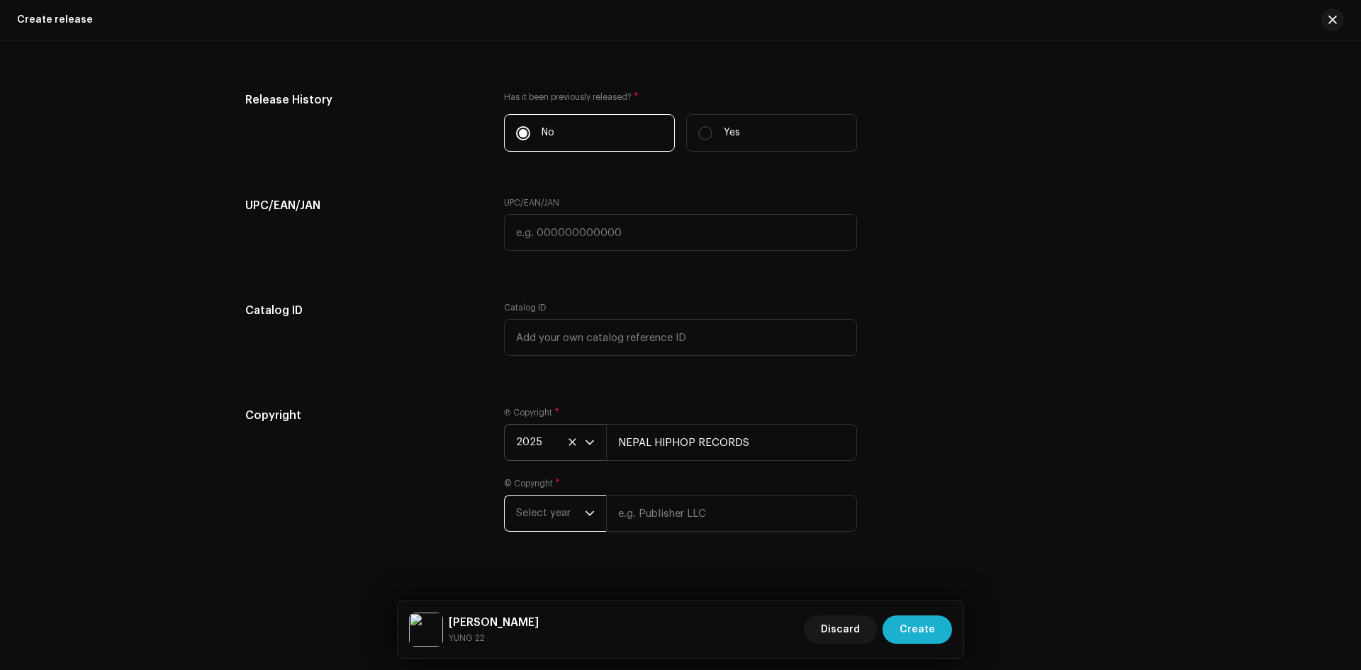
click at [556, 513] on span "Select year" at bounding box center [550, 512] width 69 height 35
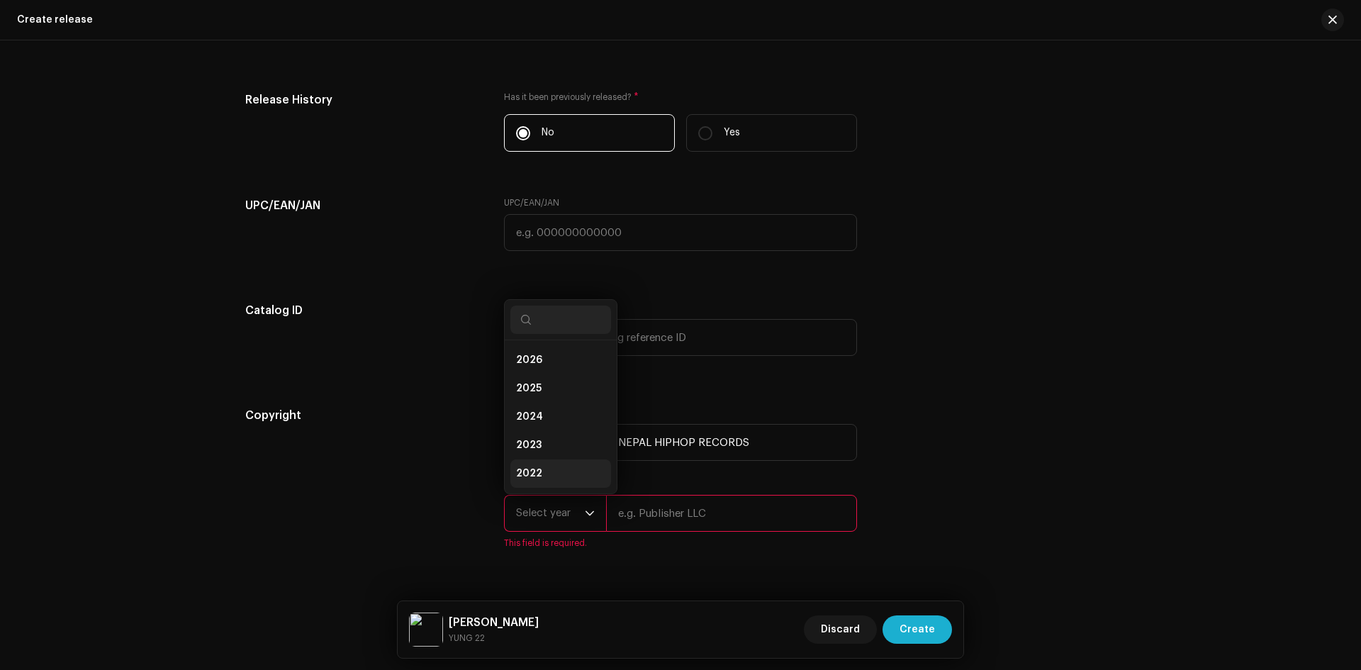
scroll to position [23, 0]
click at [549, 368] on li "2025" at bounding box center [560, 366] width 101 height 28
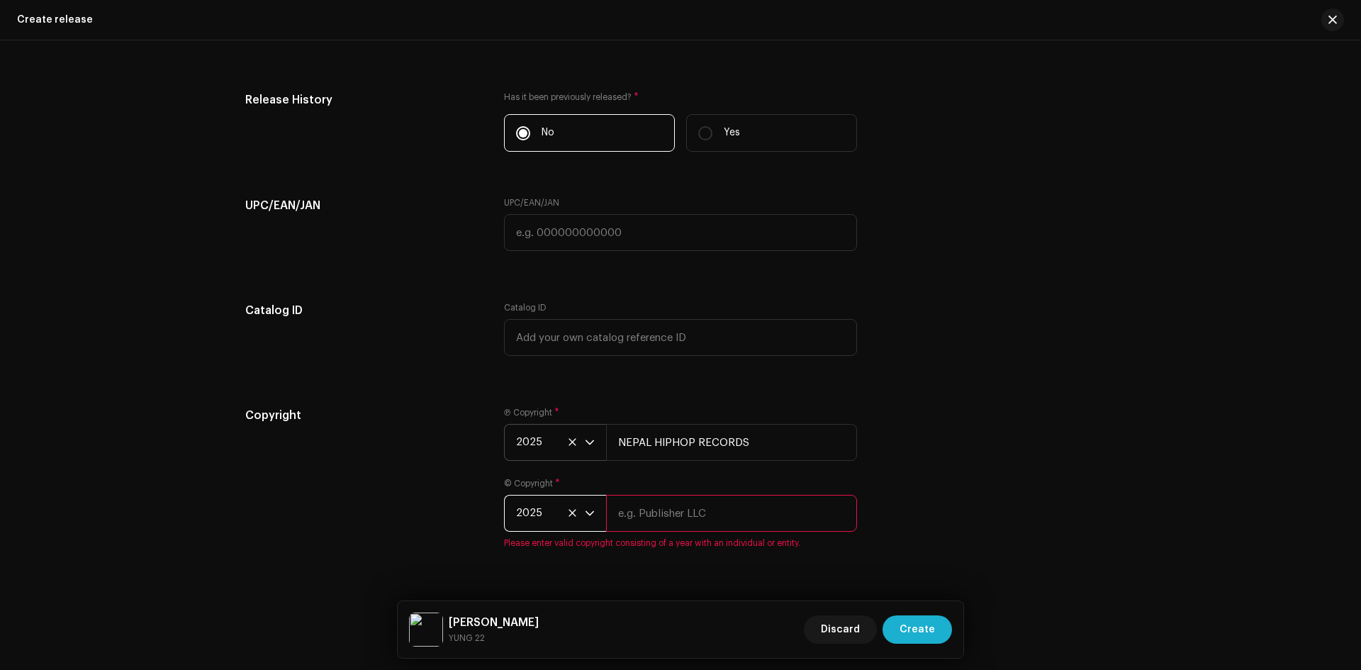
click at [755, 522] on input "text" at bounding box center [731, 513] width 251 height 37
type input "NEPAL HIPHOP RECORDS"
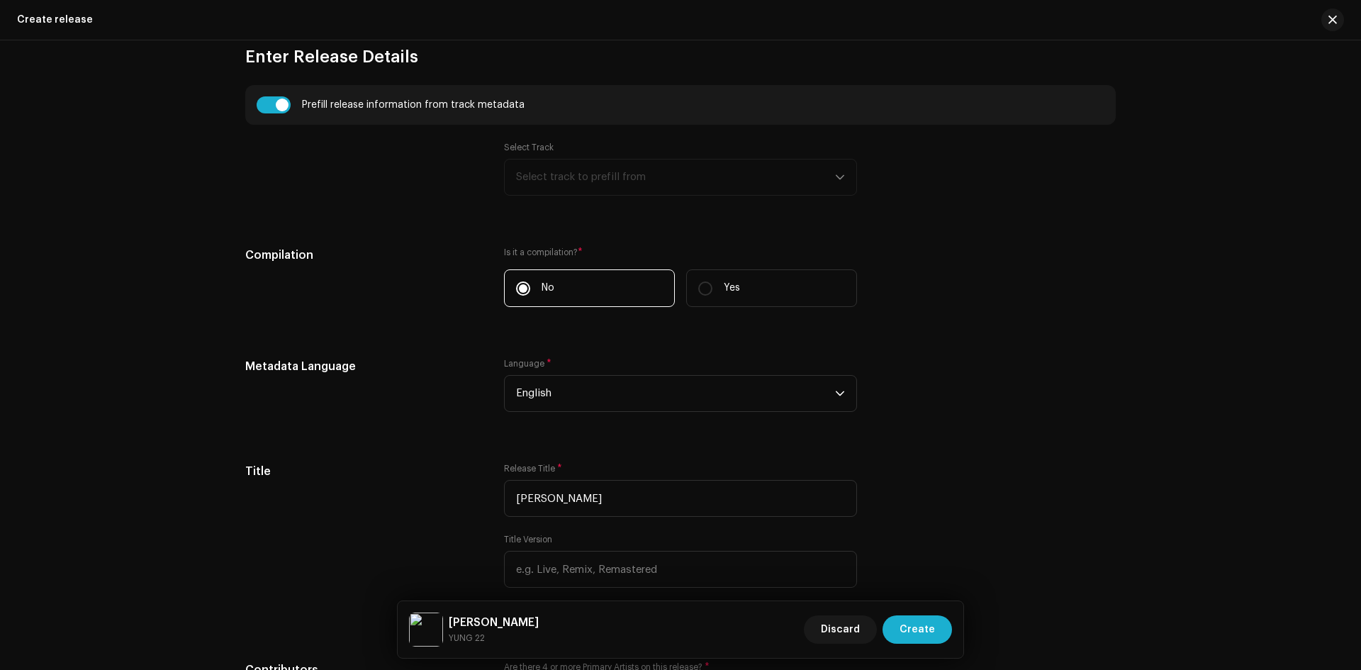
scroll to position [1347, 0]
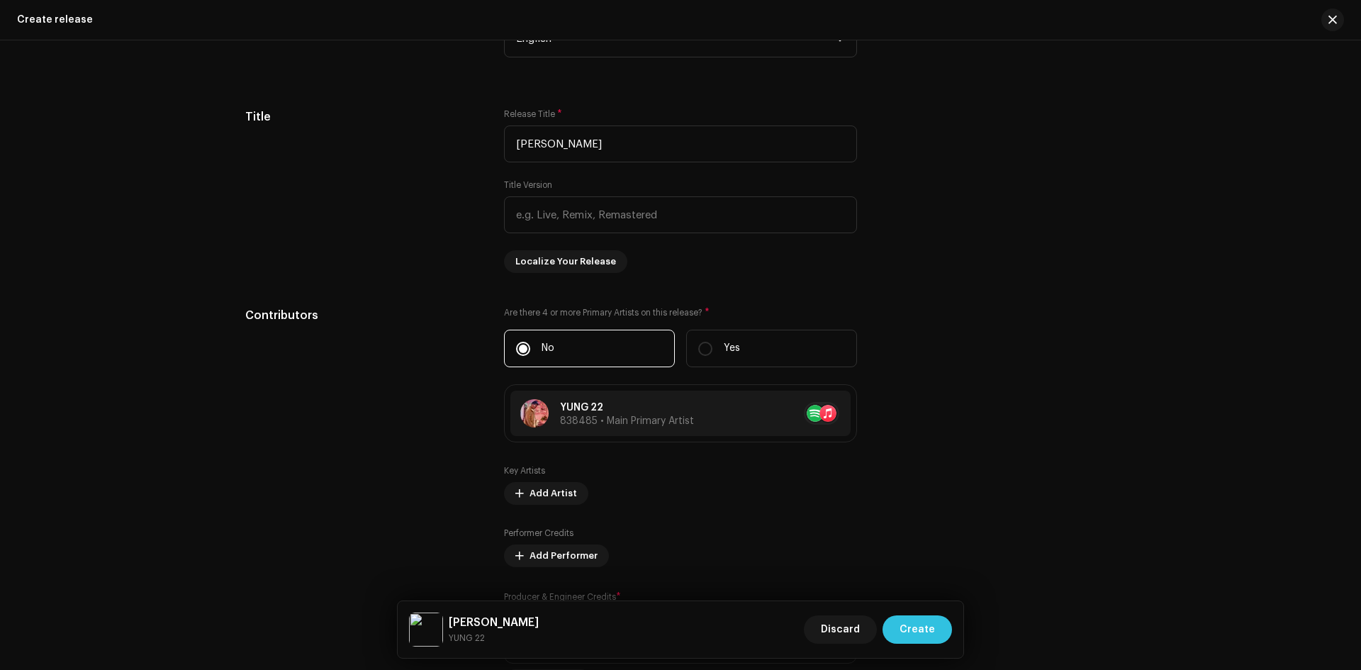
click at [923, 628] on span "Create" at bounding box center [916, 629] width 35 height 28
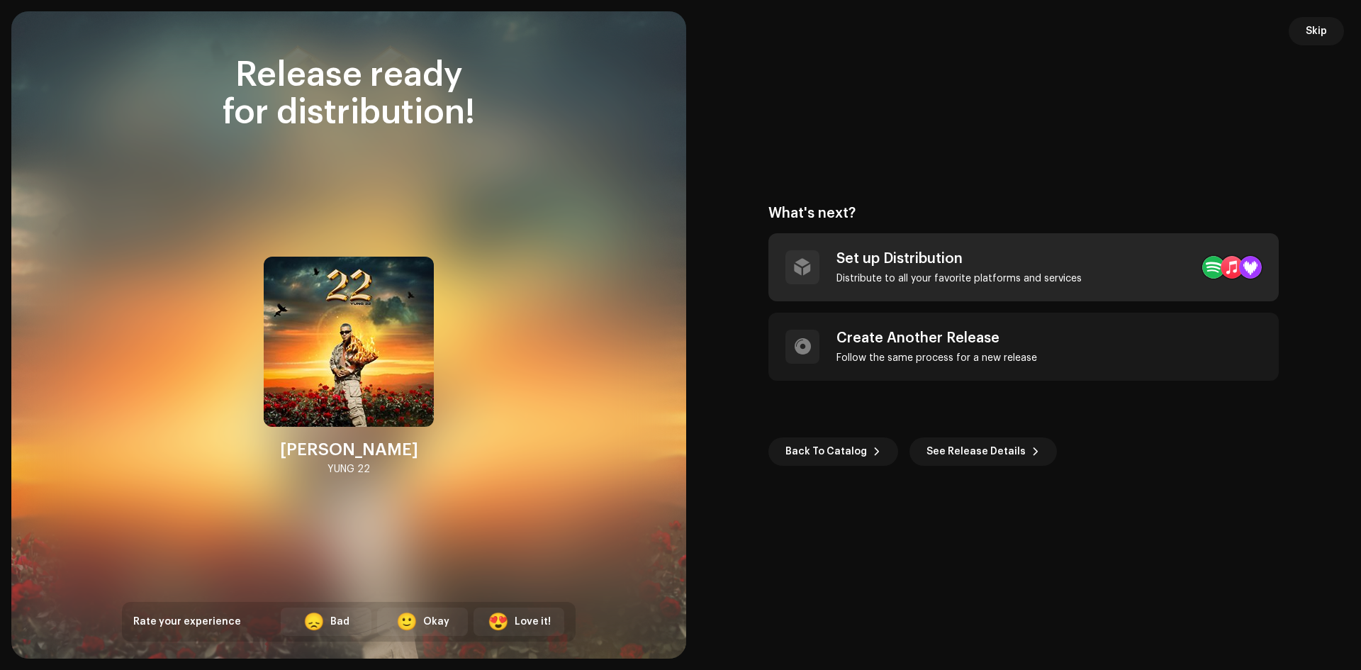
click at [1058, 282] on div "Distribute to all your favorite platforms and services" at bounding box center [958, 278] width 245 height 11
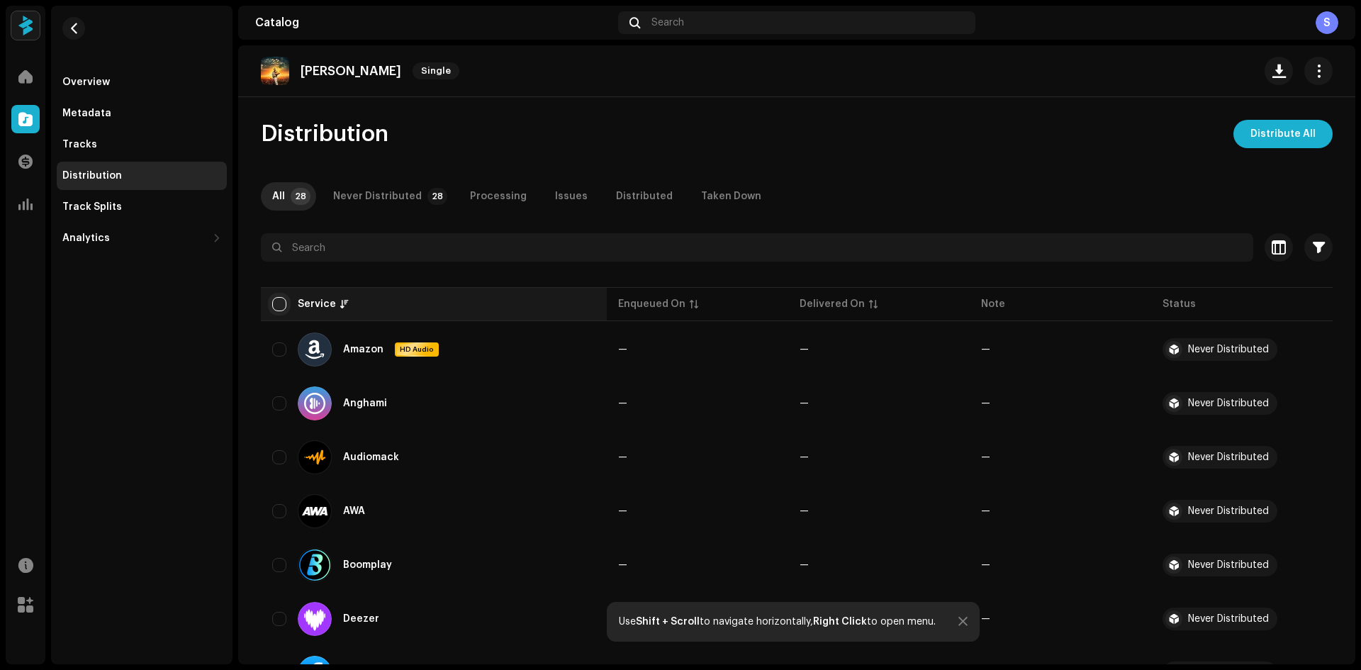
click at [283, 306] on input "checkbox" at bounding box center [279, 304] width 14 height 14
checkbox input "true"
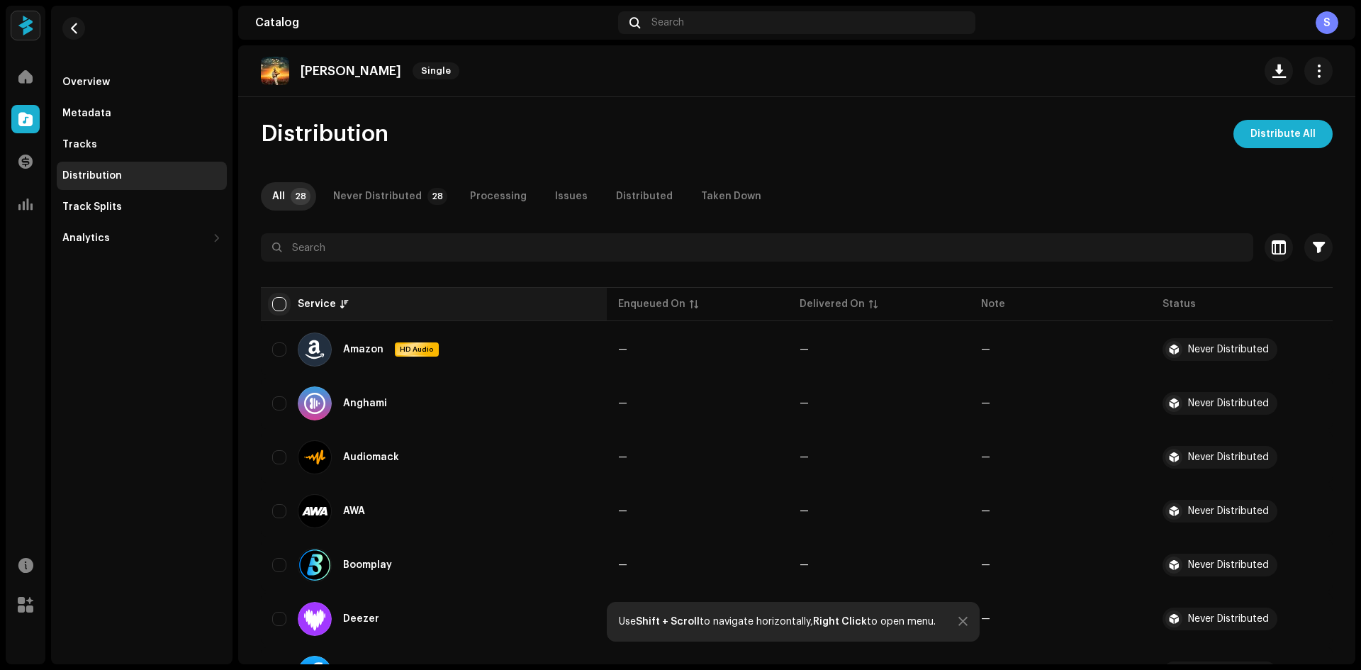
checkbox input "true"
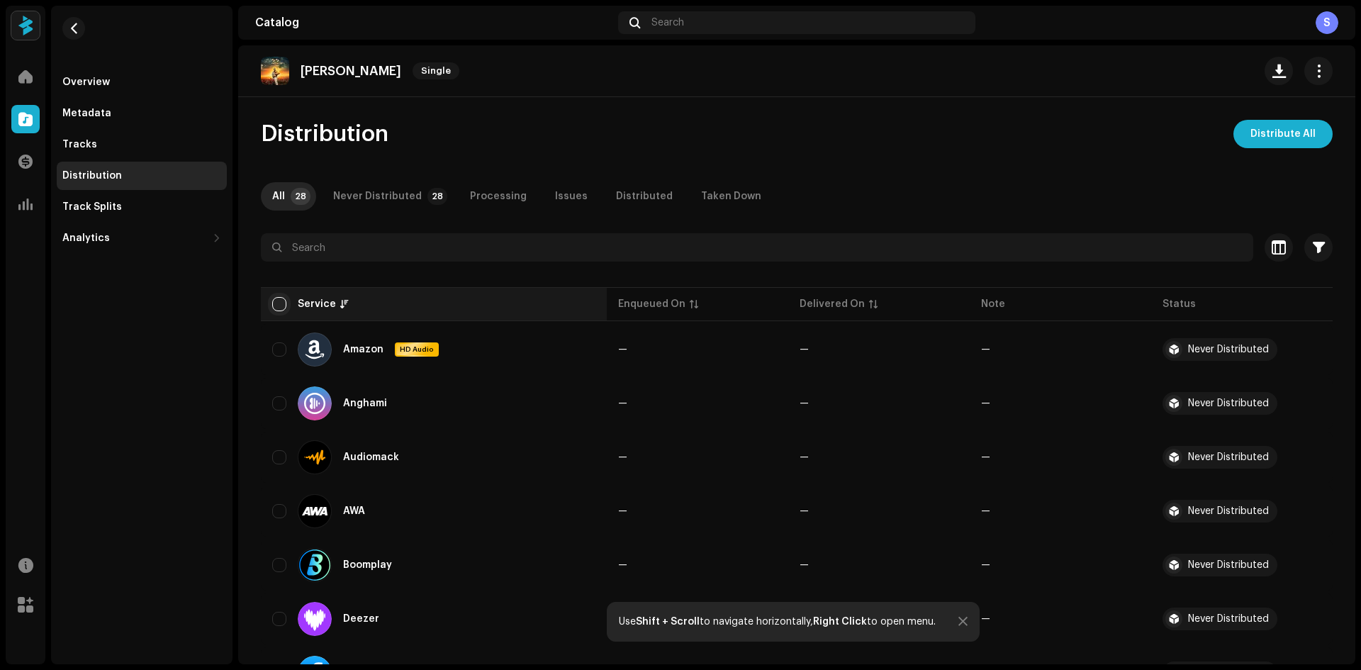
checkbox input "true"
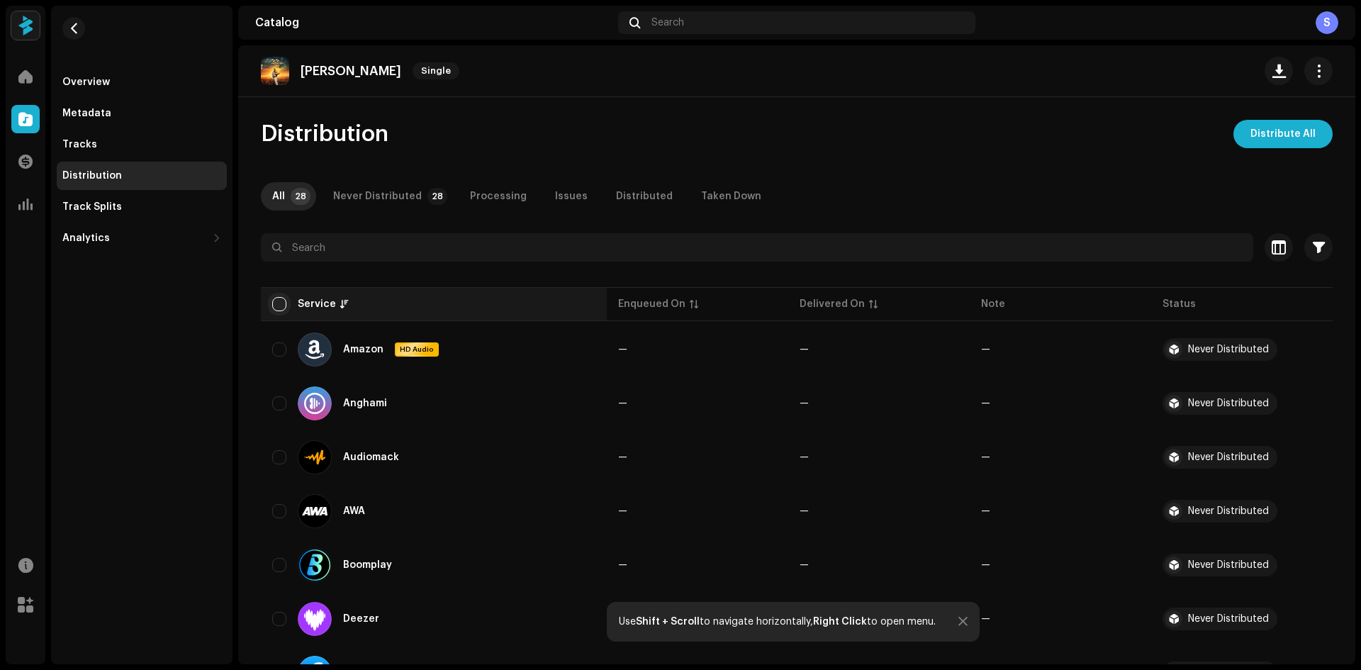
checkbox input "true"
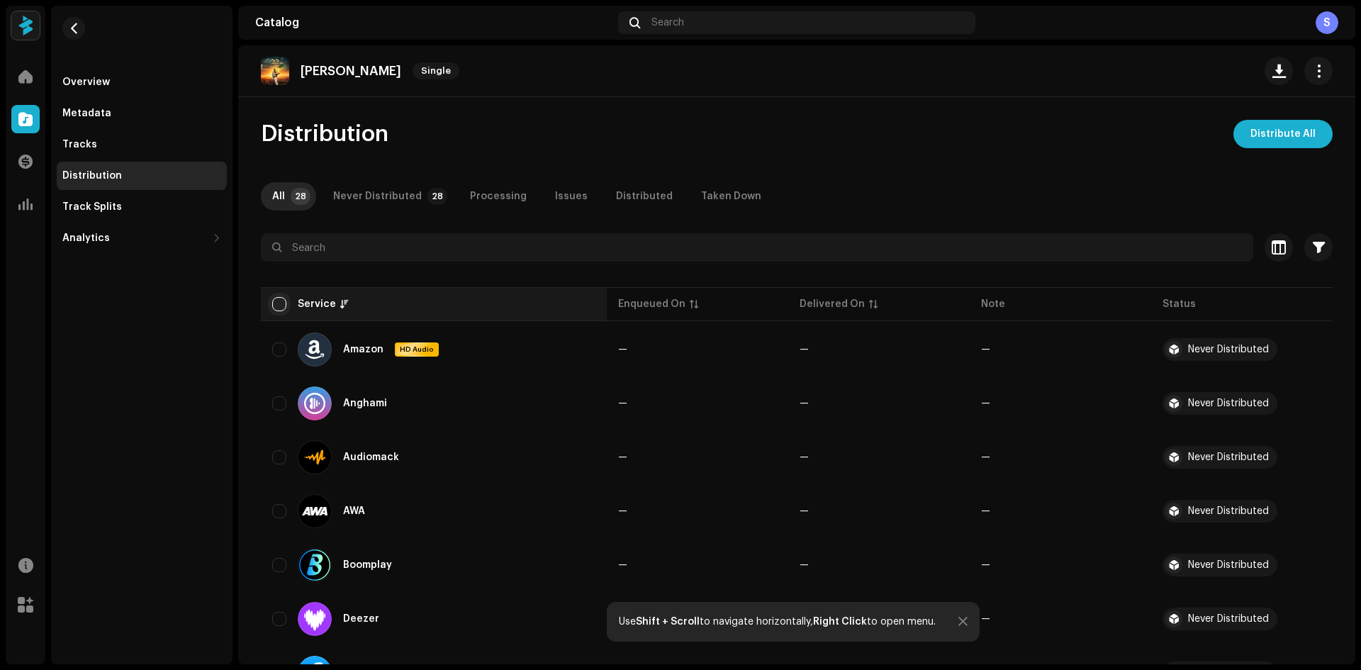
checkbox input "true"
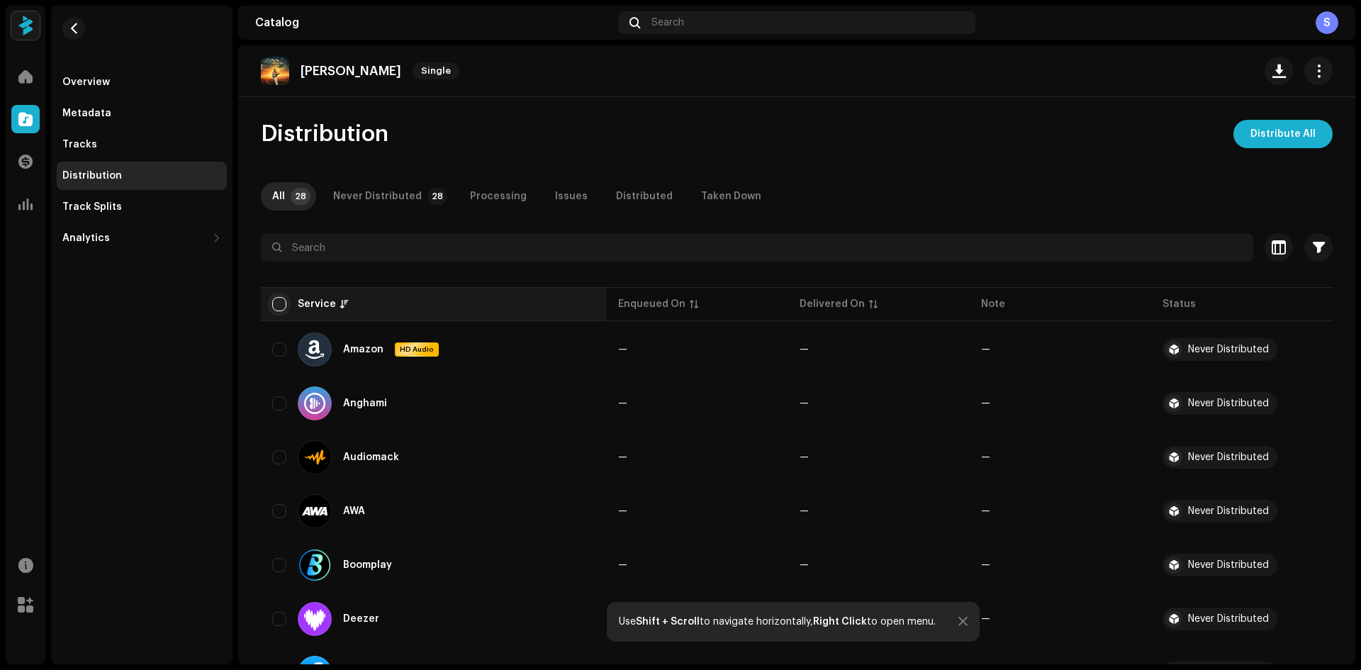
checkbox input "true"
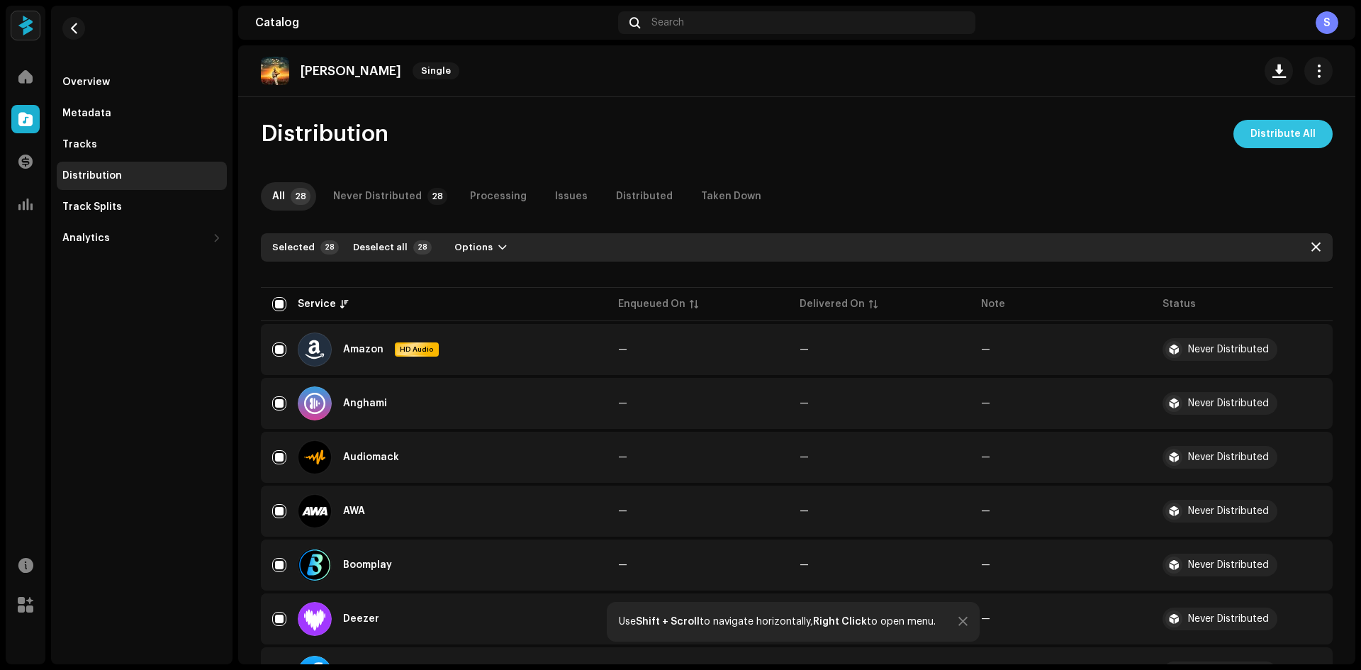
click at [1286, 130] on span "Distribute All" at bounding box center [1282, 134] width 65 height 28
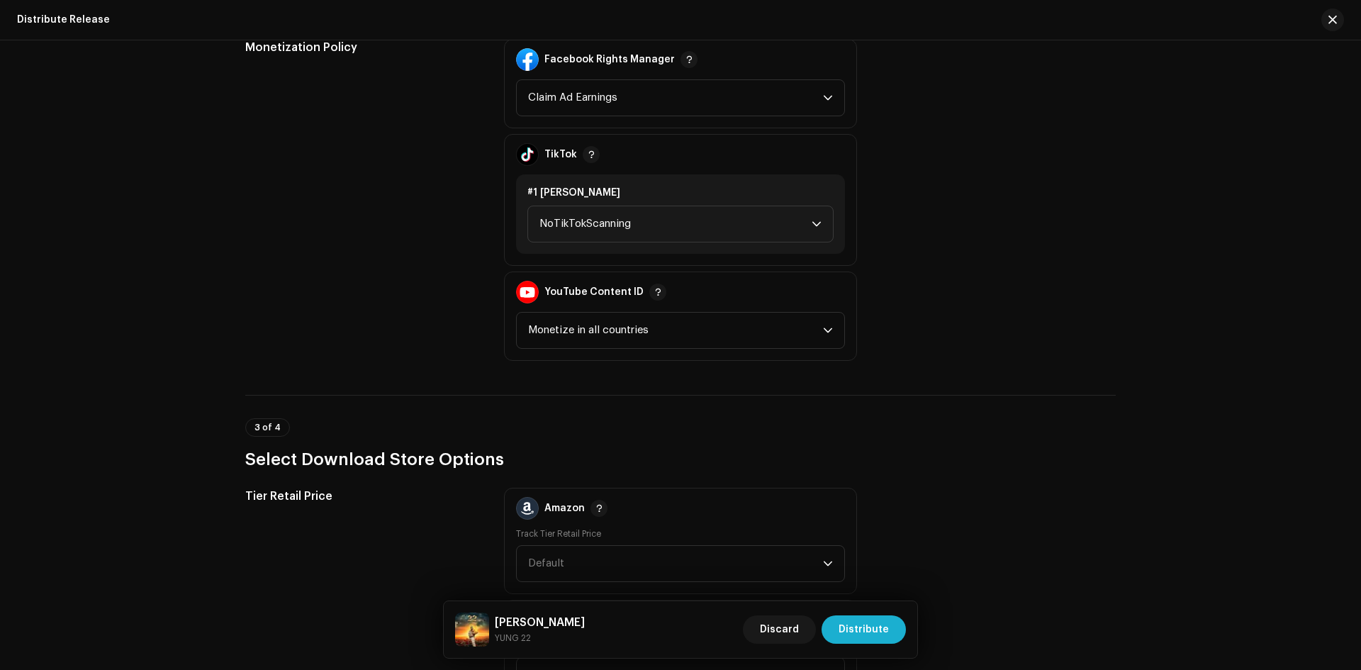
scroll to position [1347, 0]
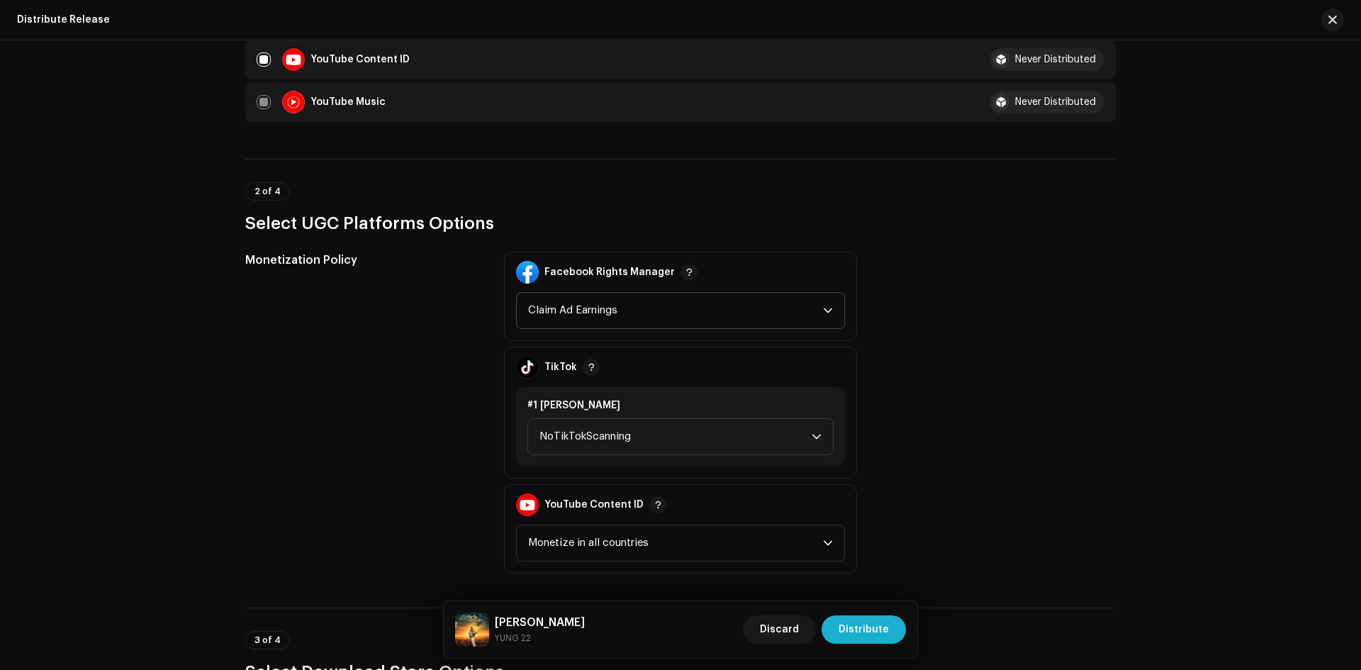
click at [813, 311] on span "Claim Ad Earnings" at bounding box center [675, 310] width 295 height 35
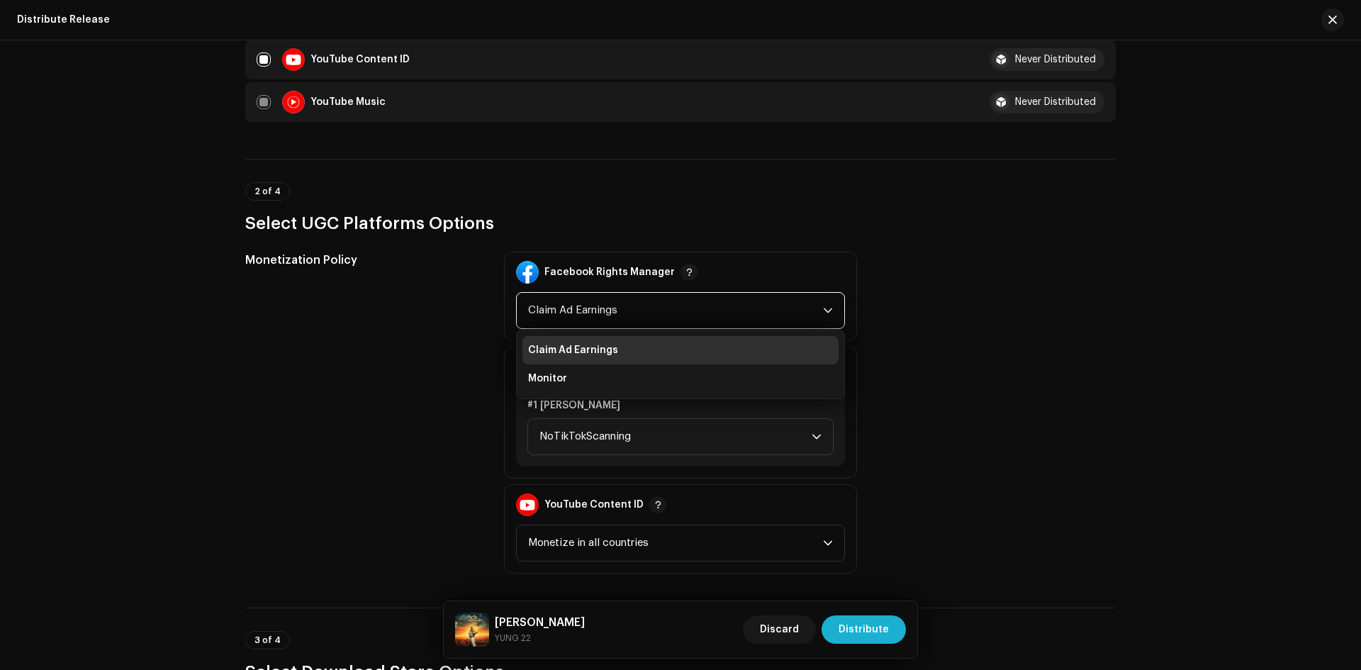
click at [813, 311] on span "Claim Ad Earnings" at bounding box center [675, 310] width 295 height 35
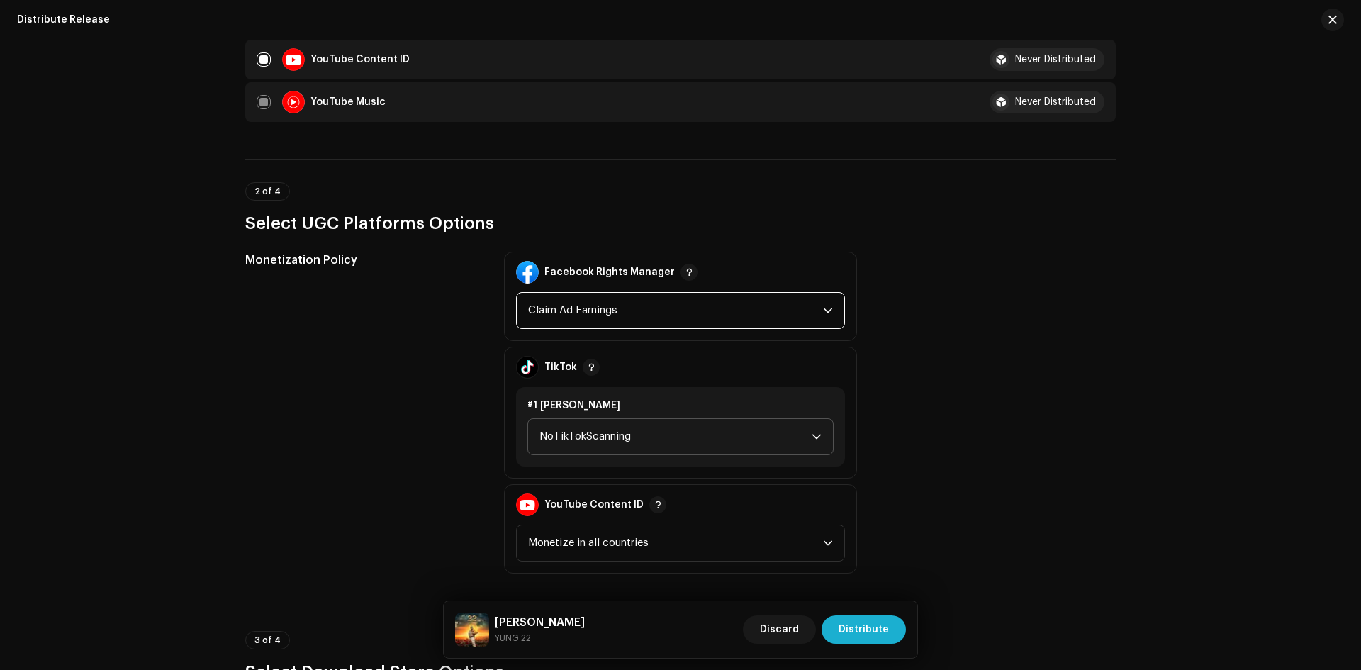
click at [798, 431] on span "NoTikTokScanning" at bounding box center [675, 436] width 272 height 35
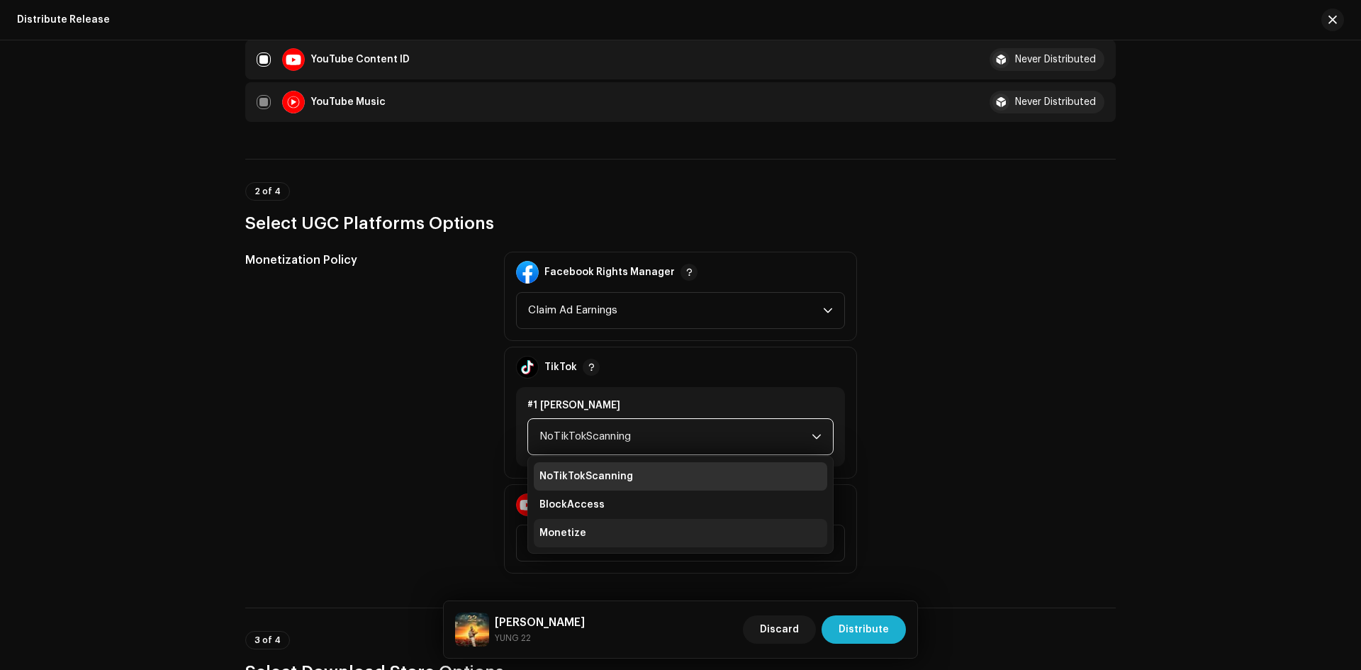
click at [575, 534] on span "Monetize" at bounding box center [562, 533] width 47 height 14
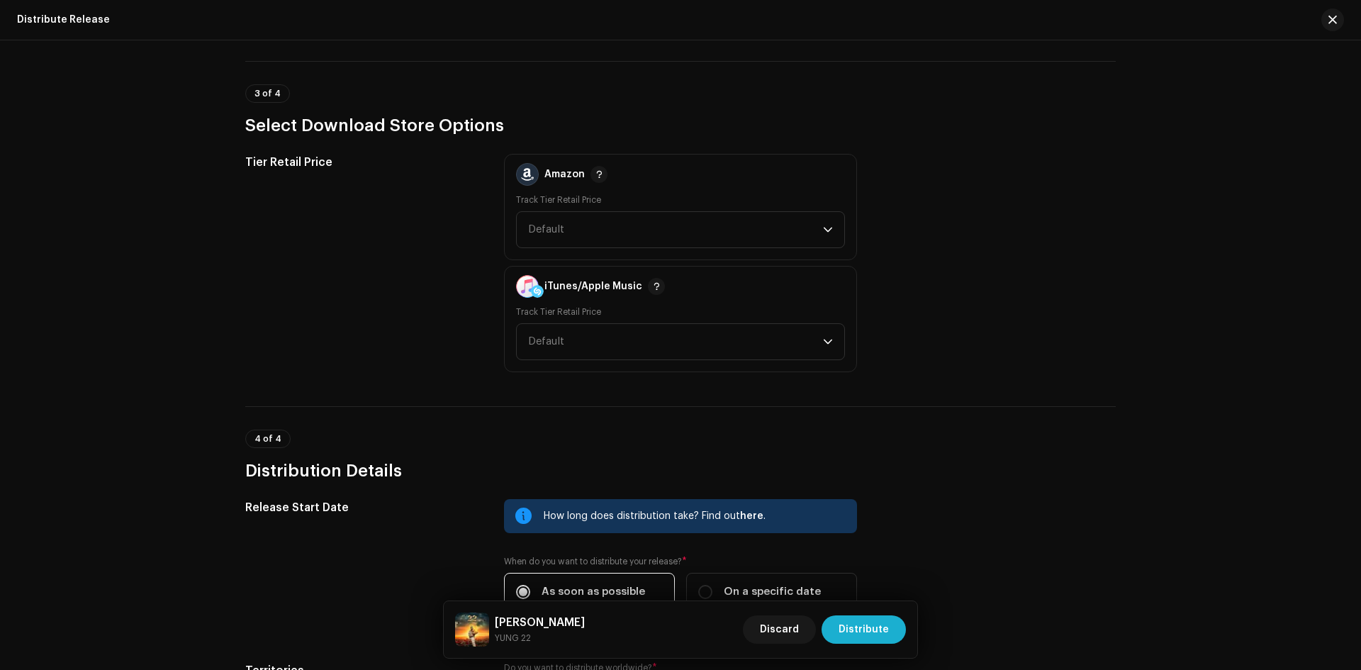
scroll to position [1914, 0]
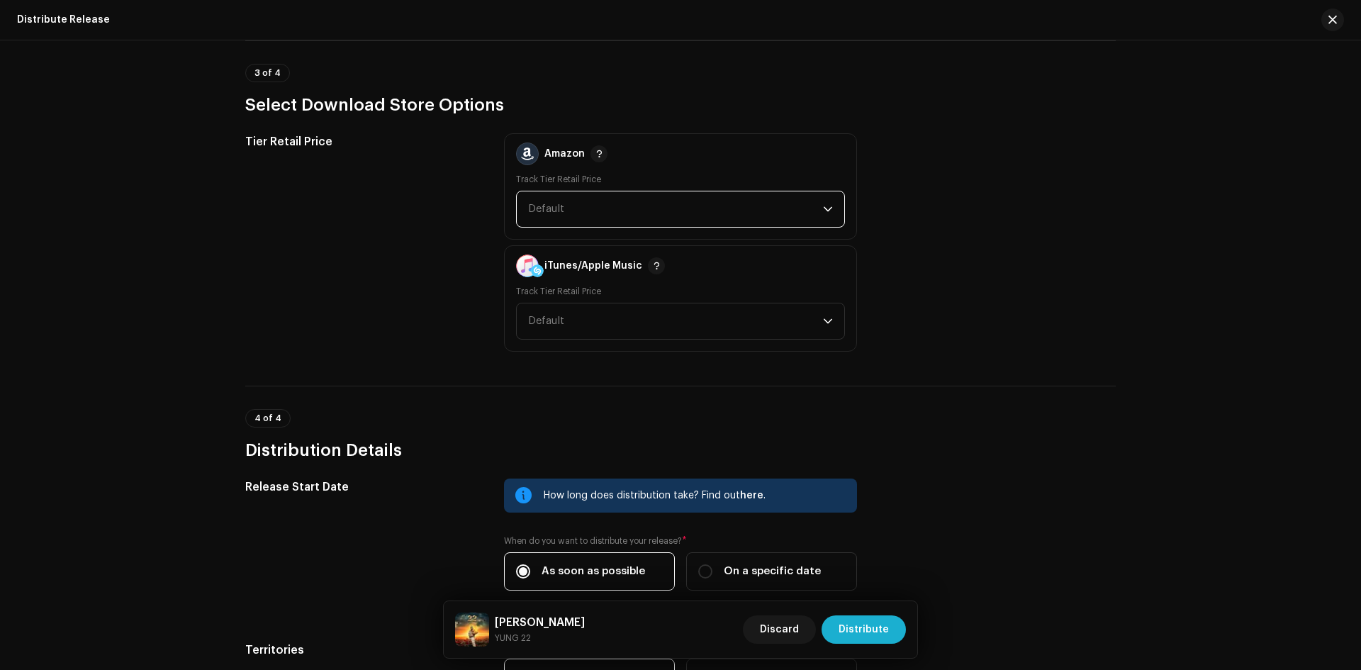
click at [757, 205] on span "Default" at bounding box center [675, 208] width 295 height 35
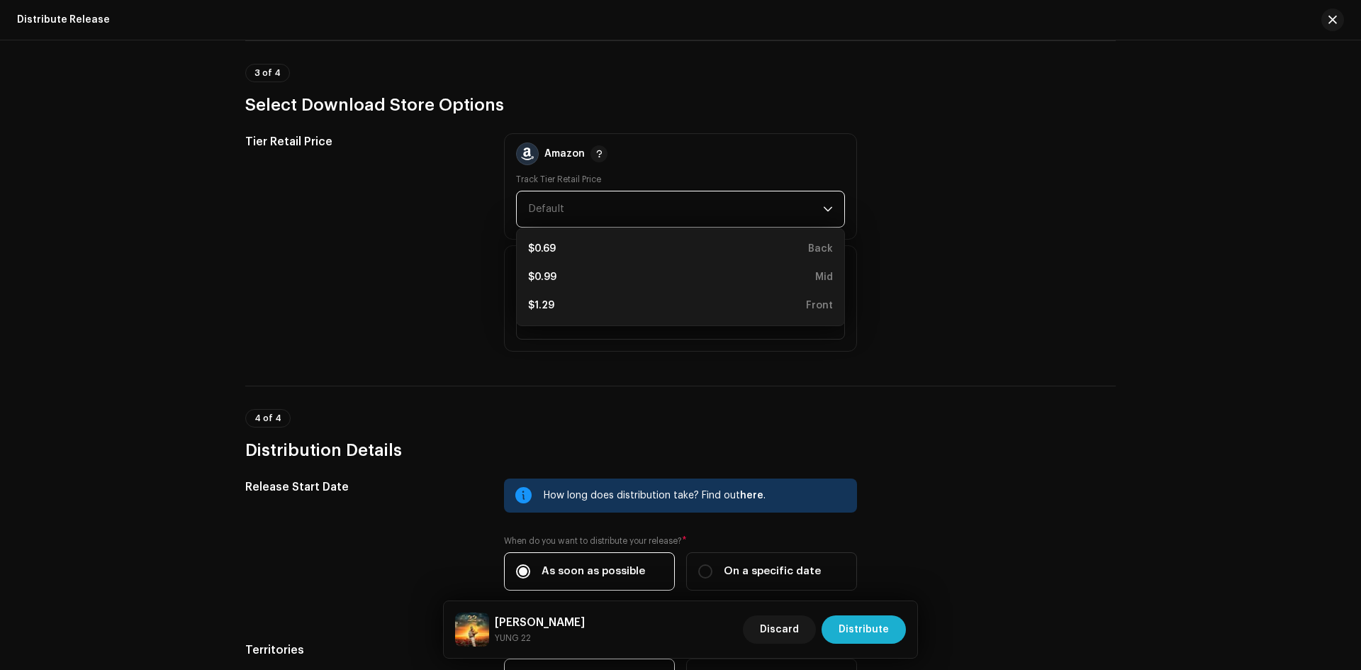
click at [945, 237] on div "Tier Retail Price Amazon Track Tier Retail Price Default $0.69 Back $0.99 Mid $…" at bounding box center [680, 242] width 870 height 218
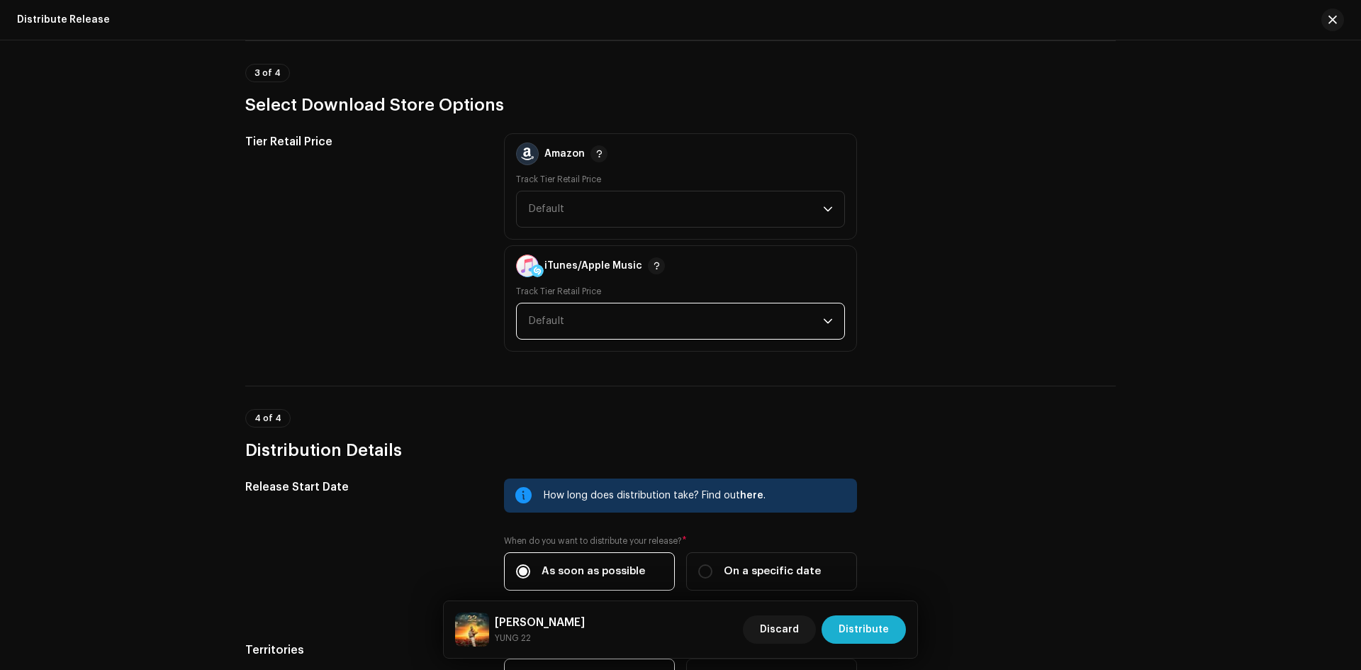
click at [793, 313] on span "Default" at bounding box center [675, 320] width 295 height 35
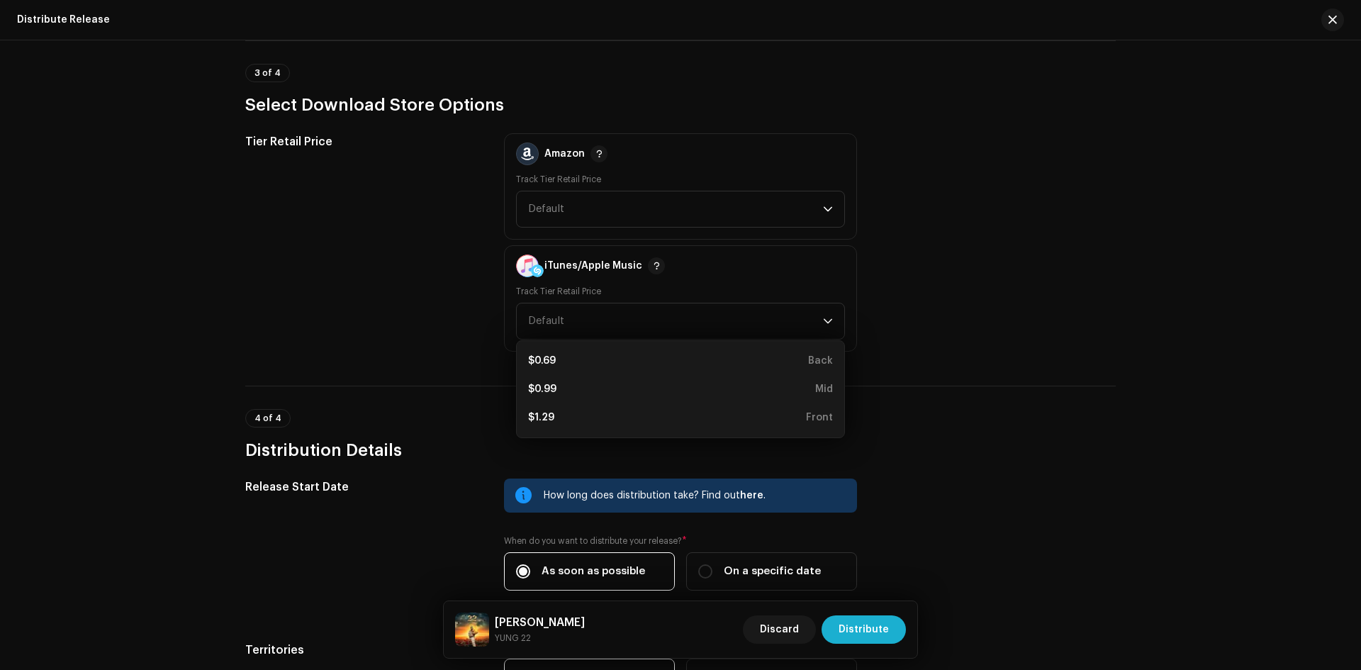
click at [964, 313] on div "Tier Retail Price Amazon Track Tier Retail Price Default iTunes/Apple Music Tra…" at bounding box center [680, 242] width 870 height 218
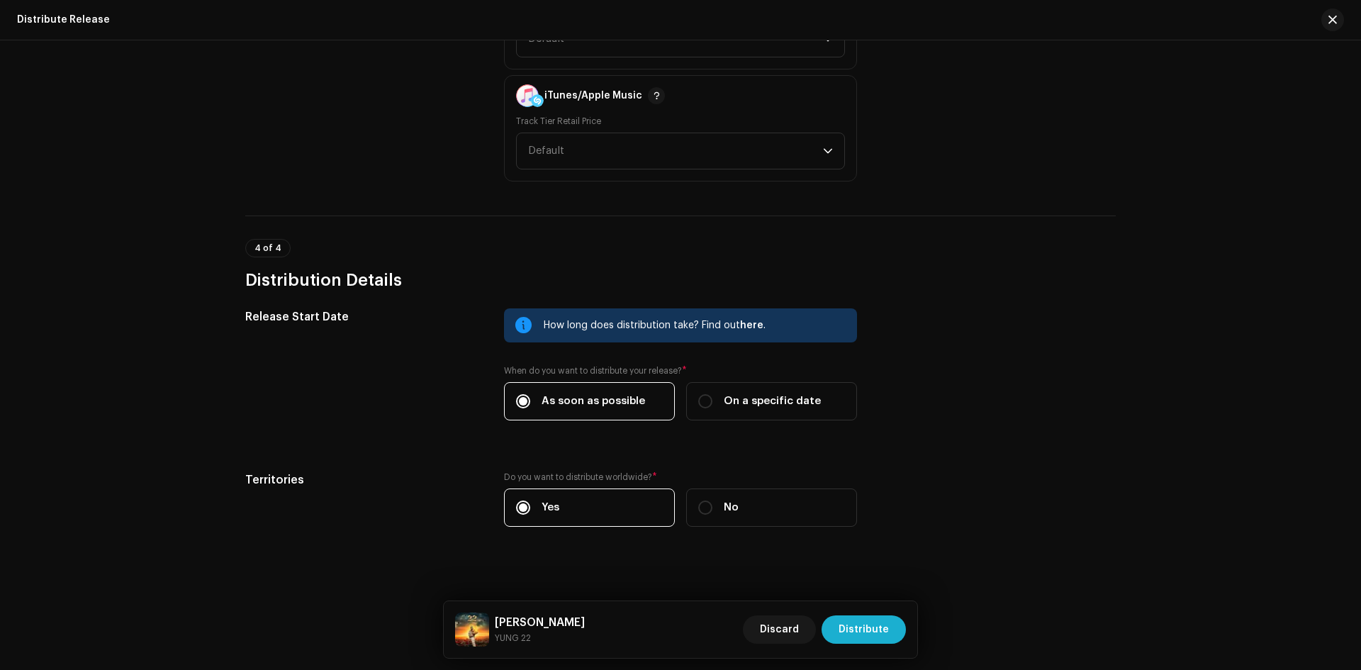
scroll to position [2094, 0]
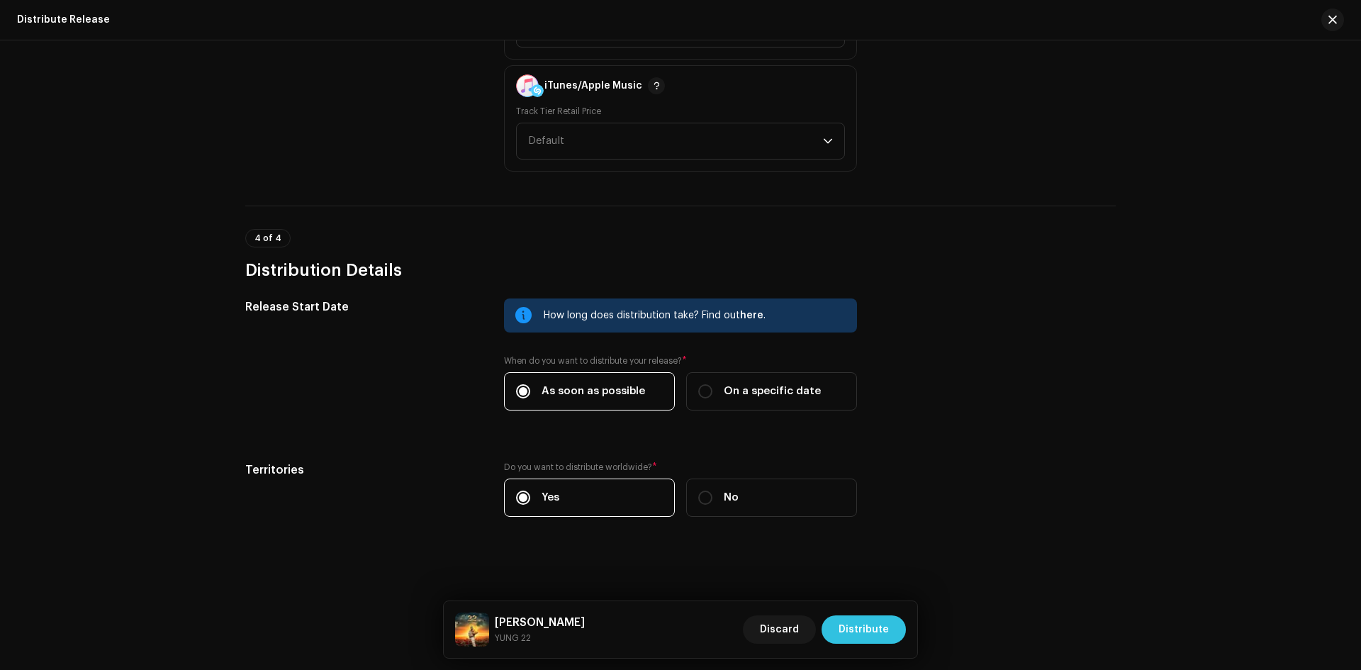
click at [860, 628] on span "Distribute" at bounding box center [863, 629] width 50 height 28
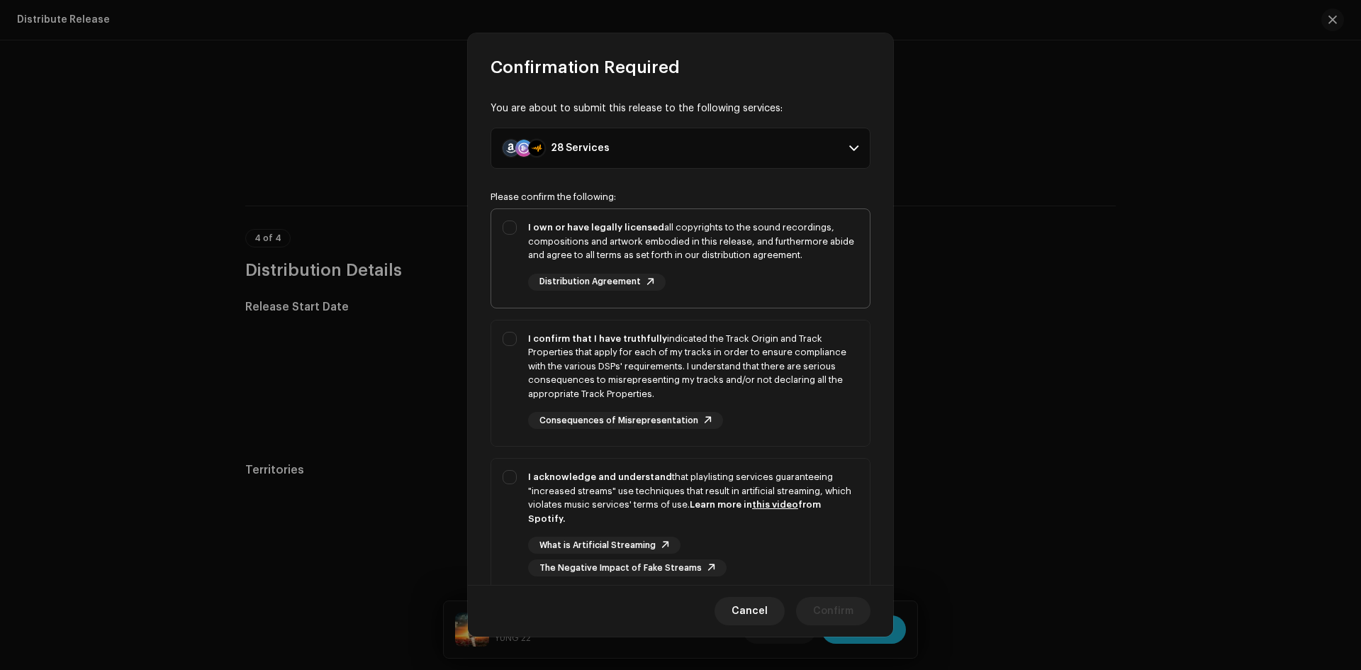
click at [508, 226] on div "I own or have legally licensed all copyrights to the sound recordings, composit…" at bounding box center [680, 255] width 378 height 93
checkbox input "true"
click at [505, 336] on div "I confirm that I have truthfully indicated the Track Origin and Track Propertie…" at bounding box center [680, 380] width 378 height 120
checkbox input "true"
click at [511, 468] on div "I acknowledge and understand that playlisting services guaranteeing "increased …" at bounding box center [680, 523] width 378 height 129
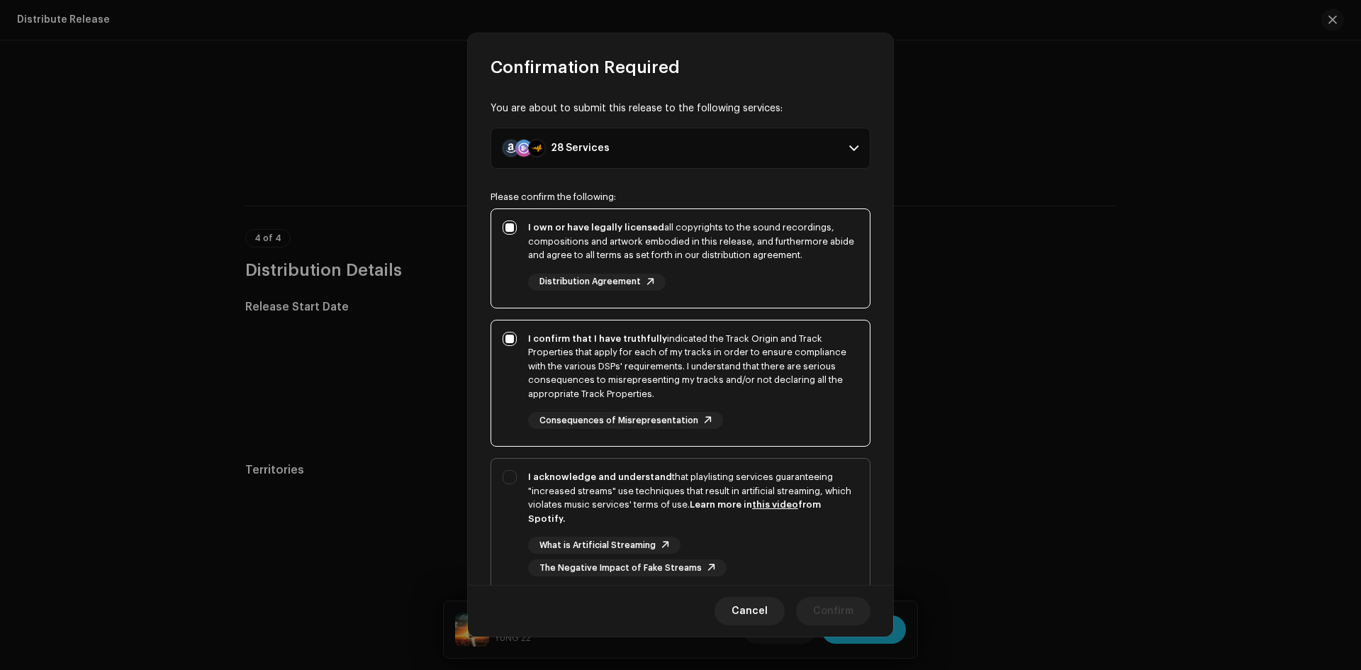
checkbox input "true"
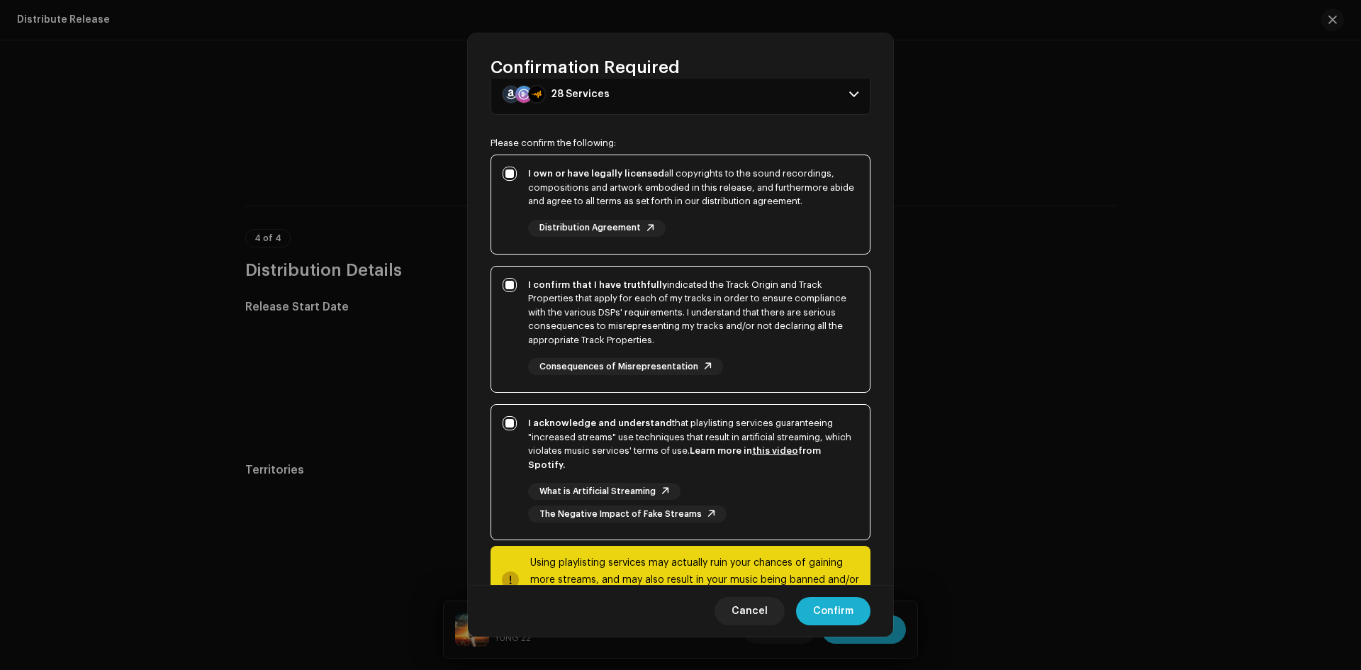
scroll to position [106, 0]
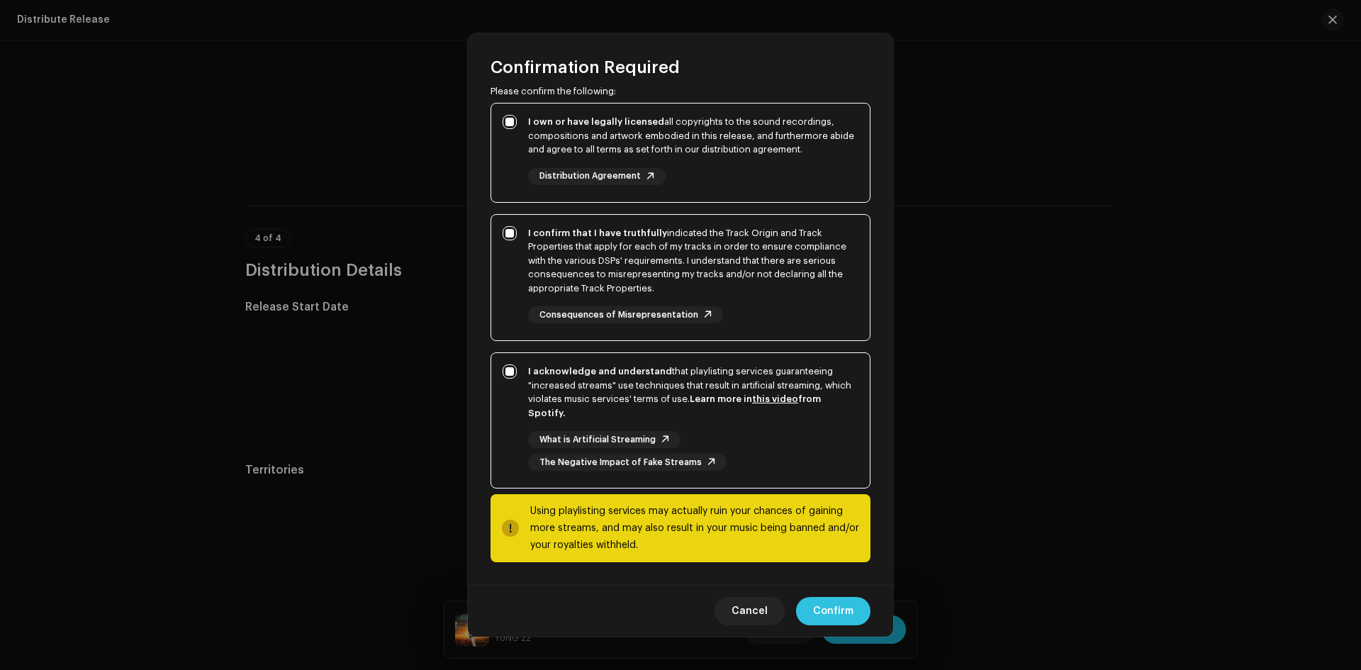
click at [828, 614] on span "Confirm" at bounding box center [833, 611] width 40 height 28
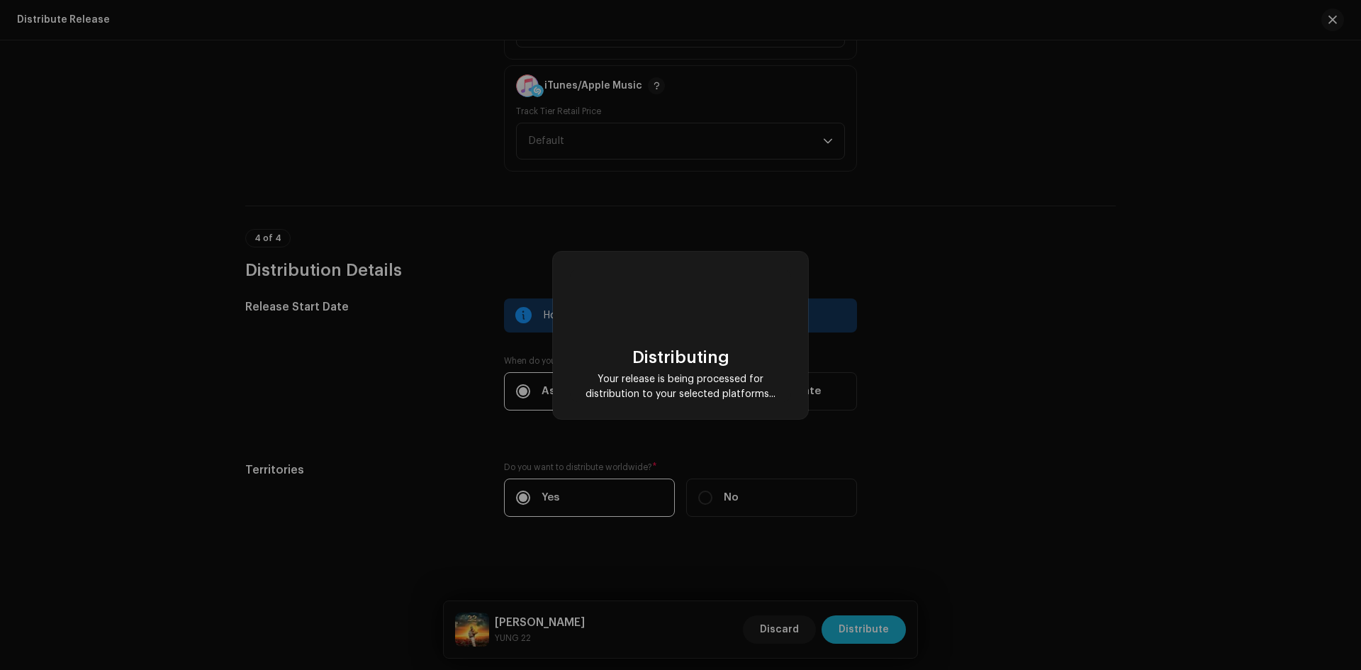
checkbox input "false"
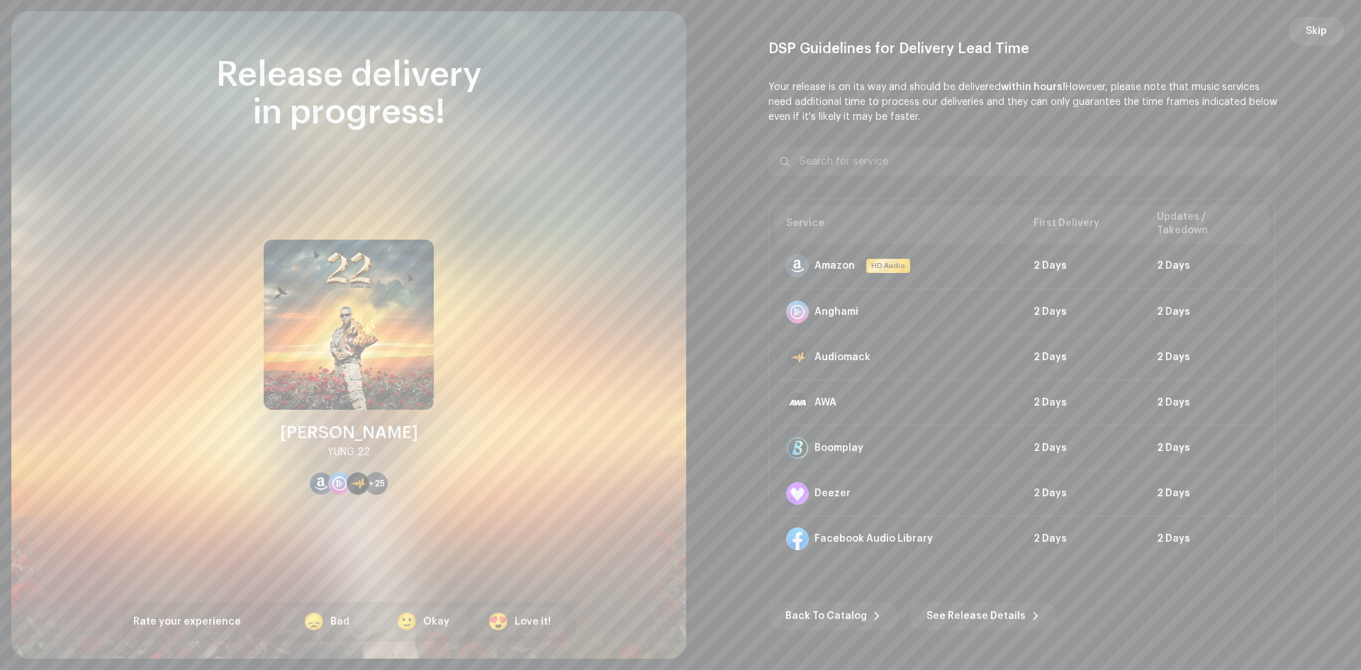
click at [1316, 31] on span "Skip" at bounding box center [1315, 31] width 21 height 28
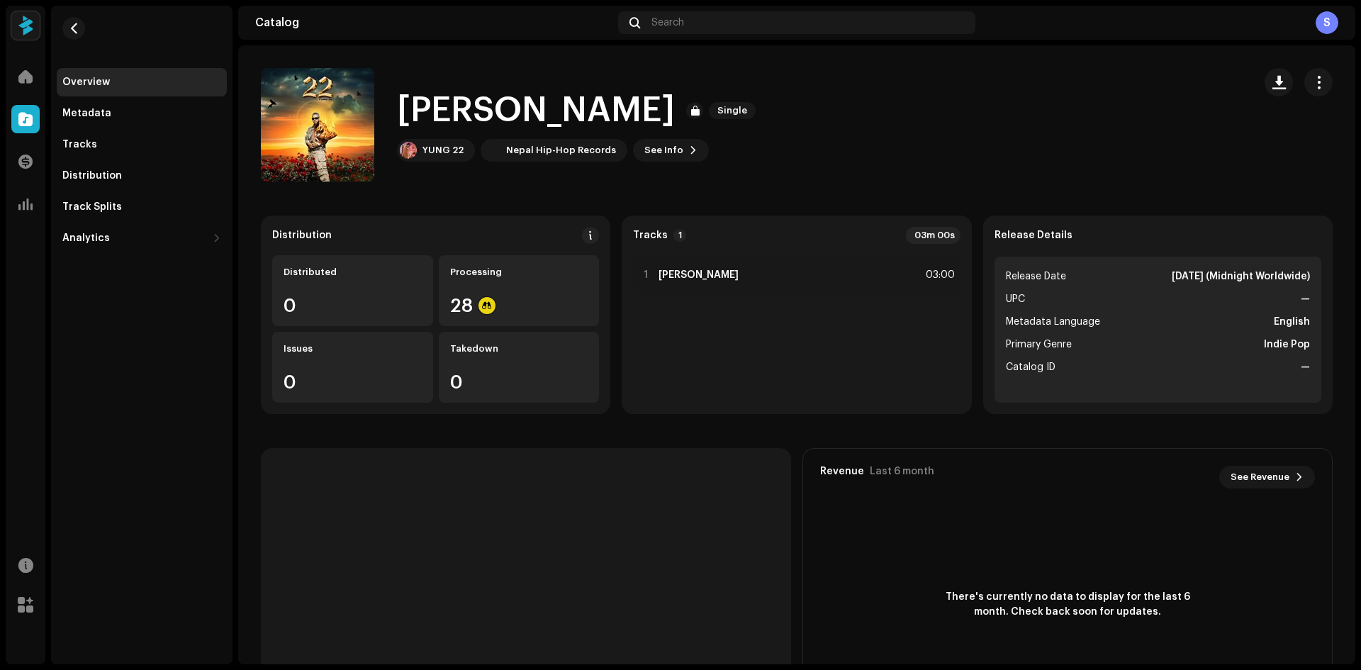
click at [1091, 140] on div "NAPAUNE MAYA Single YUNG 22 Nepal Hip-Hop Records See Info" at bounding box center [751, 124] width 981 height 113
